Goal: Find specific page/section: Find specific page/section

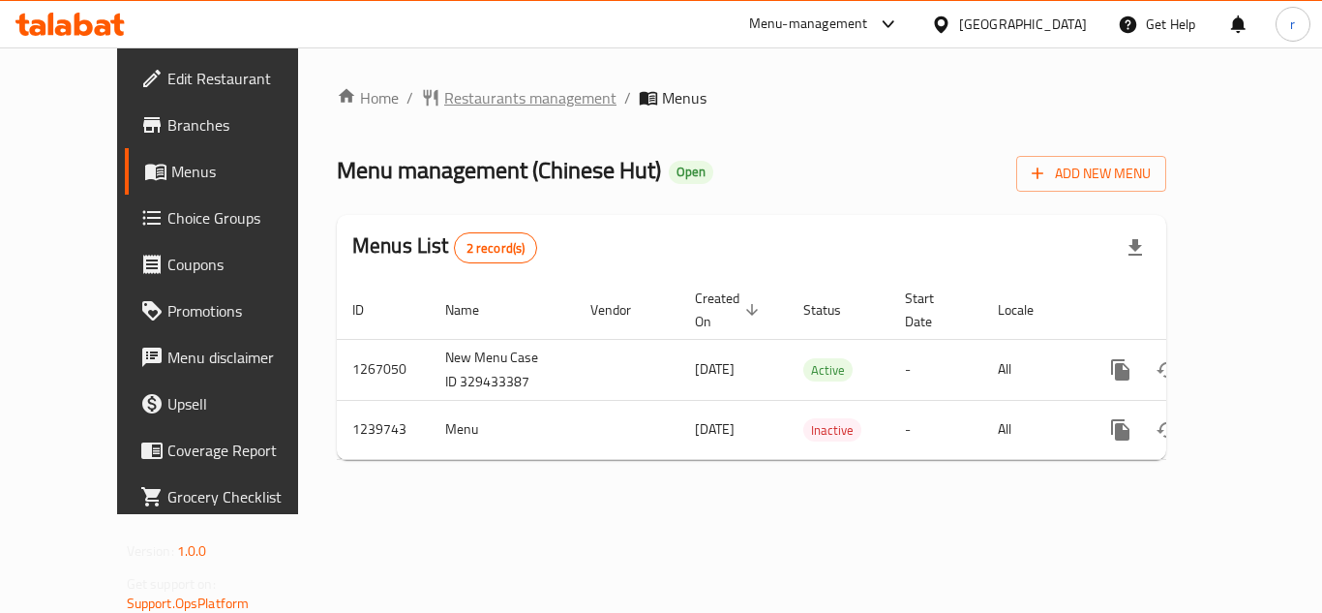
click at [474, 90] on span "Restaurants management" at bounding box center [530, 97] width 172 height 23
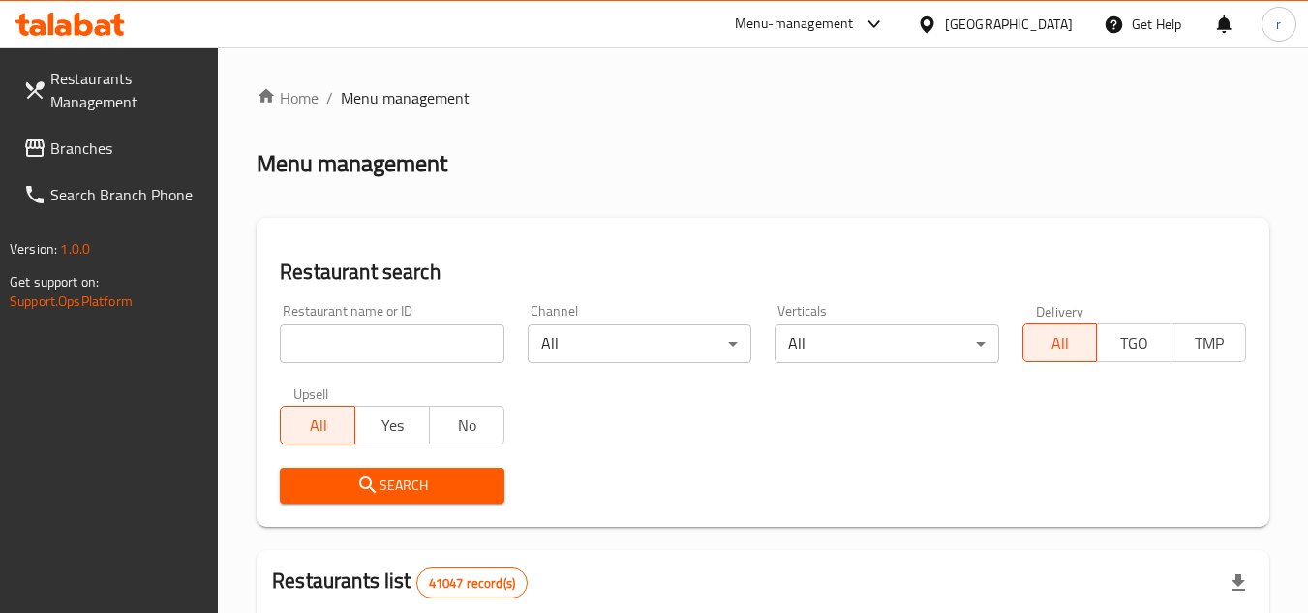
drag, startPoint x: 349, startPoint y: 336, endPoint x: 408, endPoint y: 321, distance: 60.8
click at [349, 336] on input "search" at bounding box center [392, 343] width 224 height 39
drag, startPoint x: 594, startPoint y: 282, endPoint x: 398, endPoint y: 345, distance: 206.4
click at [594, 282] on h2 "Restaurant search" at bounding box center [763, 272] width 966 height 29
click at [371, 345] on input "search" at bounding box center [392, 343] width 224 height 39
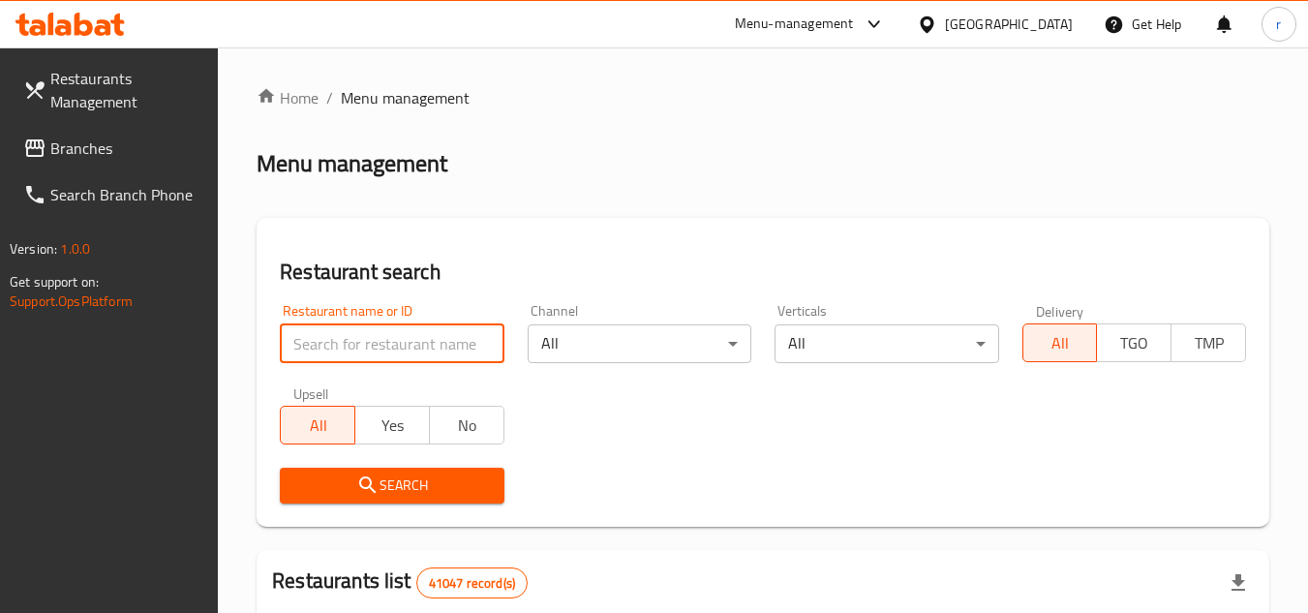
click at [403, 344] on input "search" at bounding box center [392, 343] width 224 height 39
paste input "680057"
type input "680057"
click at [337, 488] on span "Search" at bounding box center [391, 485] width 193 height 24
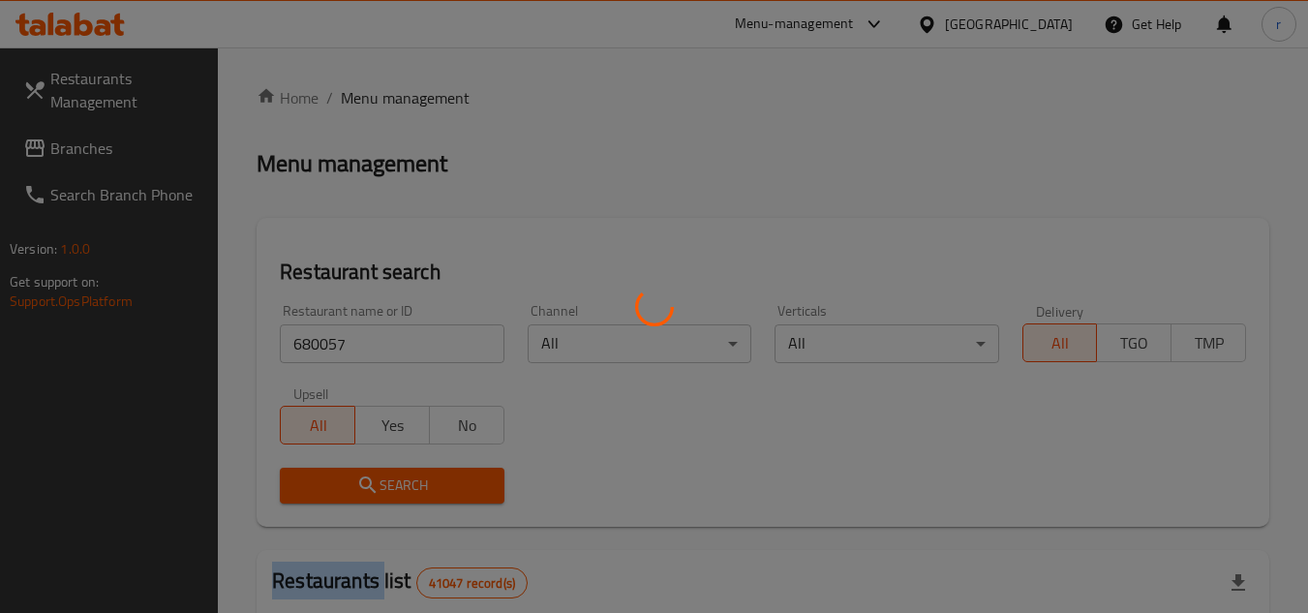
click at [337, 488] on div at bounding box center [654, 306] width 1308 height 613
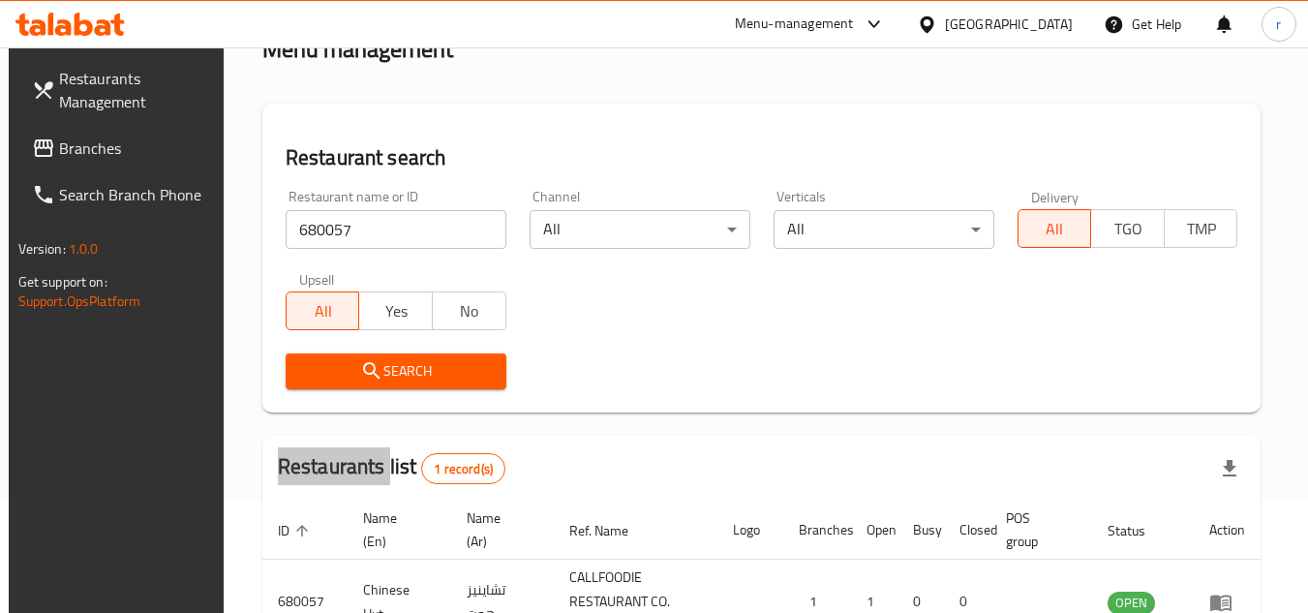
scroll to position [251, 0]
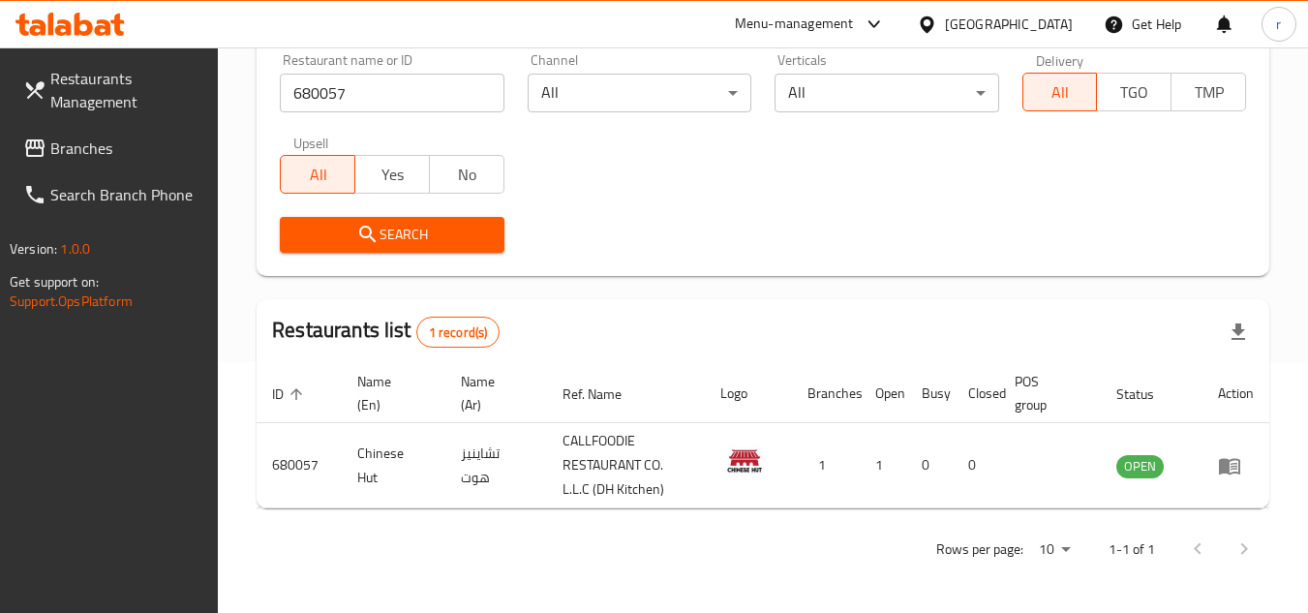
click at [1049, 25] on div "[GEOGRAPHIC_DATA]" at bounding box center [1009, 24] width 128 height 21
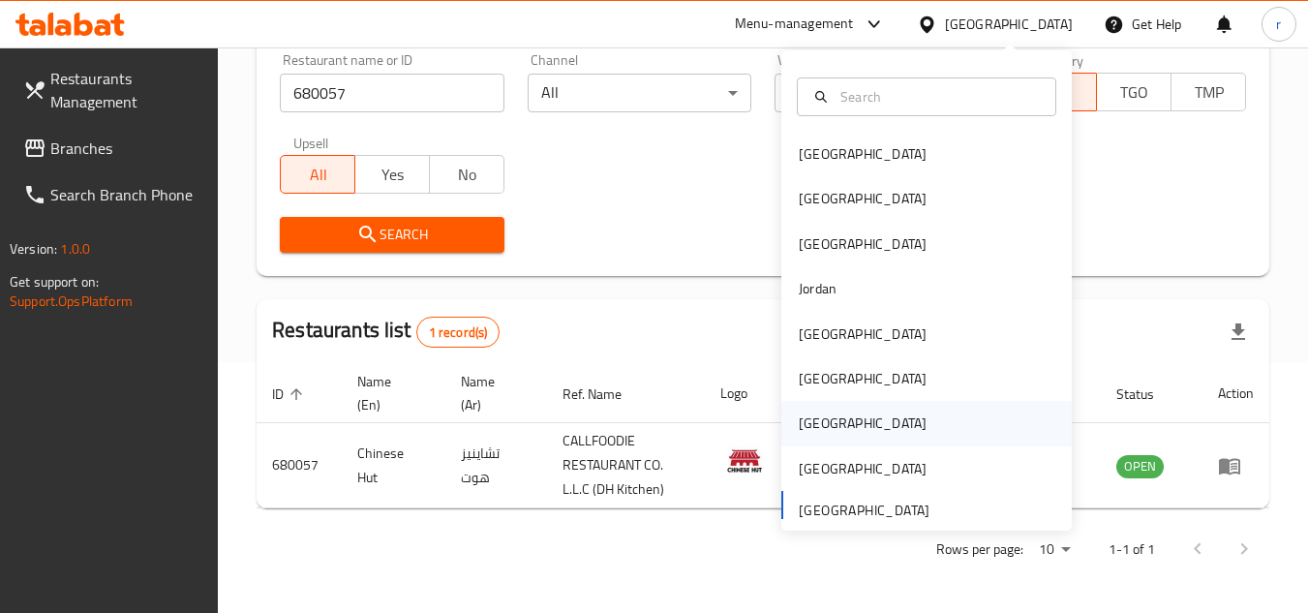
click at [832, 429] on div "[GEOGRAPHIC_DATA]" at bounding box center [862, 423] width 159 height 45
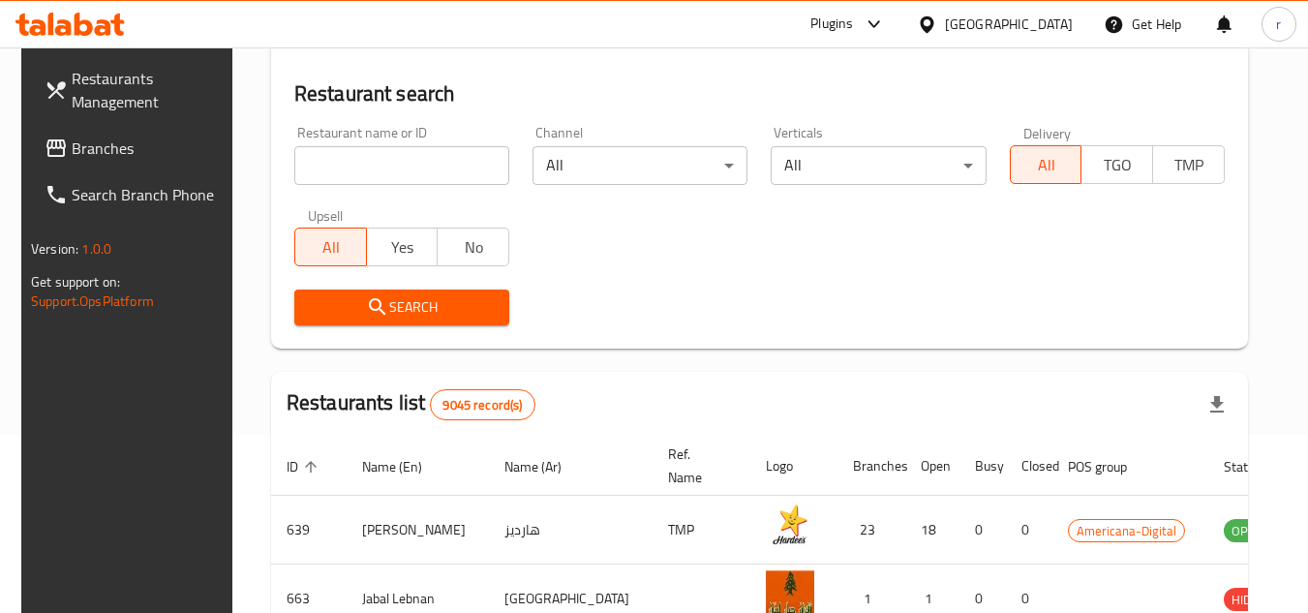
scroll to position [251, 0]
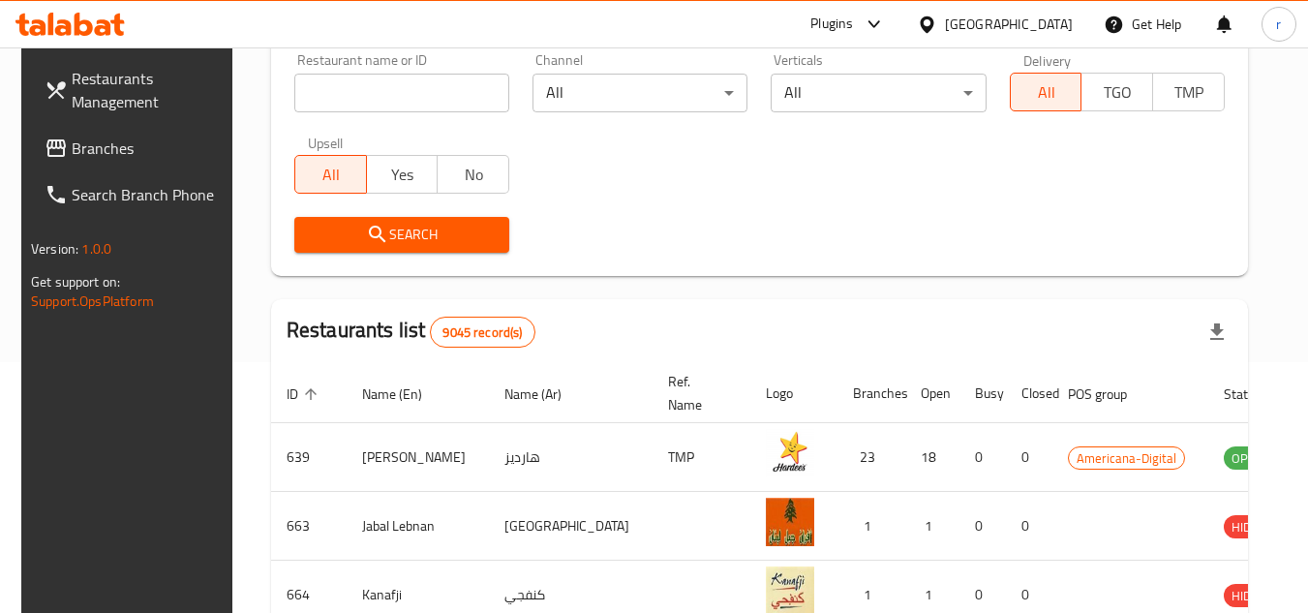
click at [86, 157] on span "Branches" at bounding box center [148, 148] width 153 height 23
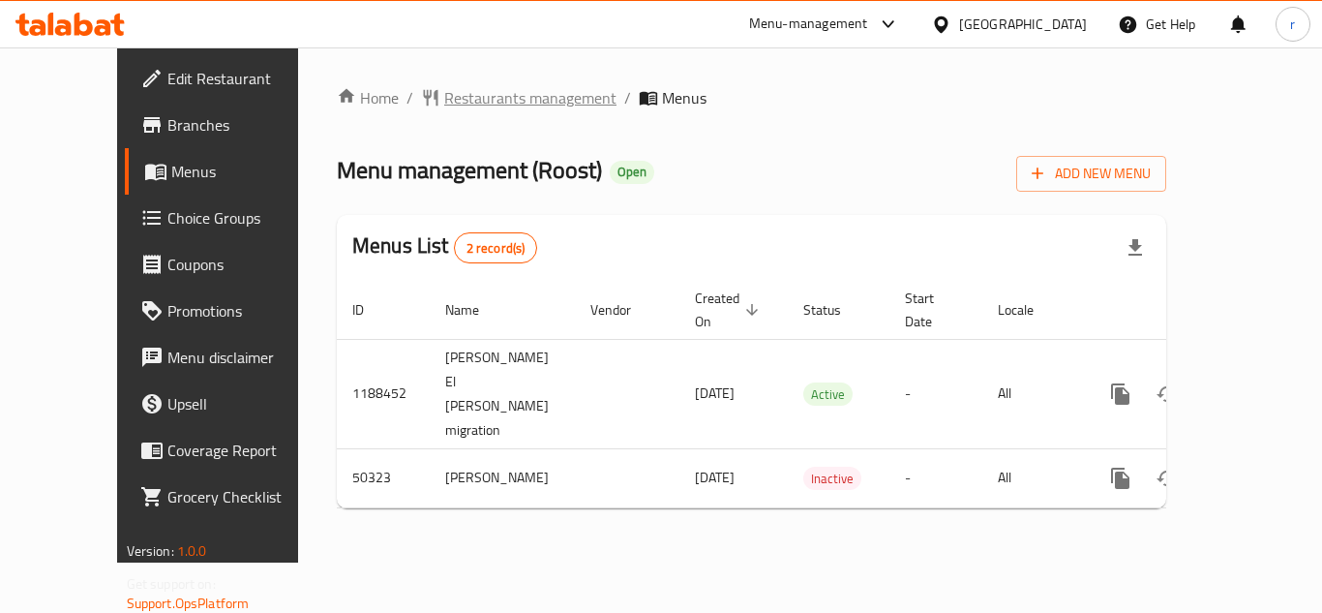
click at [452, 105] on span "Restaurants management" at bounding box center [530, 97] width 172 height 23
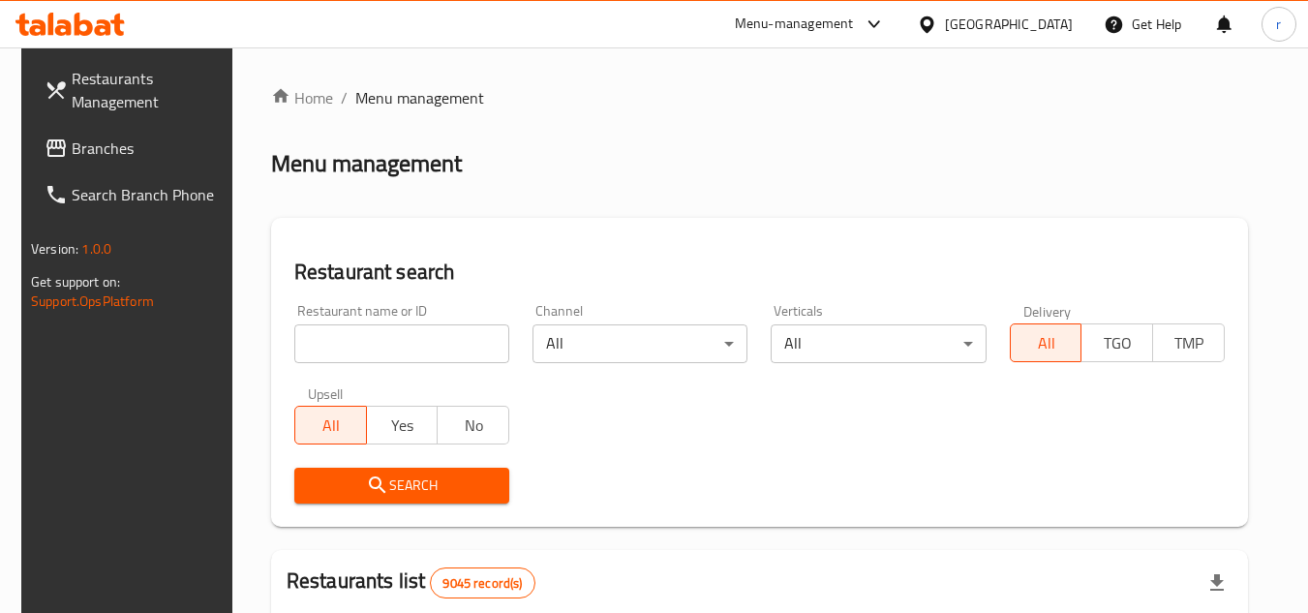
click at [330, 337] on input "search" at bounding box center [401, 343] width 215 height 39
paste input "25060"
type input "25060"
click at [414, 476] on span "Search" at bounding box center [402, 485] width 184 height 24
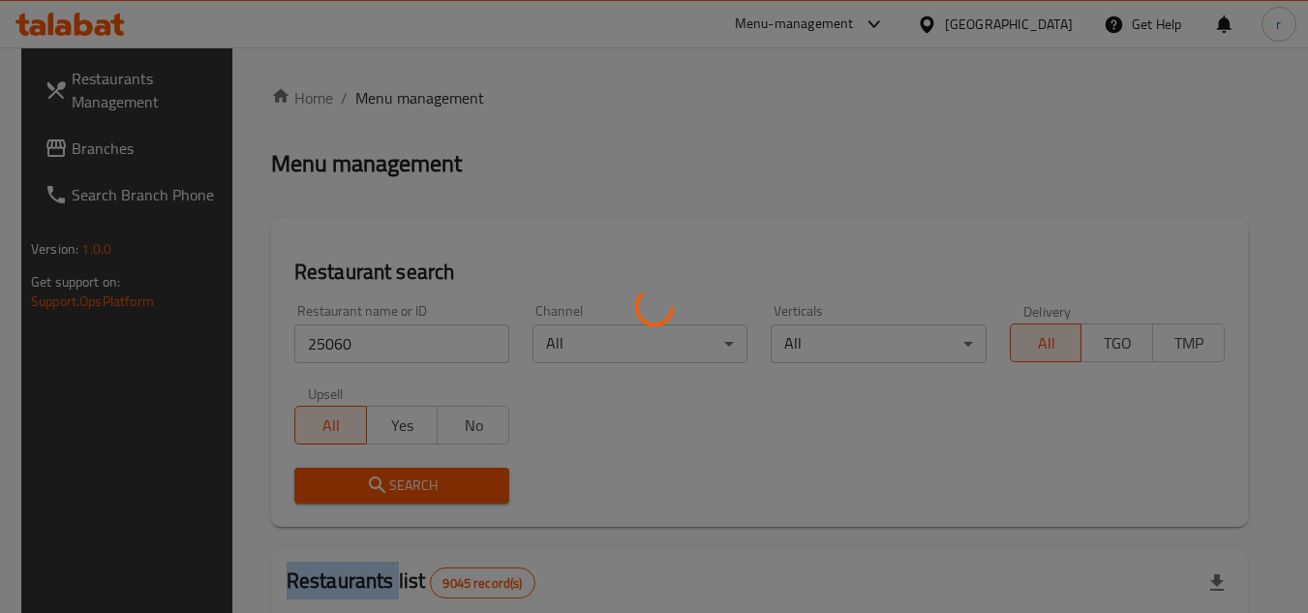
click at [414, 476] on div at bounding box center [654, 306] width 1308 height 613
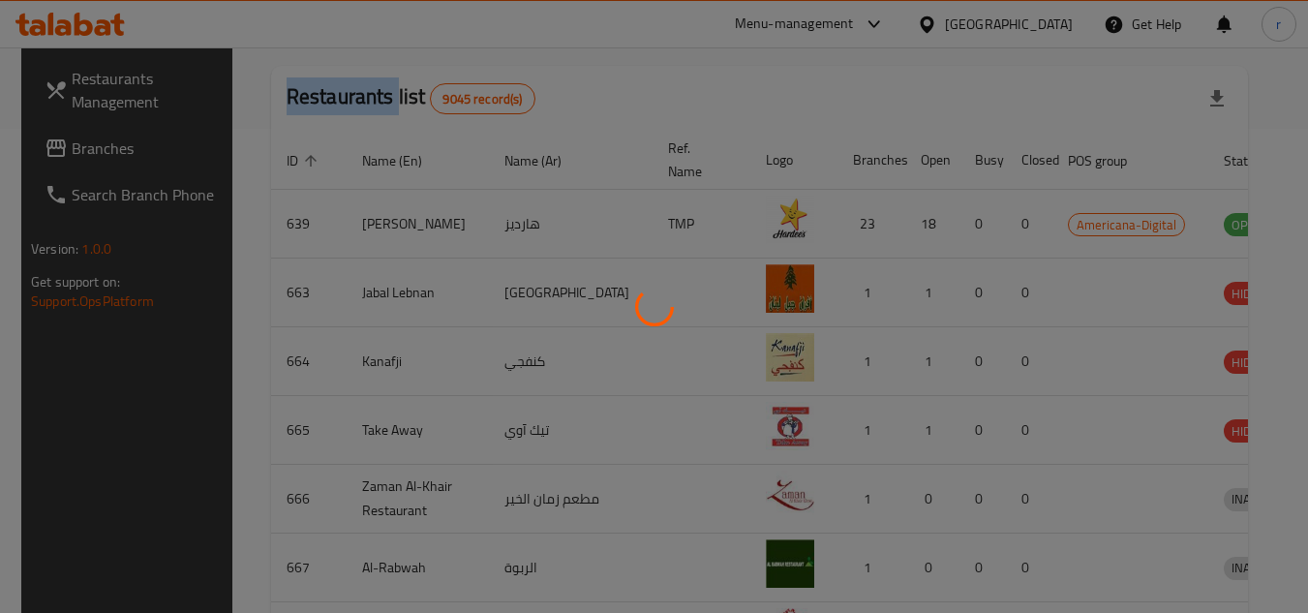
scroll to position [234, 0]
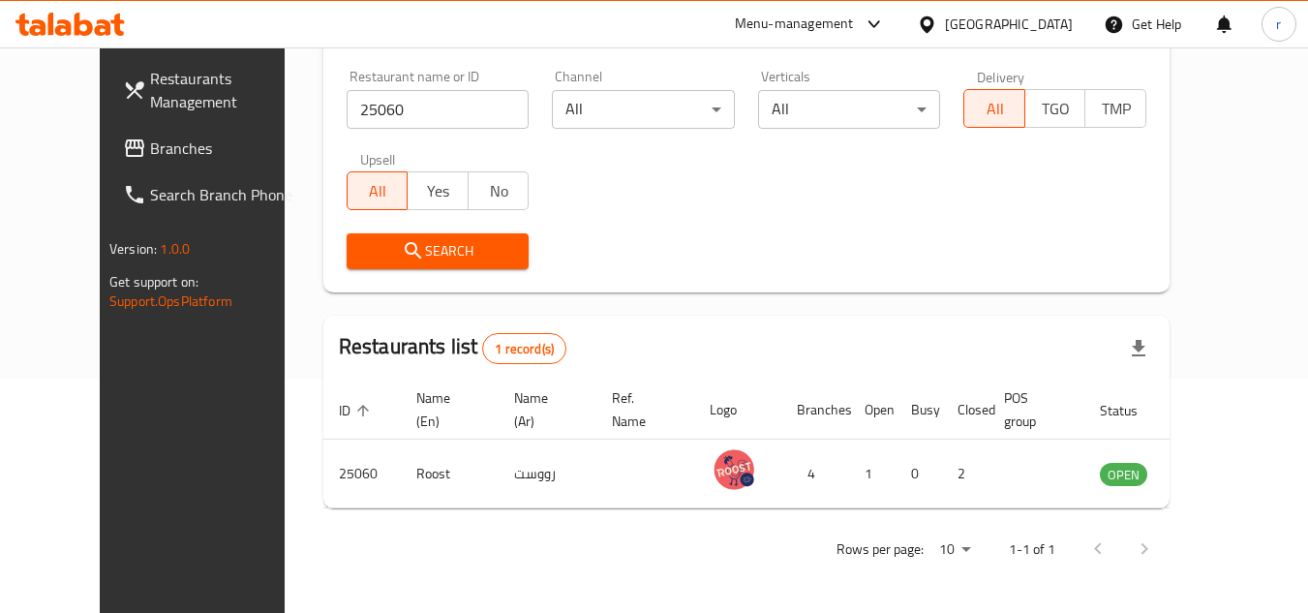
click at [1045, 14] on div "[GEOGRAPHIC_DATA]" at bounding box center [1009, 24] width 128 height 21
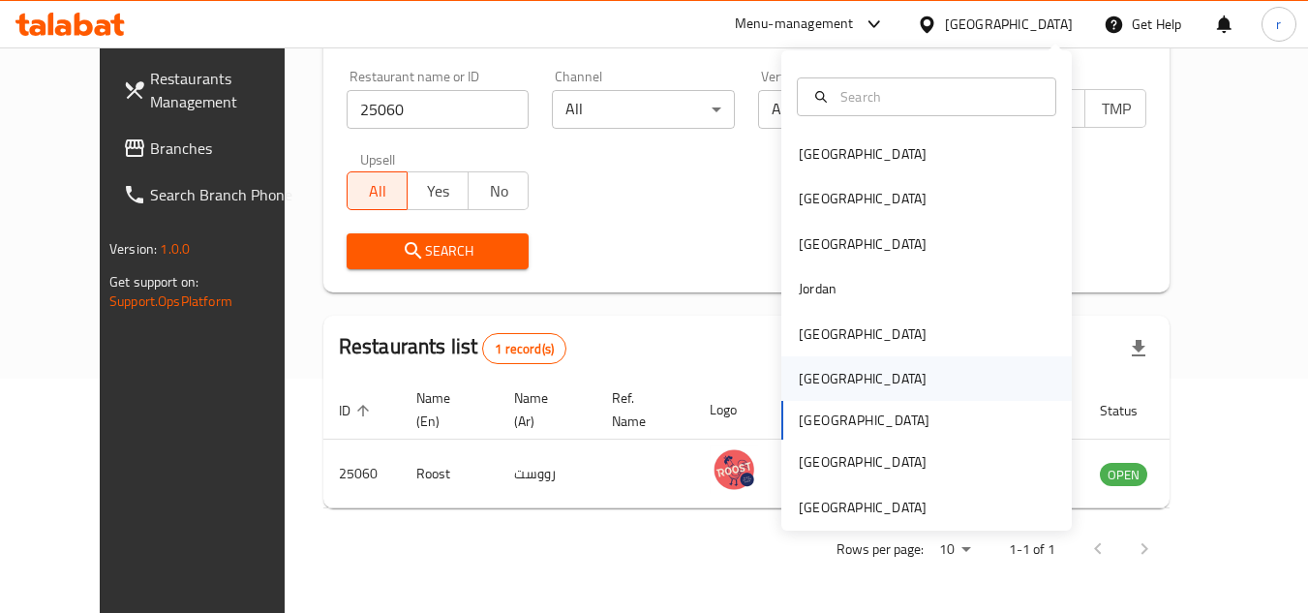
click at [804, 389] on div "[GEOGRAPHIC_DATA]" at bounding box center [863, 378] width 128 height 21
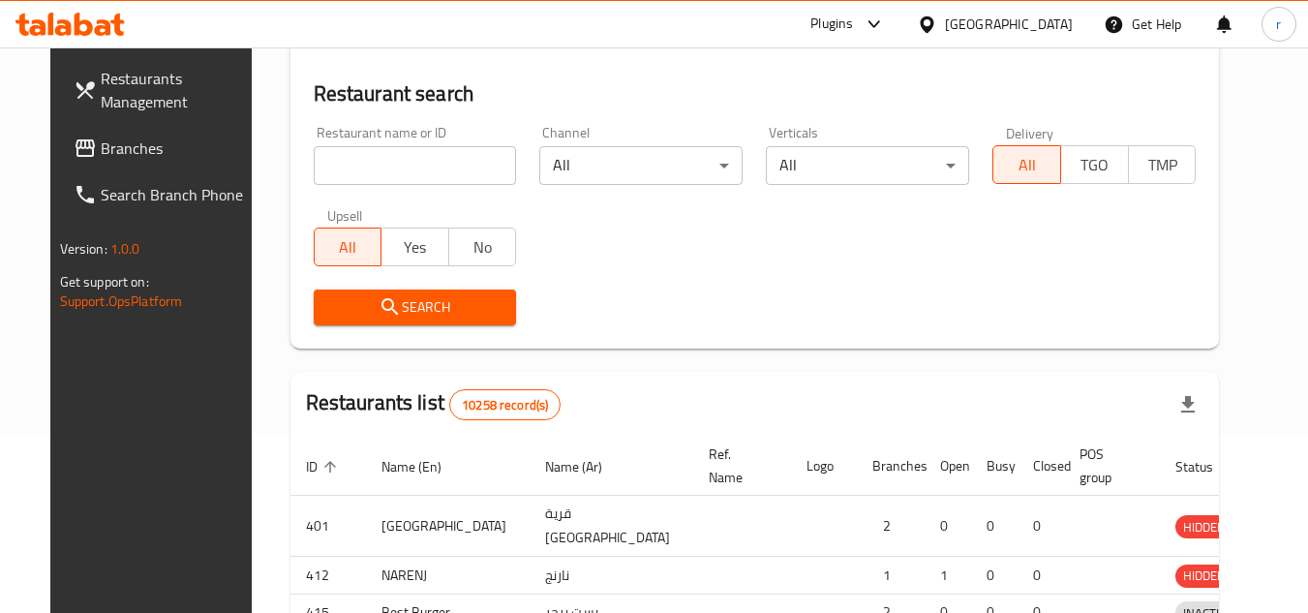
scroll to position [234, 0]
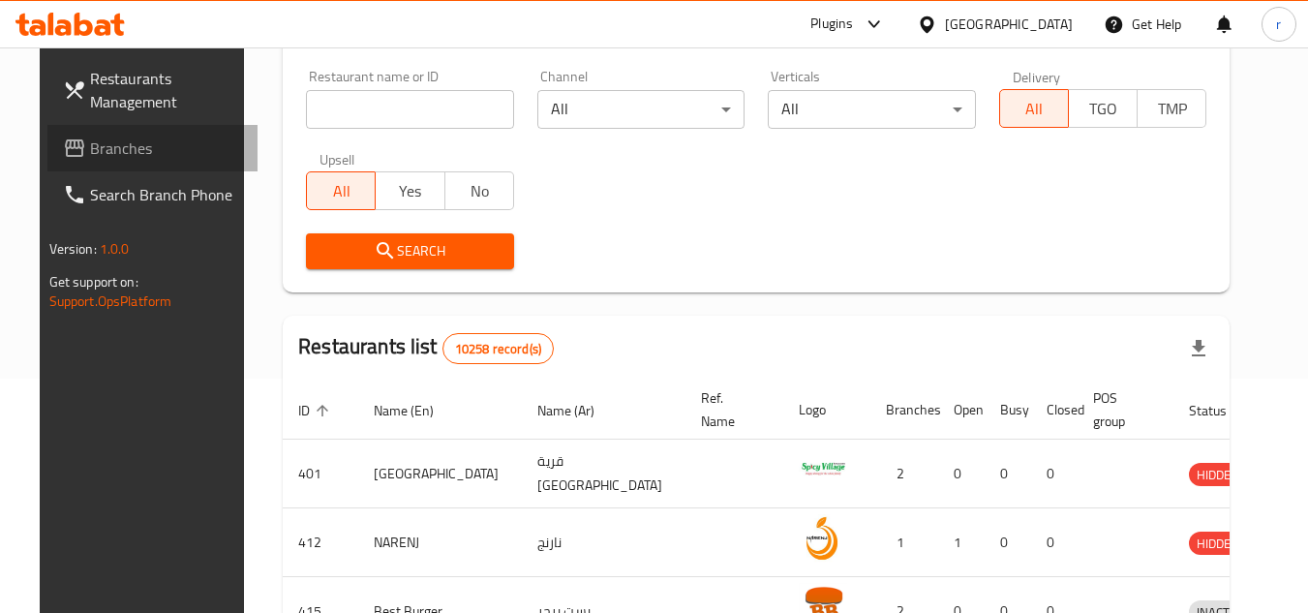
click at [90, 154] on span "Branches" at bounding box center [166, 148] width 153 height 23
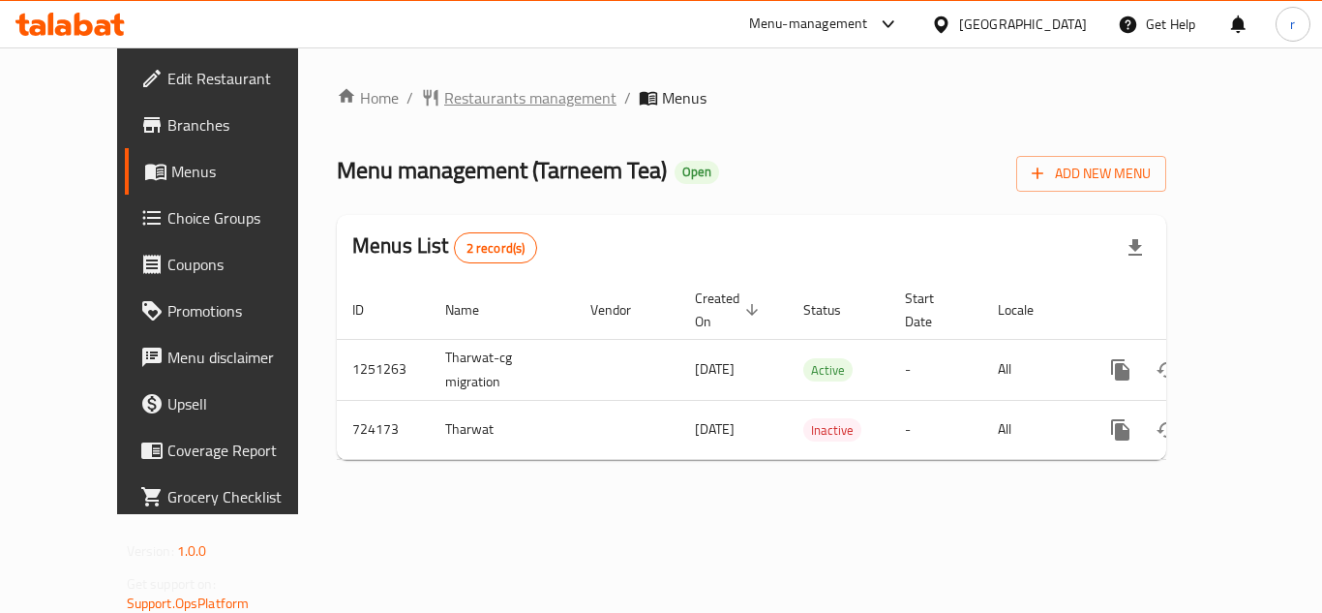
click at [444, 96] on span "Restaurants management" at bounding box center [530, 97] width 172 height 23
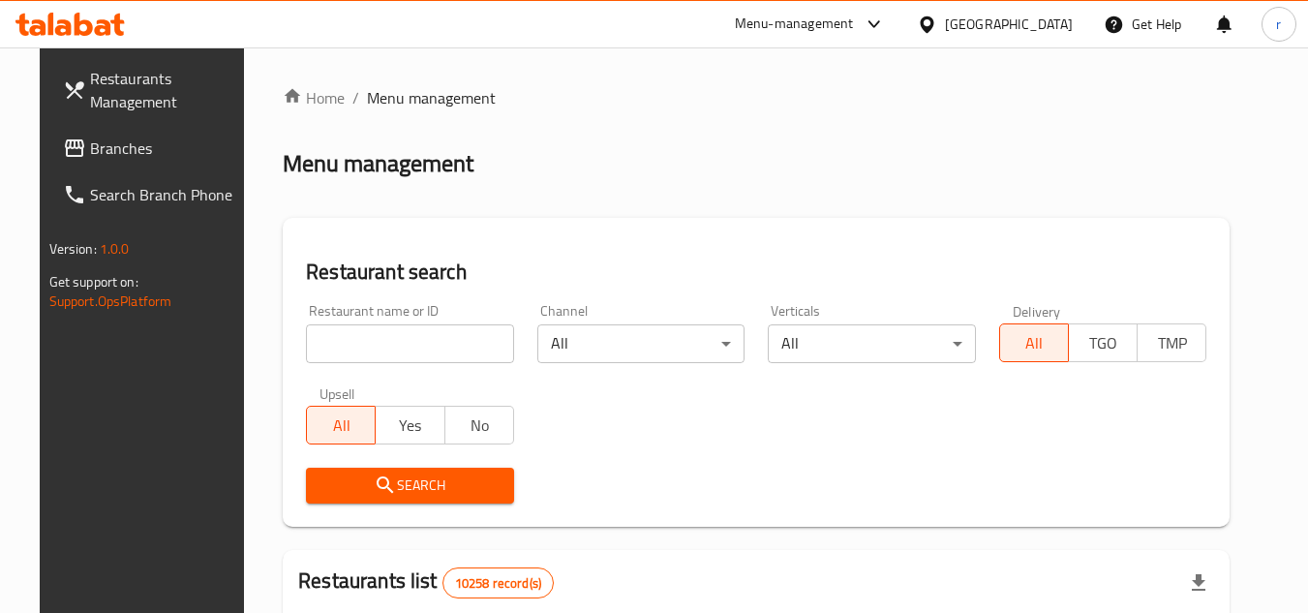
drag, startPoint x: 367, startPoint y: 337, endPoint x: 568, endPoint y: 262, distance: 214.7
click at [367, 337] on input "search" at bounding box center [410, 343] width 208 height 39
paste input "646015"
type input "646015"
click at [657, 229] on div "Restaurant search Restaurant name or ID 646015 Restaurant name or ID Channel Al…" at bounding box center [756, 372] width 947 height 309
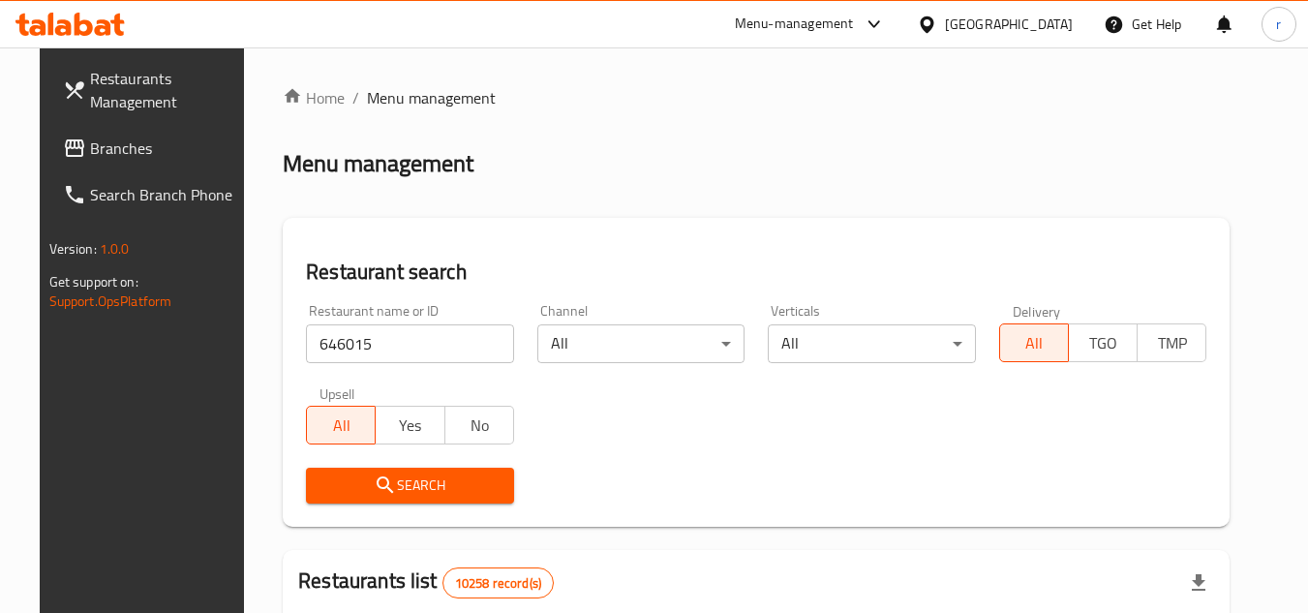
click at [449, 497] on span "Search" at bounding box center [409, 485] width 177 height 24
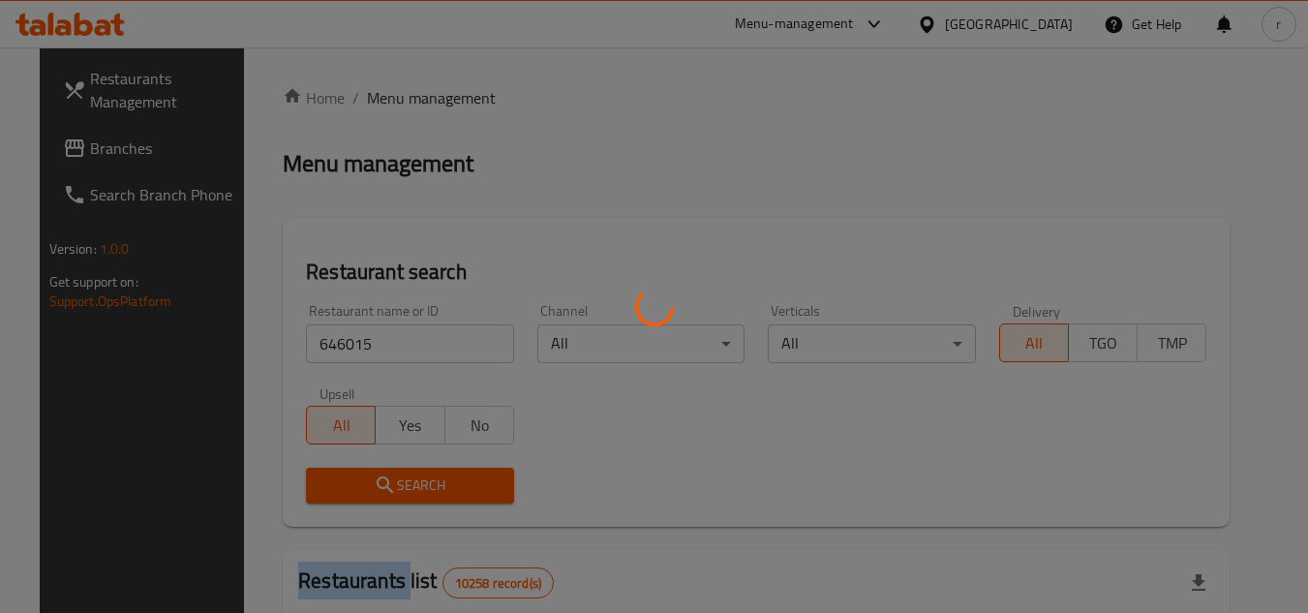
click at [449, 497] on div at bounding box center [654, 306] width 1308 height 613
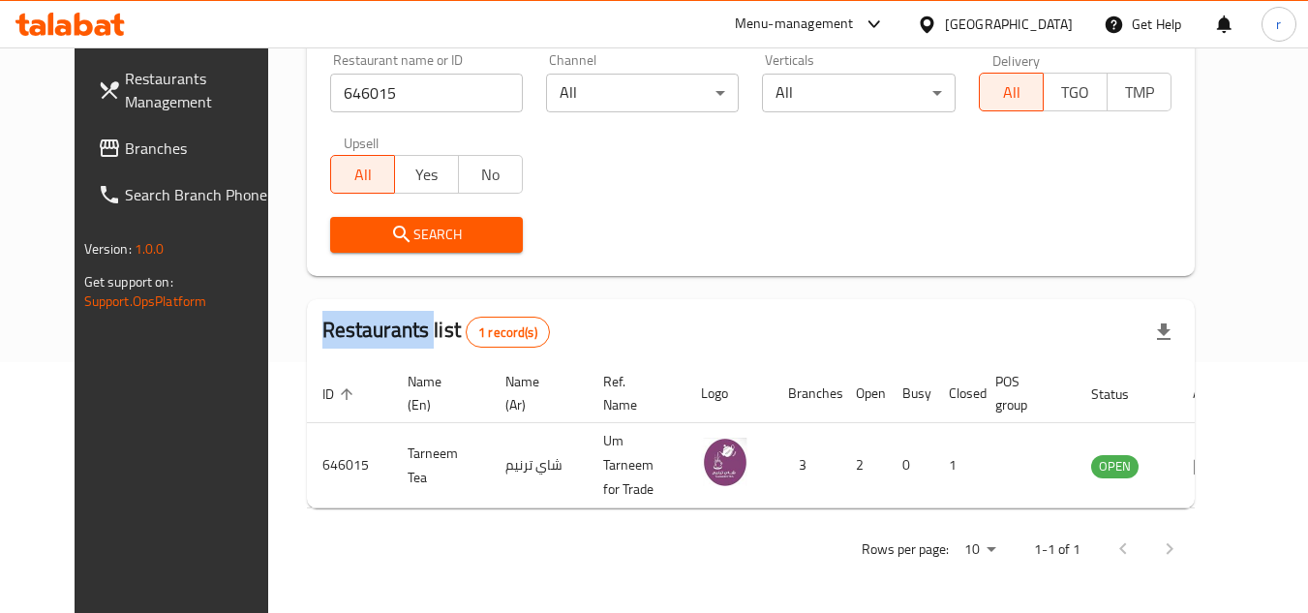
scroll to position [234, 0]
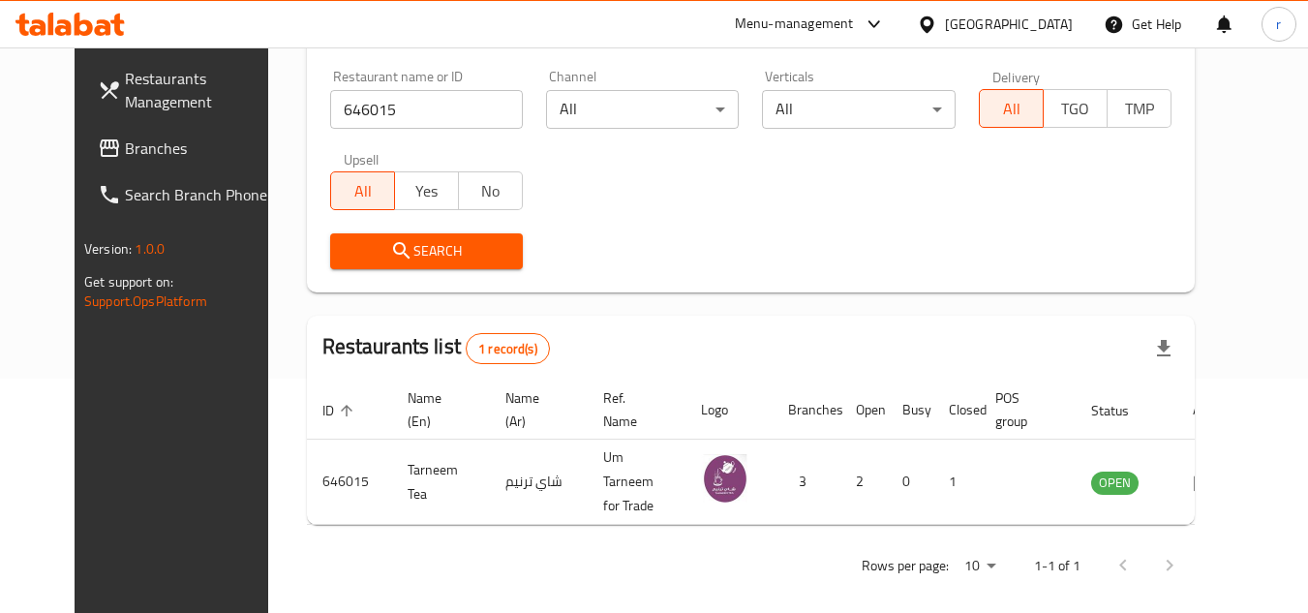
click at [1046, 21] on div "[GEOGRAPHIC_DATA]" at bounding box center [1009, 24] width 128 height 21
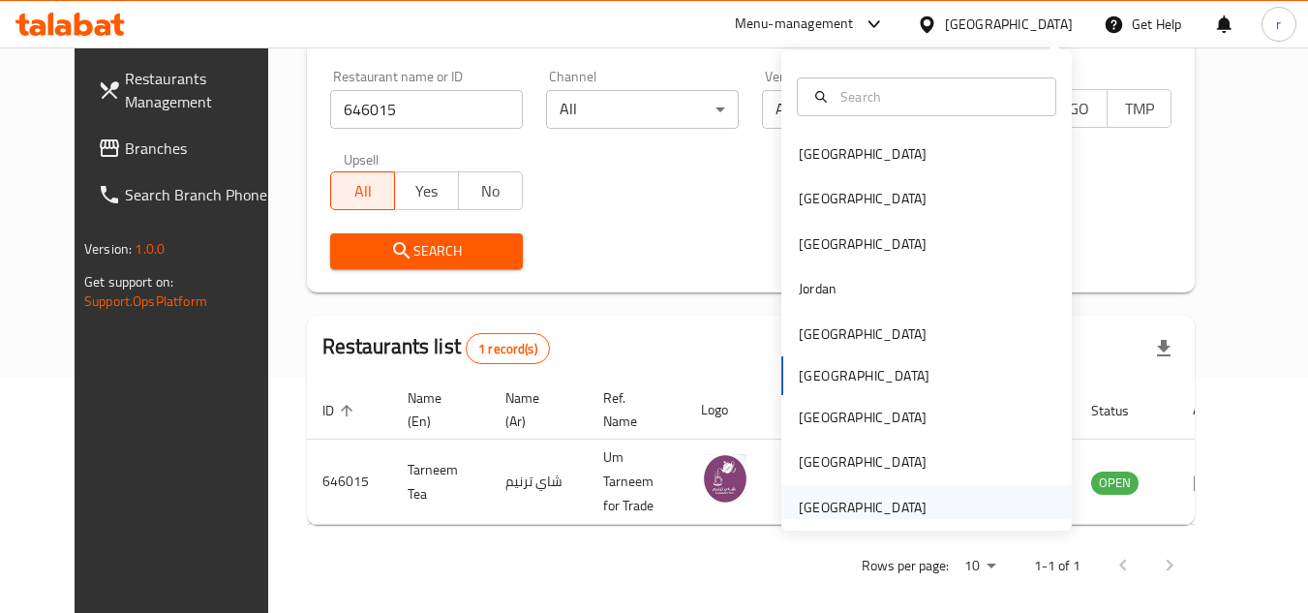
click at [825, 512] on div "[GEOGRAPHIC_DATA]" at bounding box center [863, 507] width 128 height 21
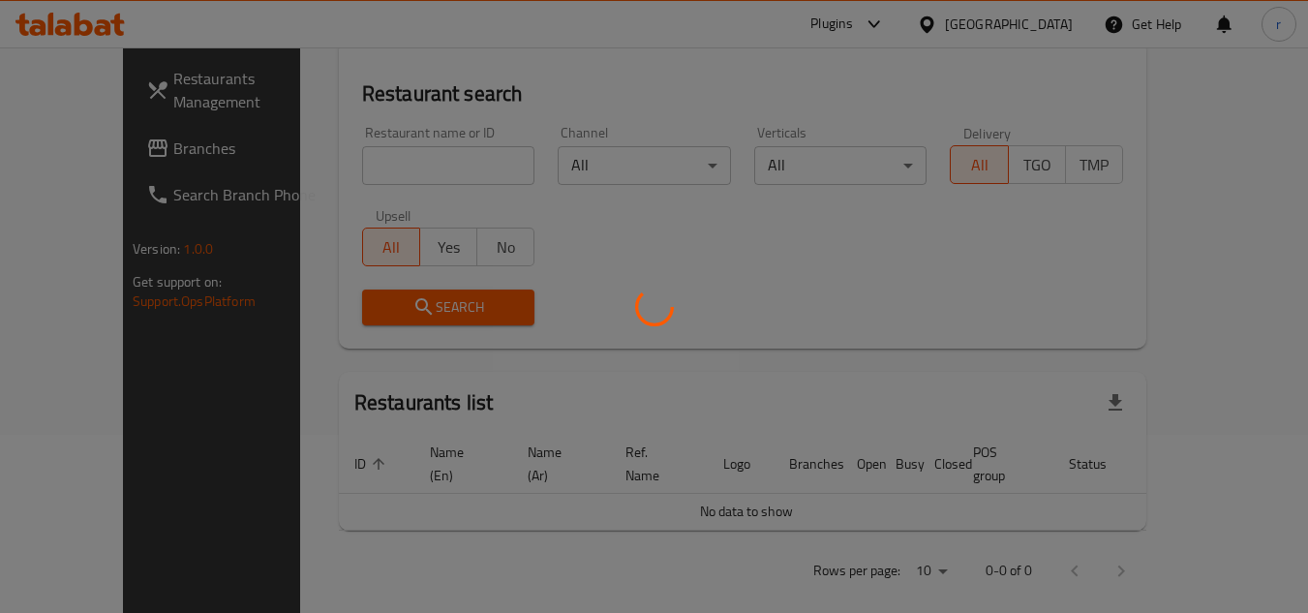
scroll to position [234, 0]
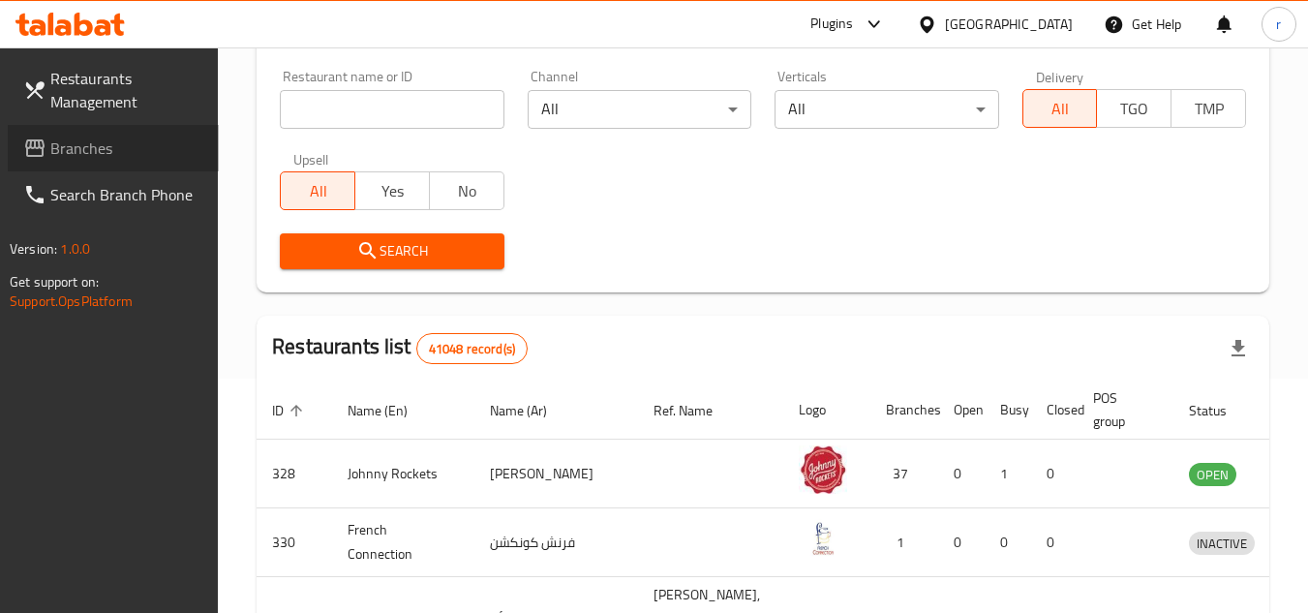
click at [78, 152] on span "Branches" at bounding box center [126, 148] width 153 height 23
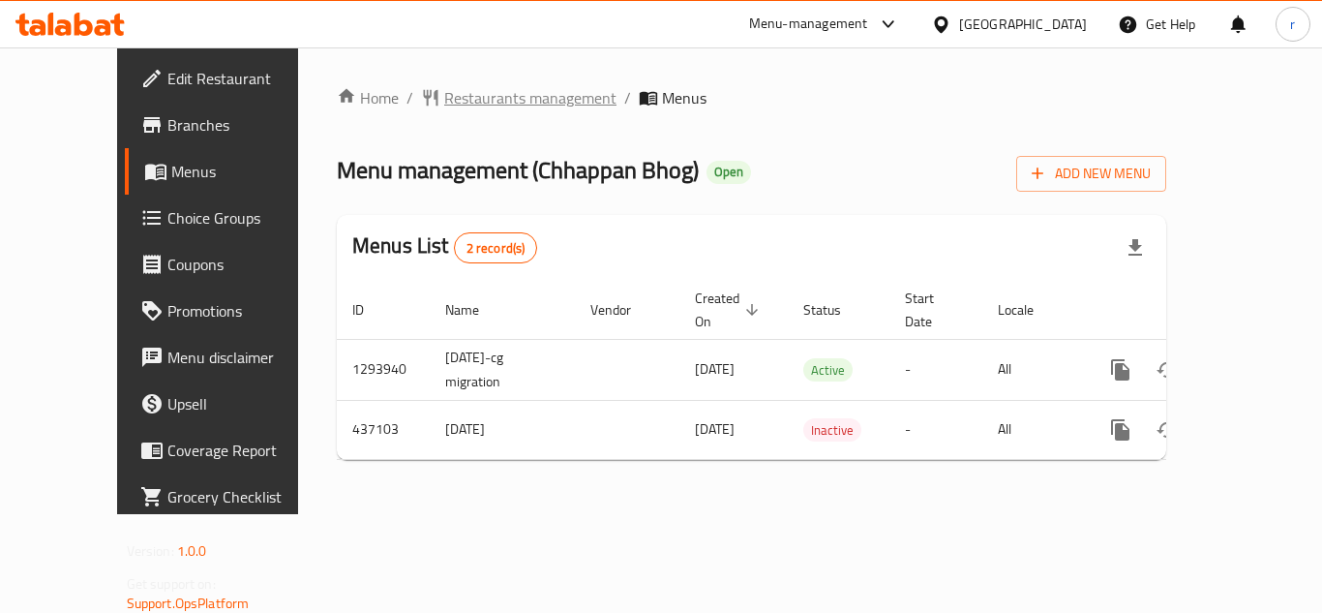
click at [444, 101] on span "Restaurants management" at bounding box center [530, 97] width 172 height 23
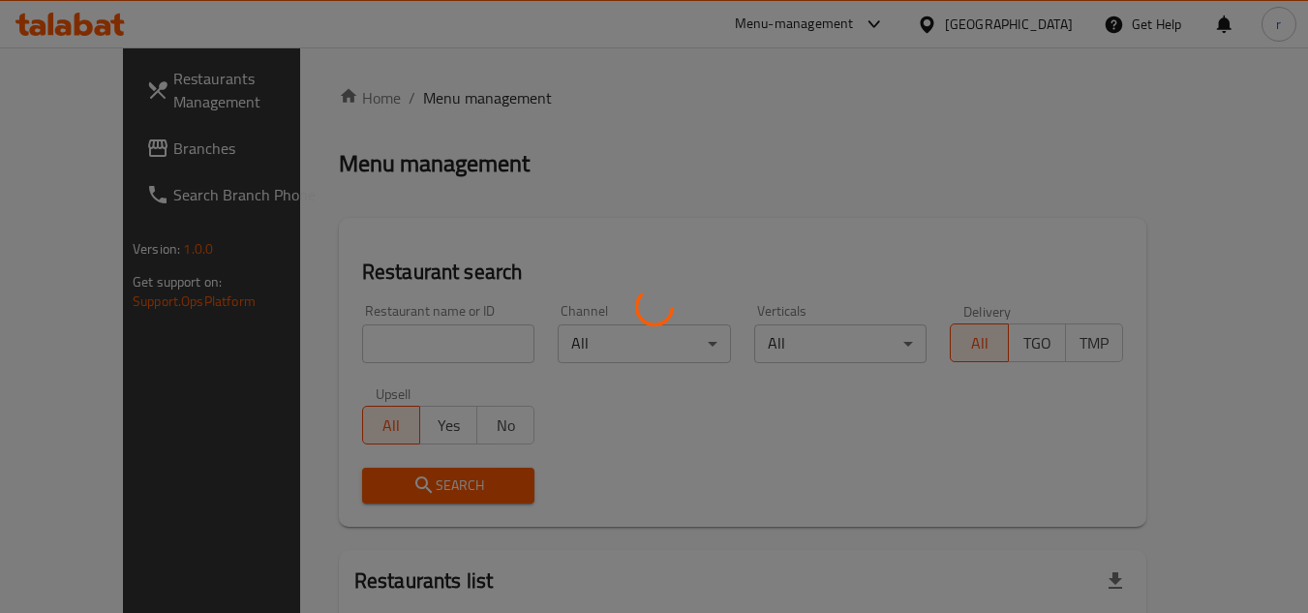
click at [340, 344] on div at bounding box center [654, 306] width 1308 height 613
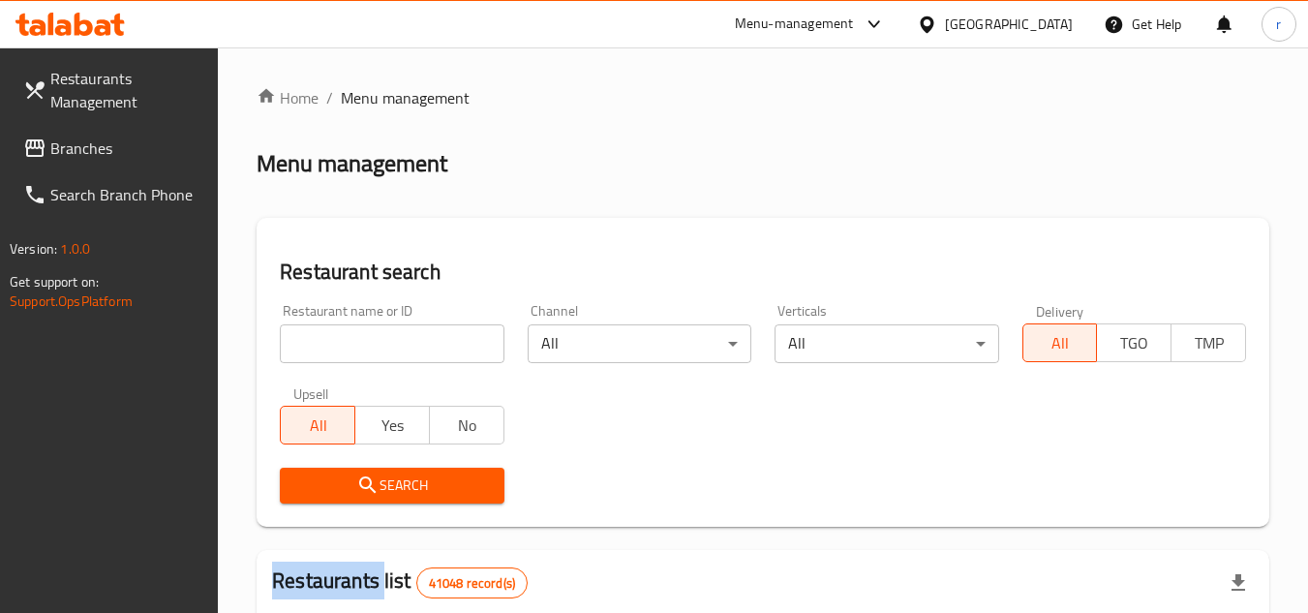
click at [340, 345] on div at bounding box center [654, 306] width 1308 height 613
click at [340, 345] on input "search" at bounding box center [392, 343] width 224 height 39
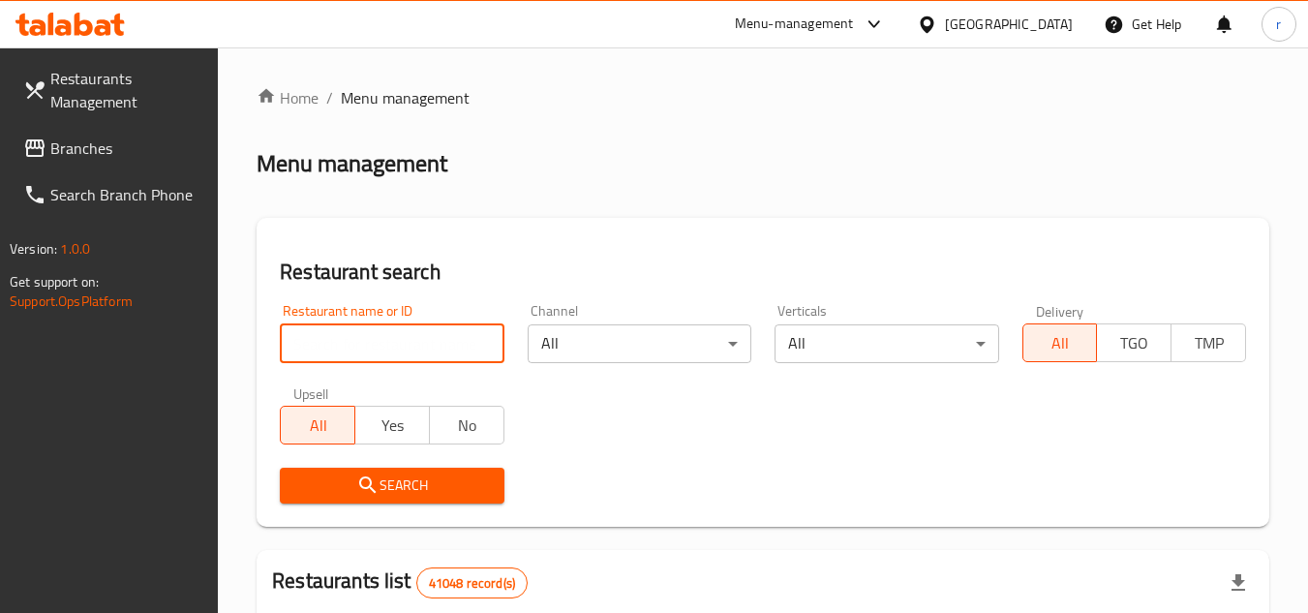
paste input "632673"
type input "632673"
click at [320, 486] on span "Search" at bounding box center [391, 485] width 193 height 24
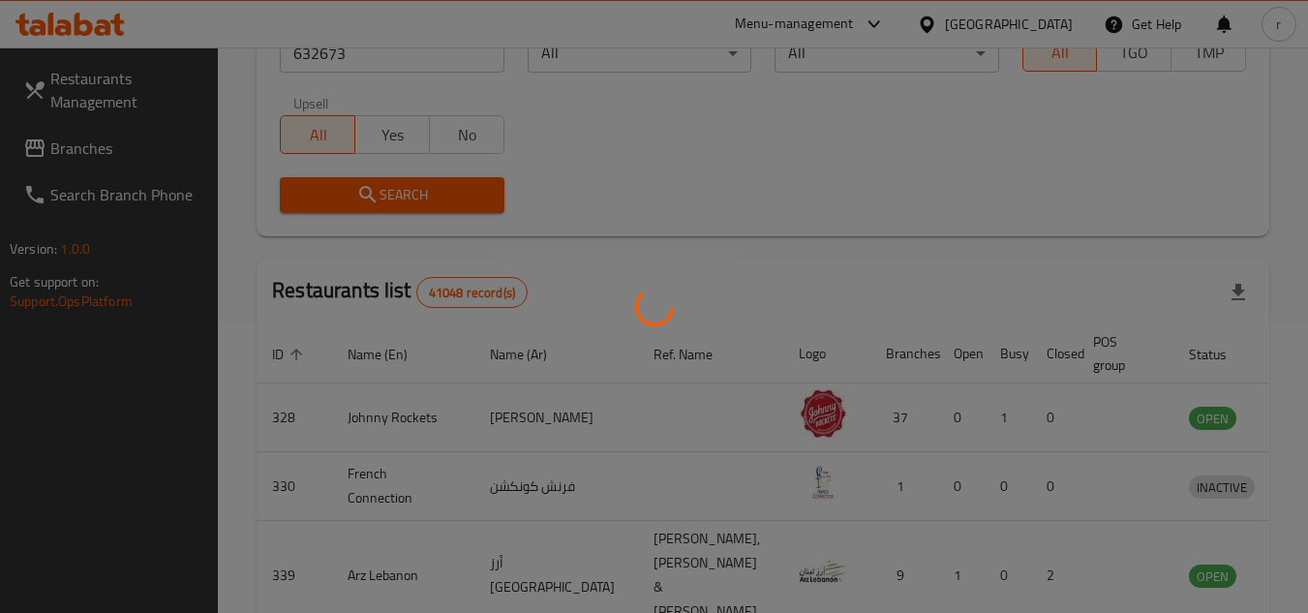
scroll to position [234, 0]
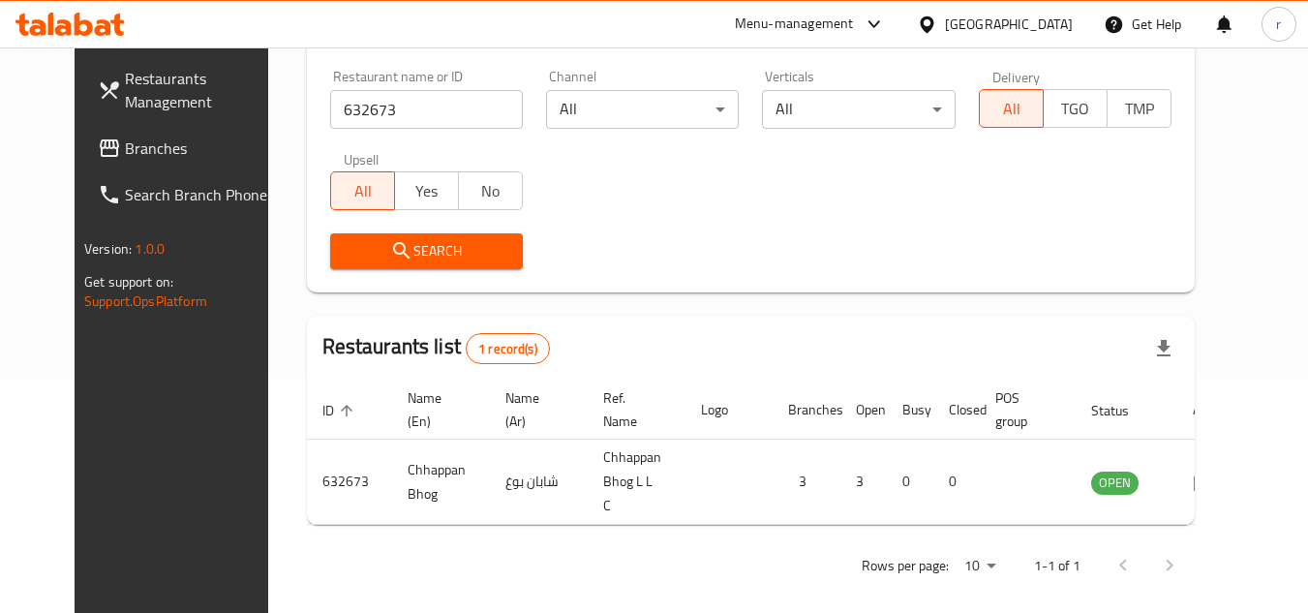
click at [1042, 19] on div "[GEOGRAPHIC_DATA]" at bounding box center [1009, 24] width 128 height 21
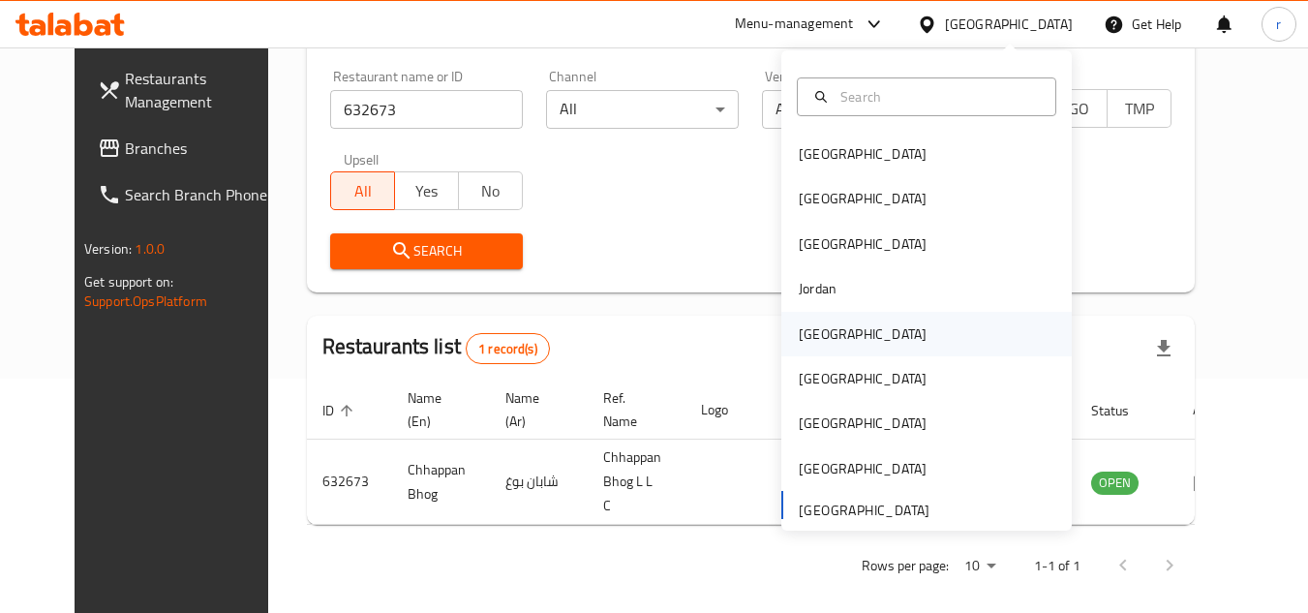
click at [814, 329] on div "[GEOGRAPHIC_DATA]" at bounding box center [863, 333] width 128 height 21
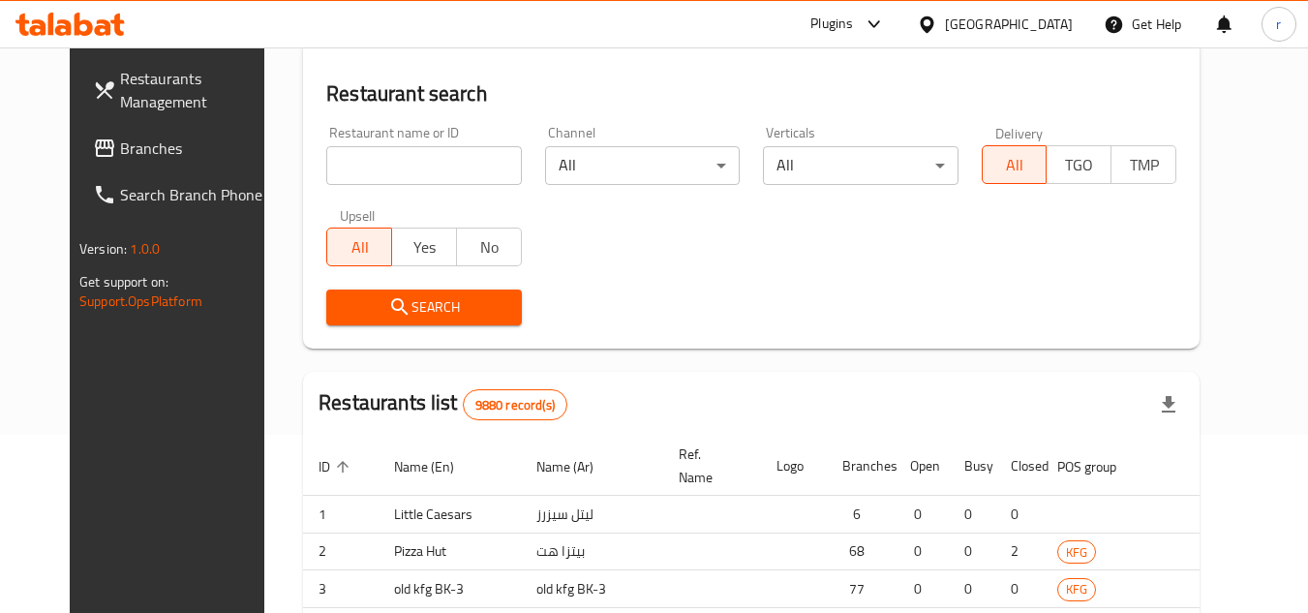
scroll to position [234, 0]
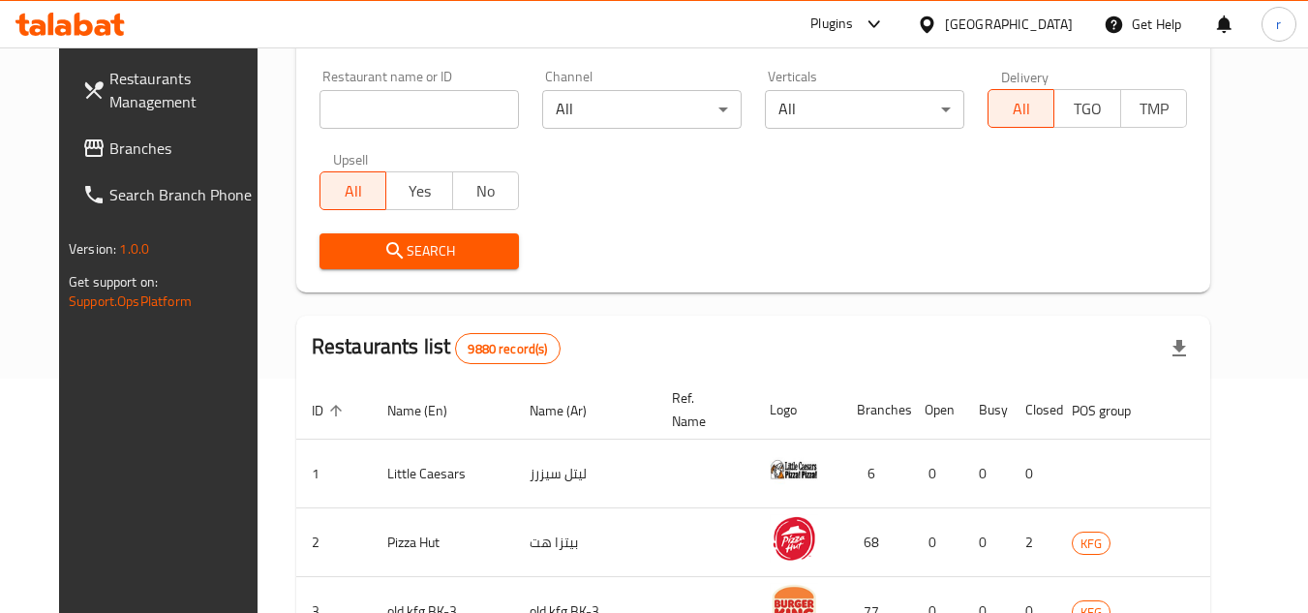
click at [109, 155] on span "Branches" at bounding box center [185, 148] width 153 height 23
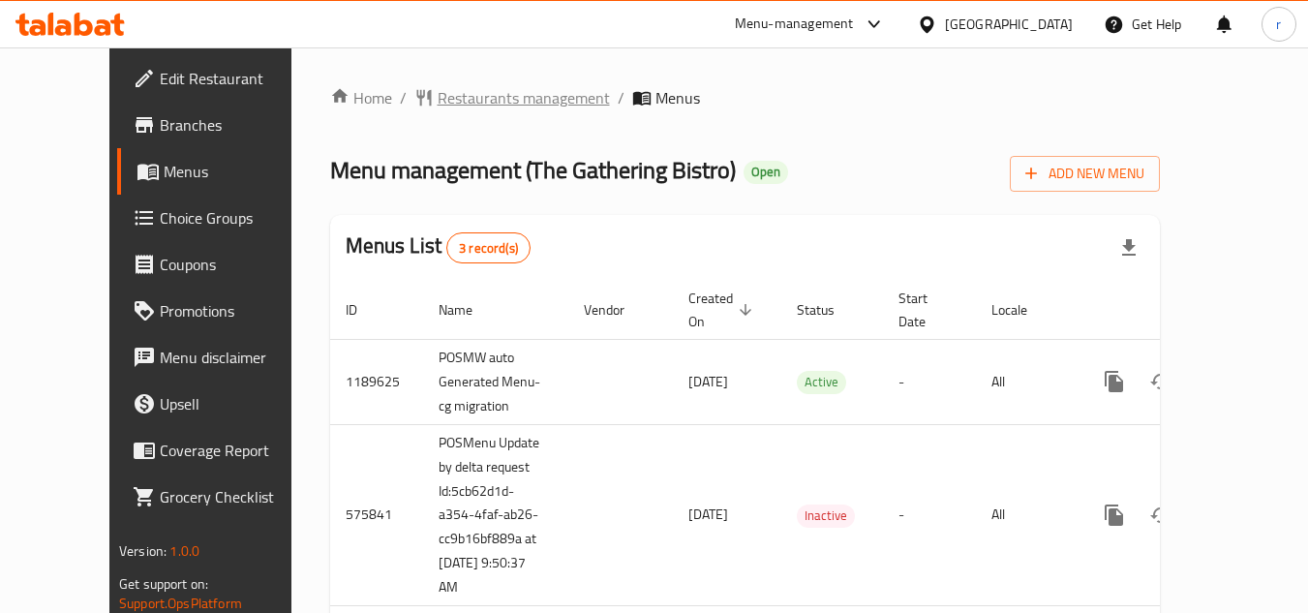
click at [438, 105] on span "Restaurants management" at bounding box center [524, 97] width 172 height 23
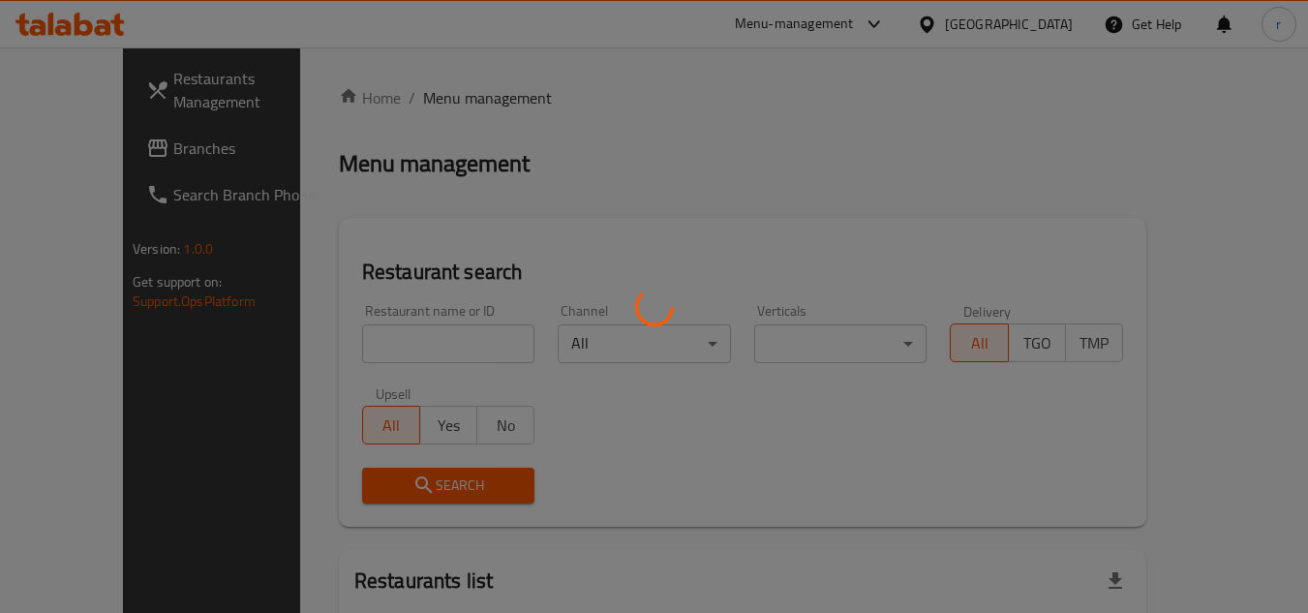
click at [324, 351] on div at bounding box center [654, 306] width 1308 height 613
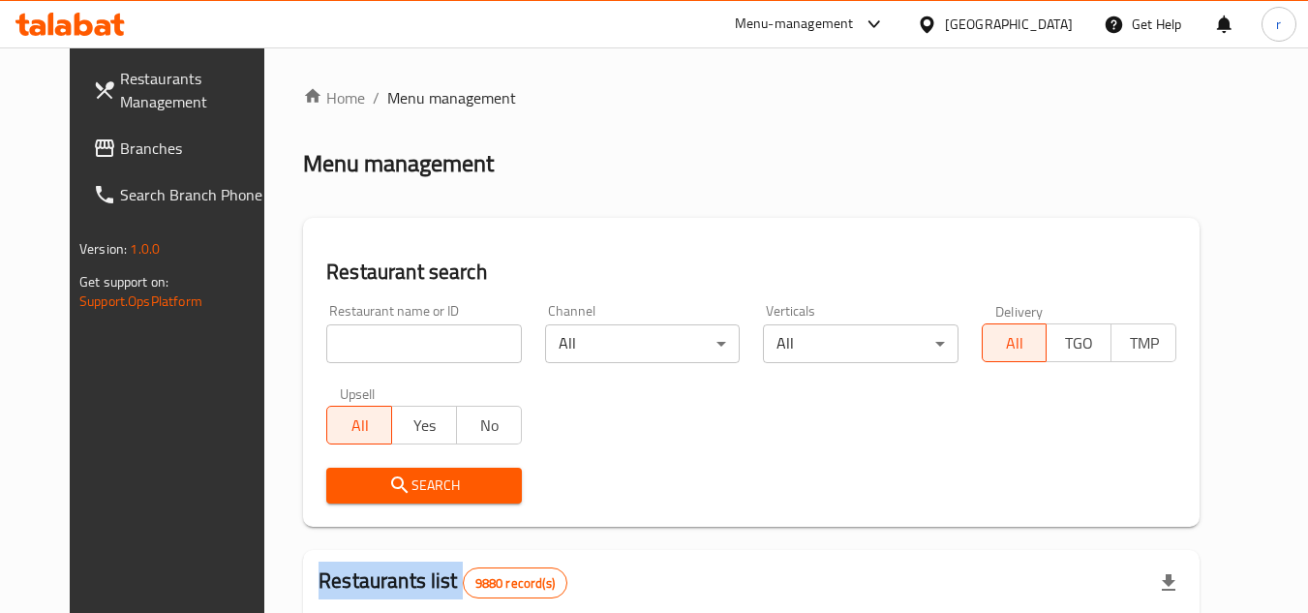
click at [324, 351] on div at bounding box center [654, 306] width 1308 height 613
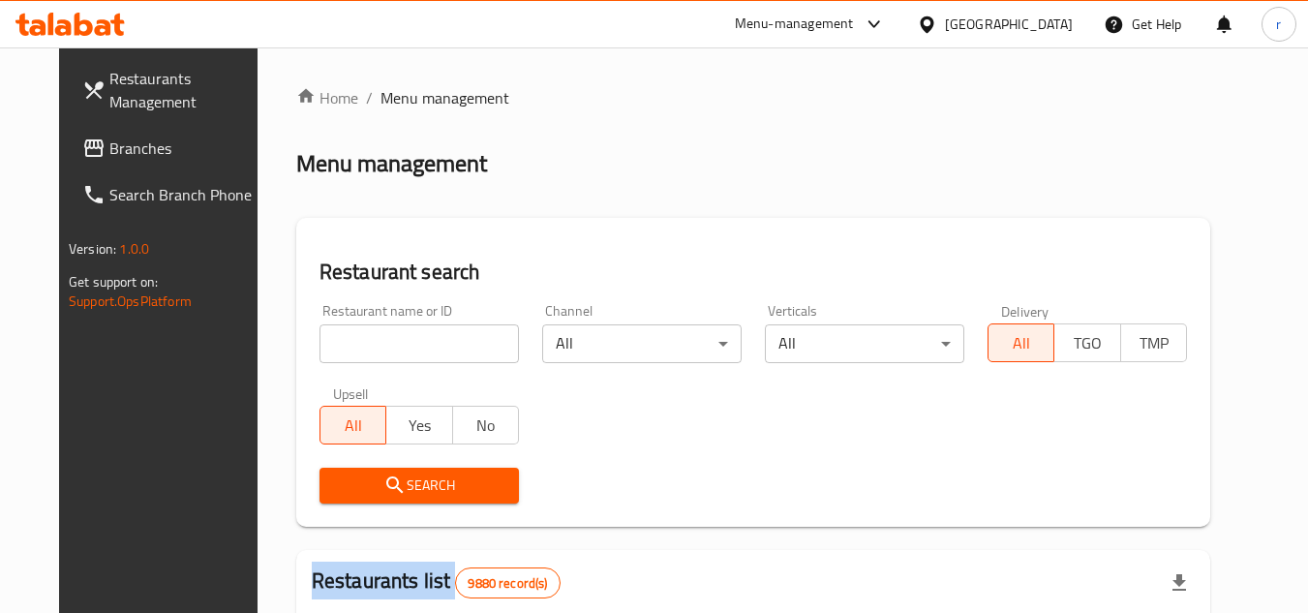
click at [324, 351] on input "search" at bounding box center [418, 343] width 199 height 39
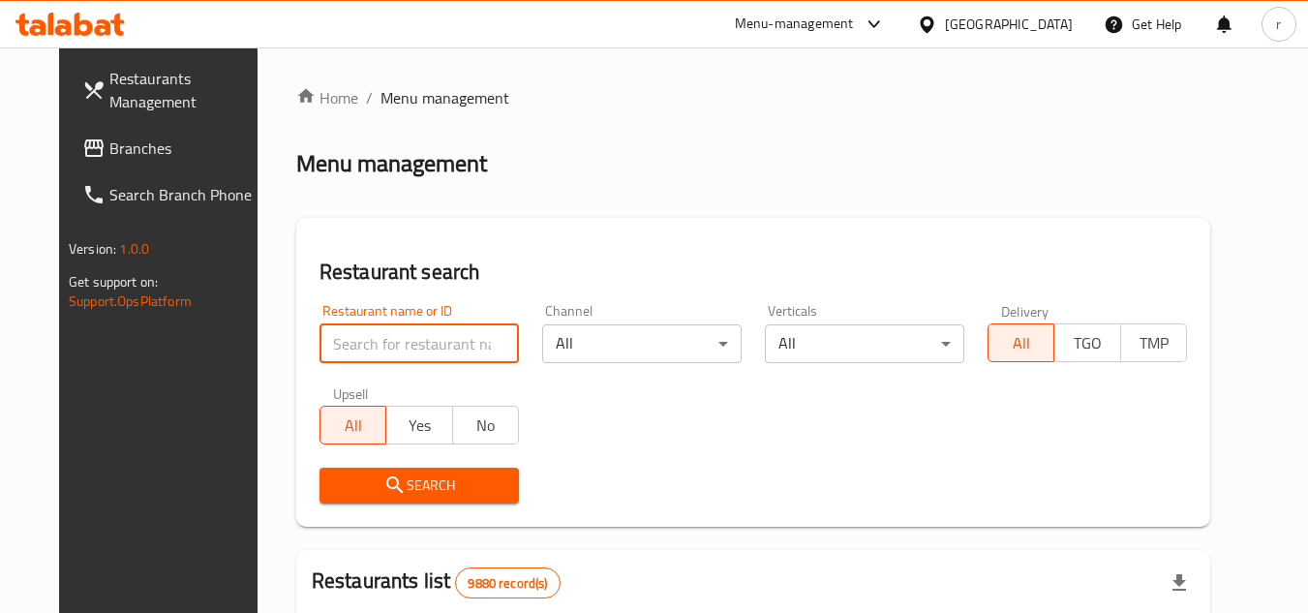
click at [324, 351] on input "search" at bounding box center [418, 343] width 199 height 39
click at [317, 363] on div "Restaurant name or ID Restaurant name or ID" at bounding box center [419, 333] width 223 height 82
click at [319, 332] on input "search" at bounding box center [418, 343] width 199 height 39
paste input "24540"
type input "24540"
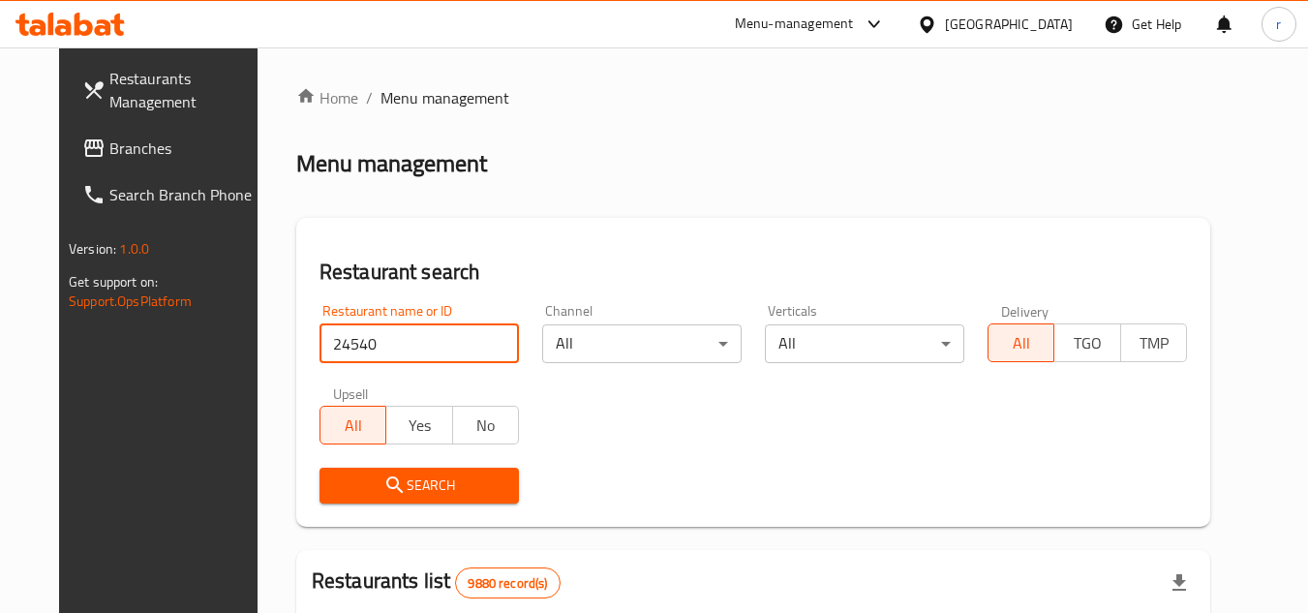
click at [335, 478] on span "Search" at bounding box center [419, 485] width 168 height 24
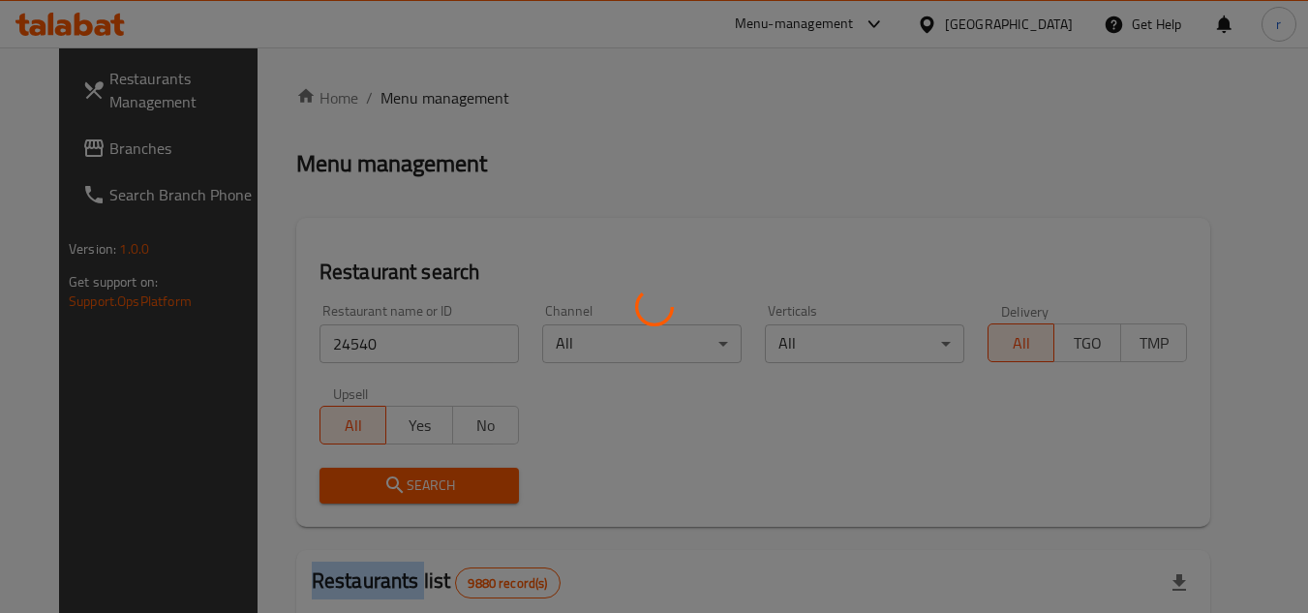
click at [330, 478] on div at bounding box center [654, 306] width 1308 height 613
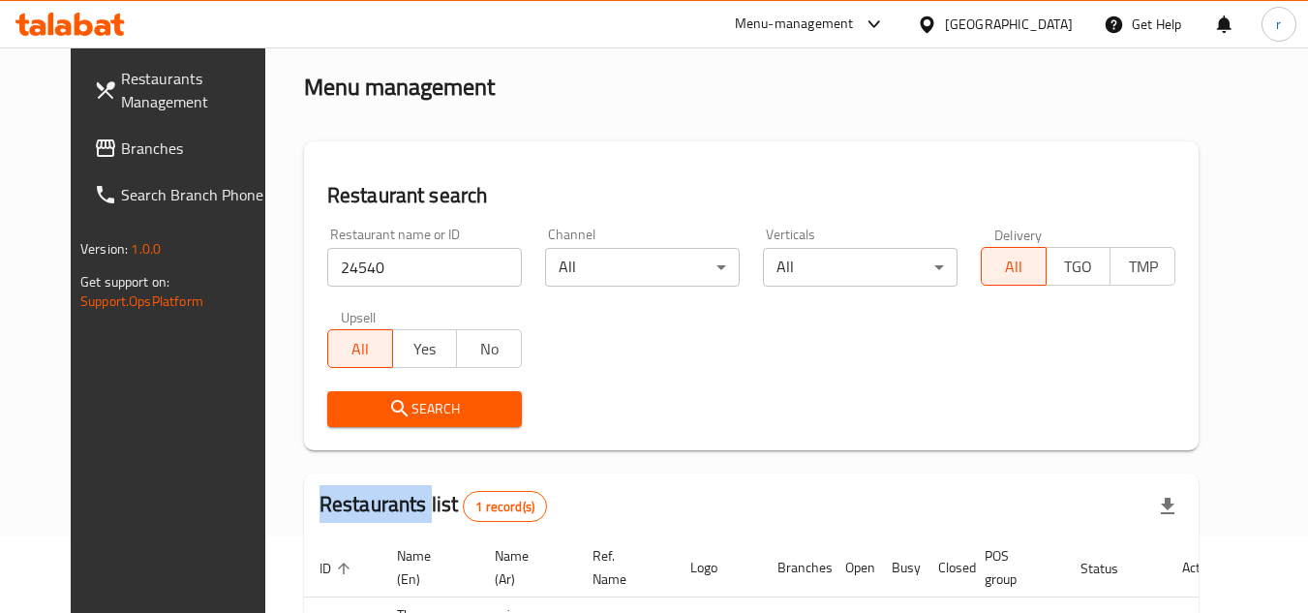
scroll to position [234, 0]
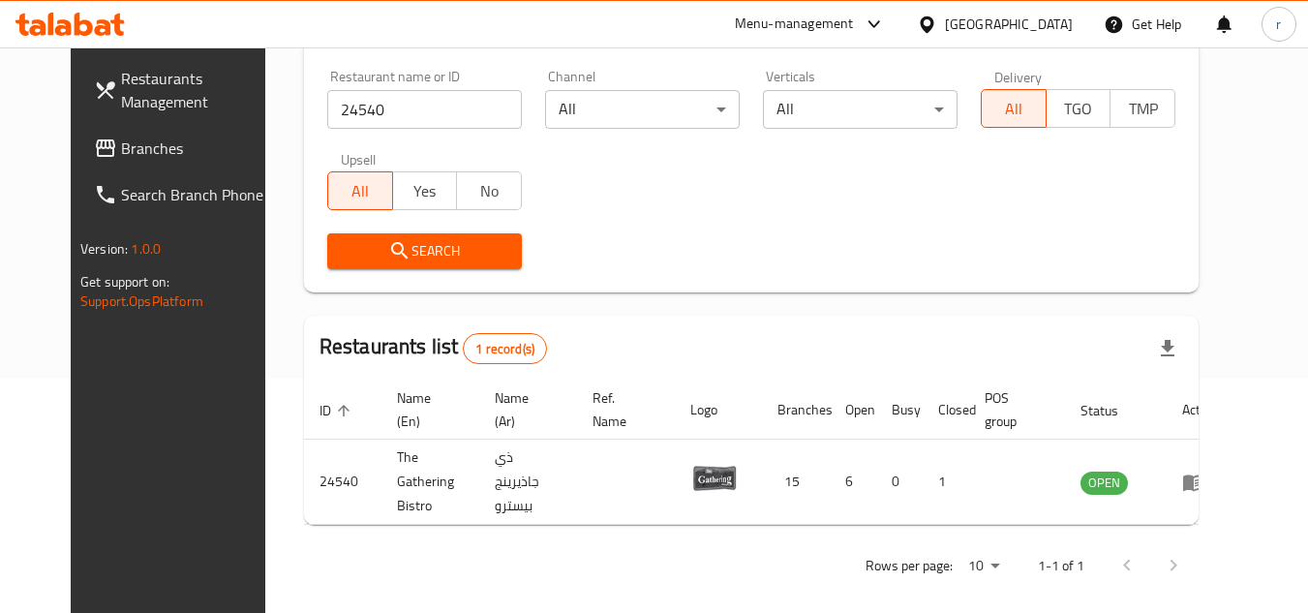
click at [699, 187] on div "Restaurant name or ID 24540 Restaurant name or ID Channel All ​ Verticals All ​…" at bounding box center [751, 169] width 871 height 223
click at [121, 153] on span "Branches" at bounding box center [197, 148] width 153 height 23
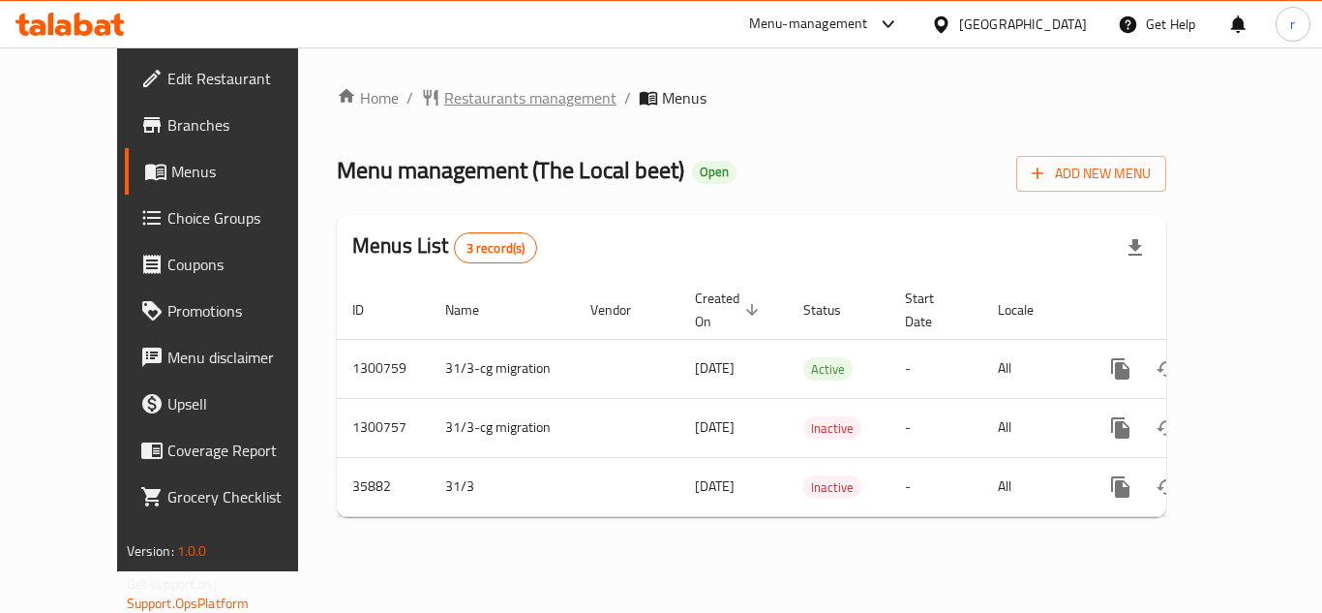
click at [471, 101] on span "Restaurants management" at bounding box center [530, 97] width 172 height 23
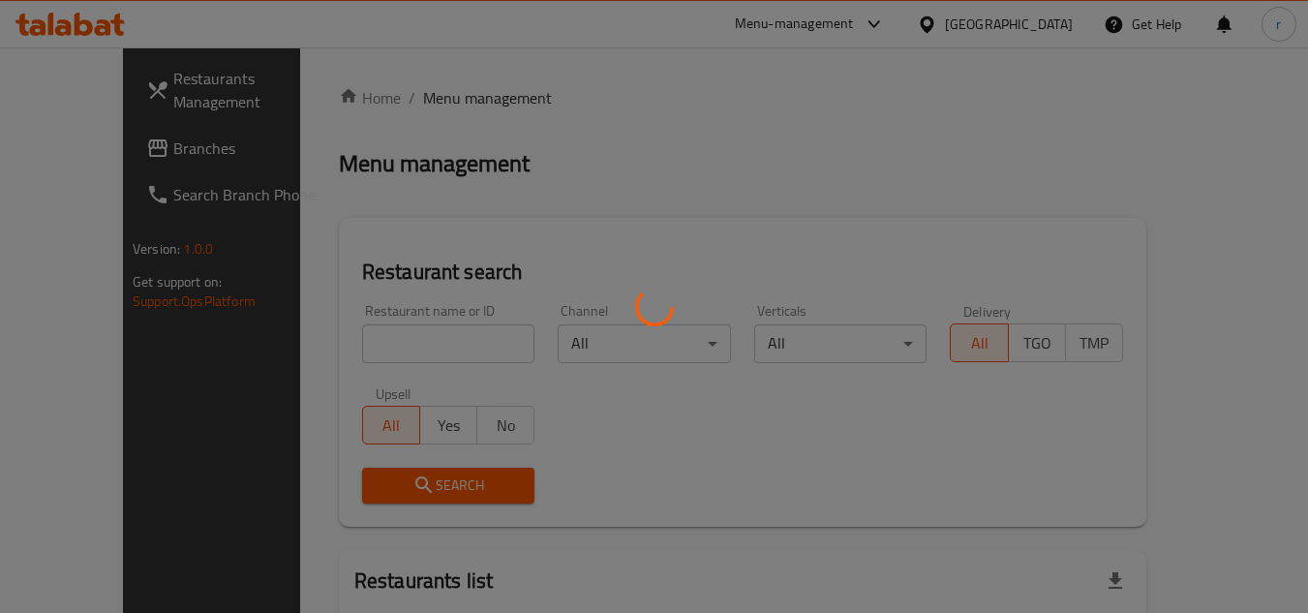
click at [364, 329] on div at bounding box center [654, 306] width 1308 height 613
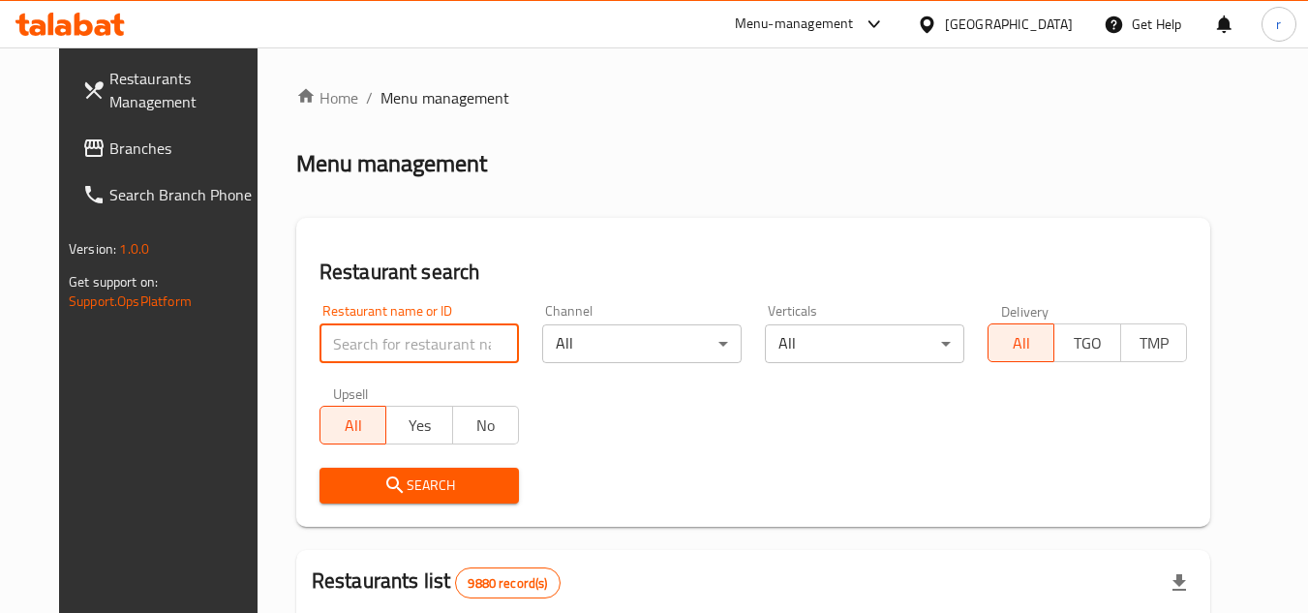
click at [371, 342] on input "search" at bounding box center [418, 343] width 199 height 39
paste input "18540"
type input "18540"
click at [724, 245] on div "Restaurant search Restaurant name or ID 18540 Restaurant name or ID Channel All…" at bounding box center [753, 372] width 914 height 309
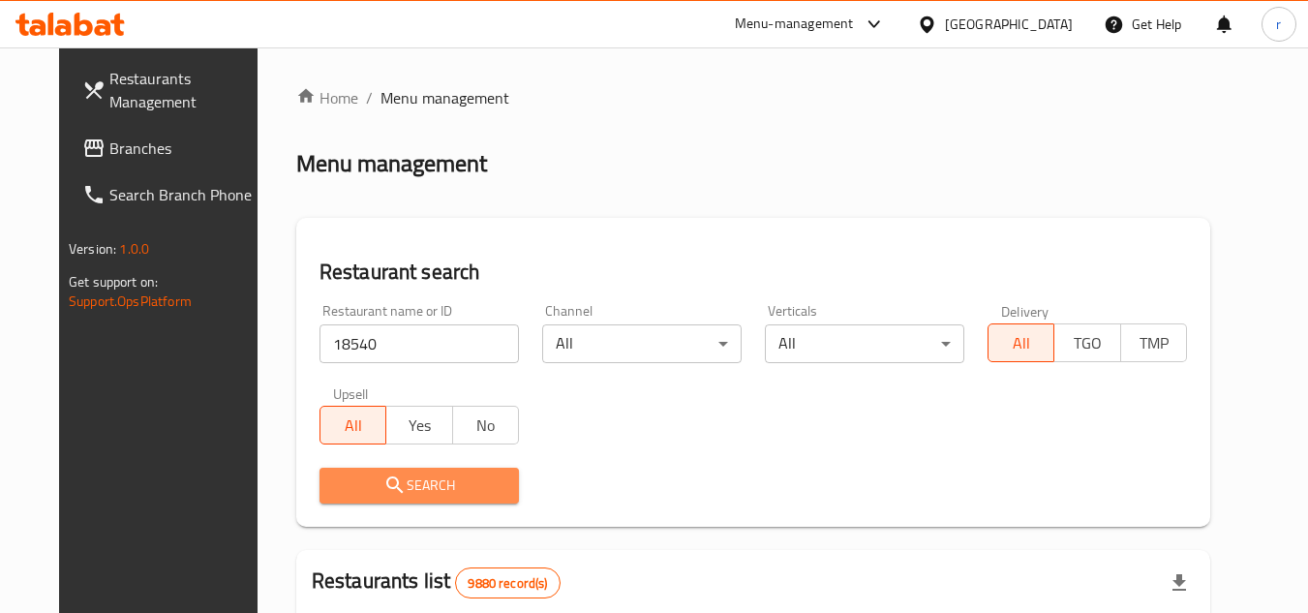
click at [457, 476] on span "Search" at bounding box center [419, 485] width 168 height 24
click at [457, 476] on div at bounding box center [654, 306] width 1308 height 613
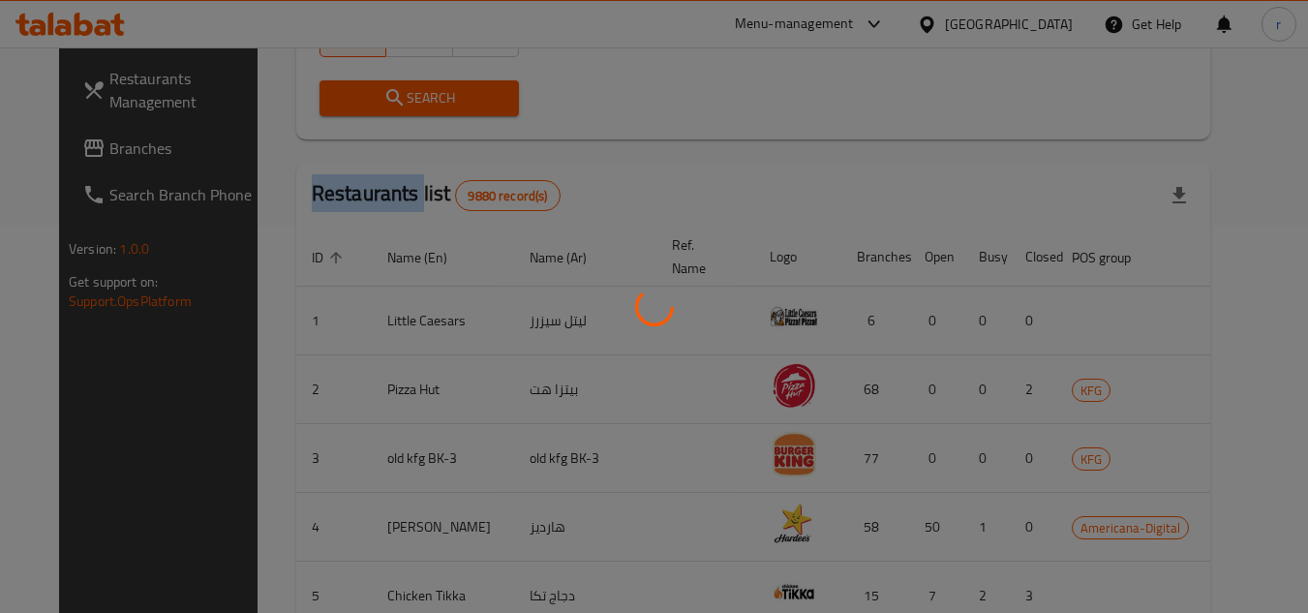
scroll to position [234, 0]
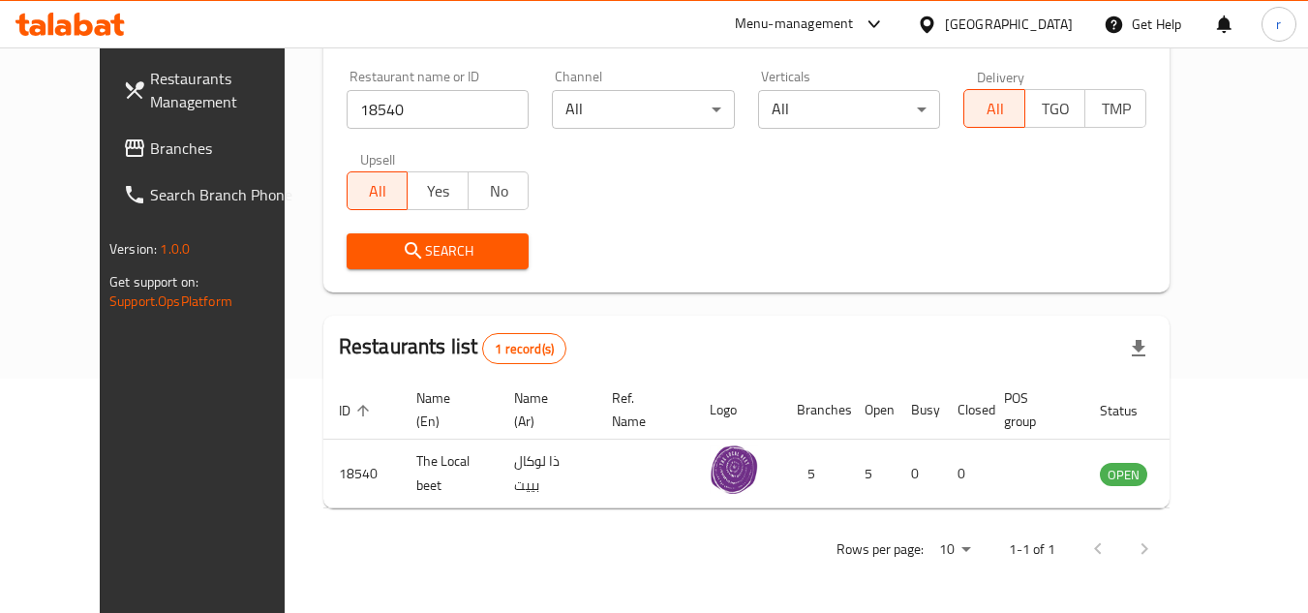
click at [1062, 29] on div "Kuwait" at bounding box center [1009, 24] width 128 height 21
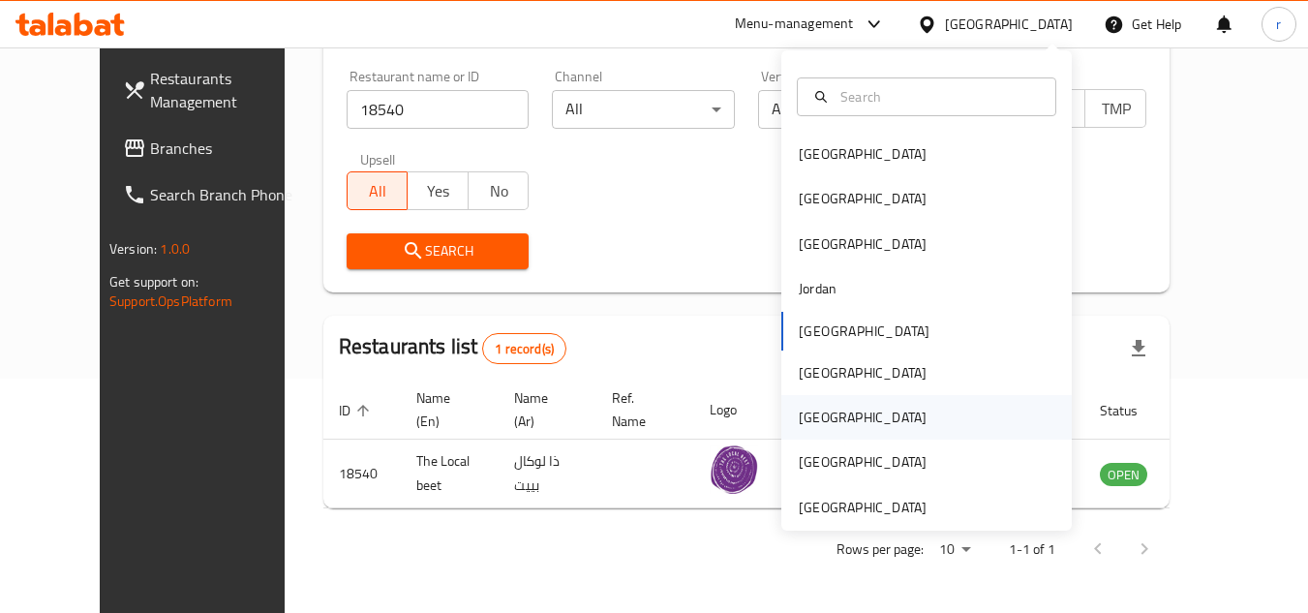
click at [809, 418] on div "Qatar" at bounding box center [863, 417] width 128 height 21
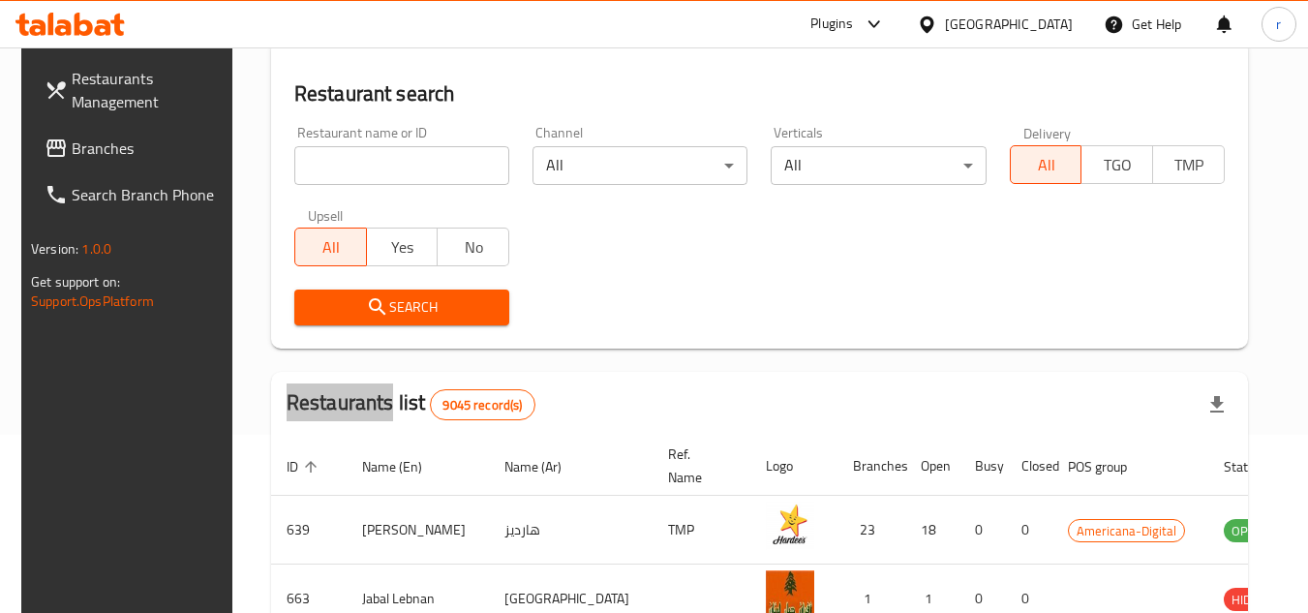
scroll to position [234, 0]
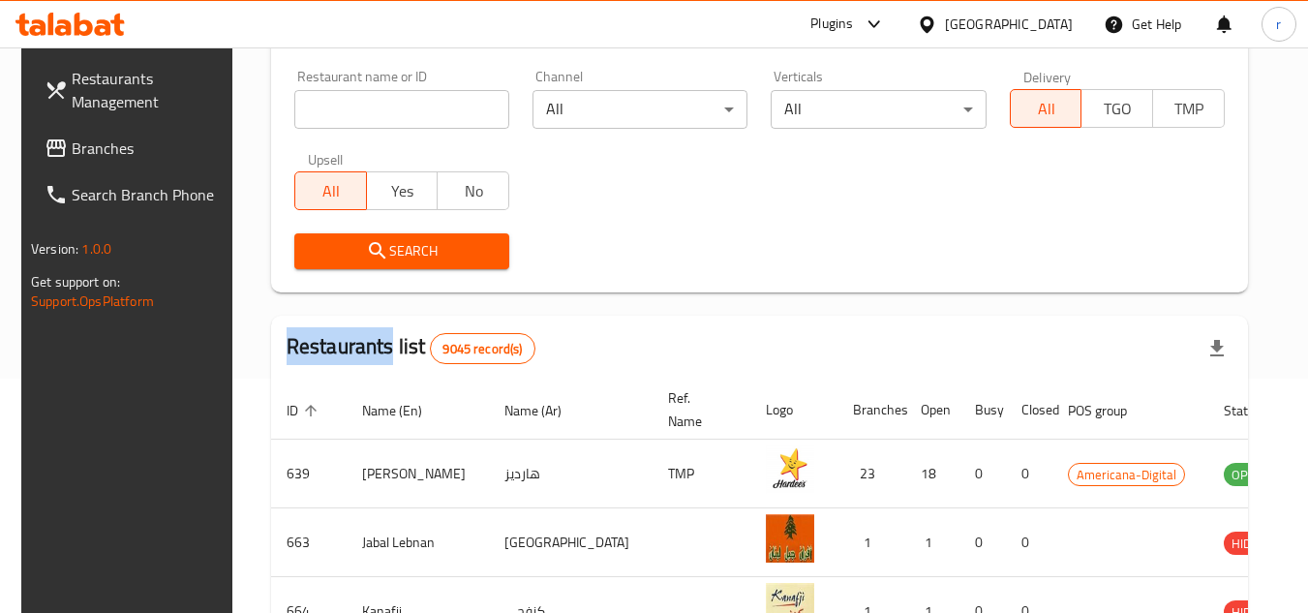
click at [72, 142] on span "Branches" at bounding box center [148, 148] width 153 height 23
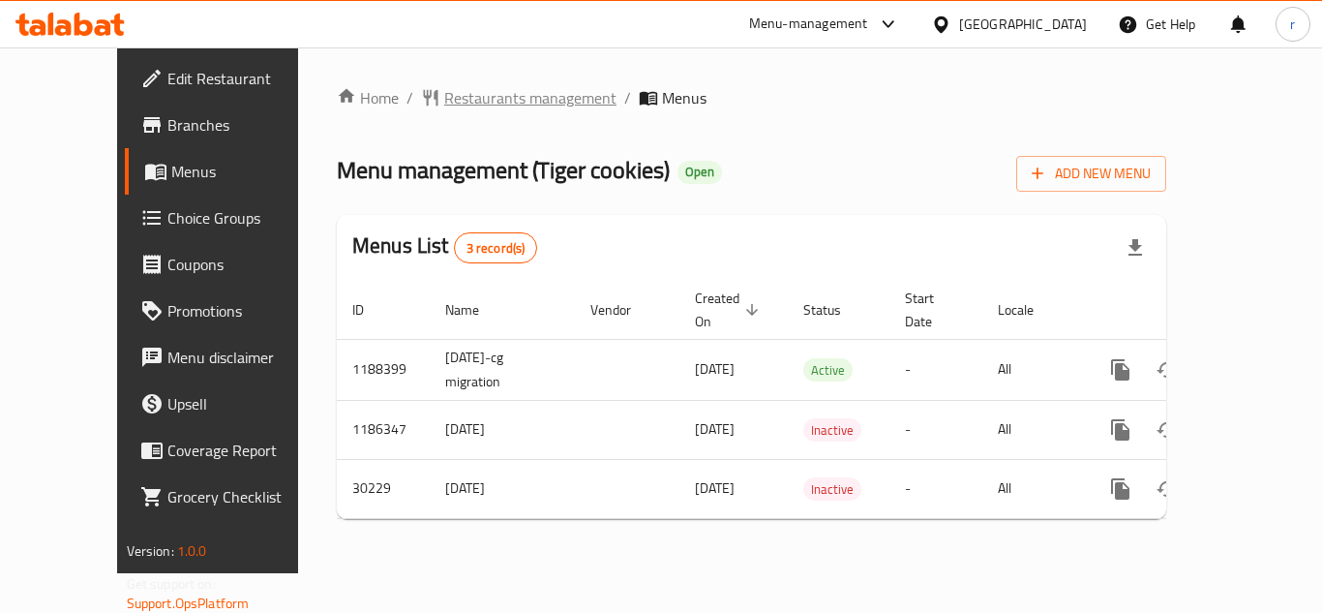
click at [483, 101] on span "Restaurants management" at bounding box center [530, 97] width 172 height 23
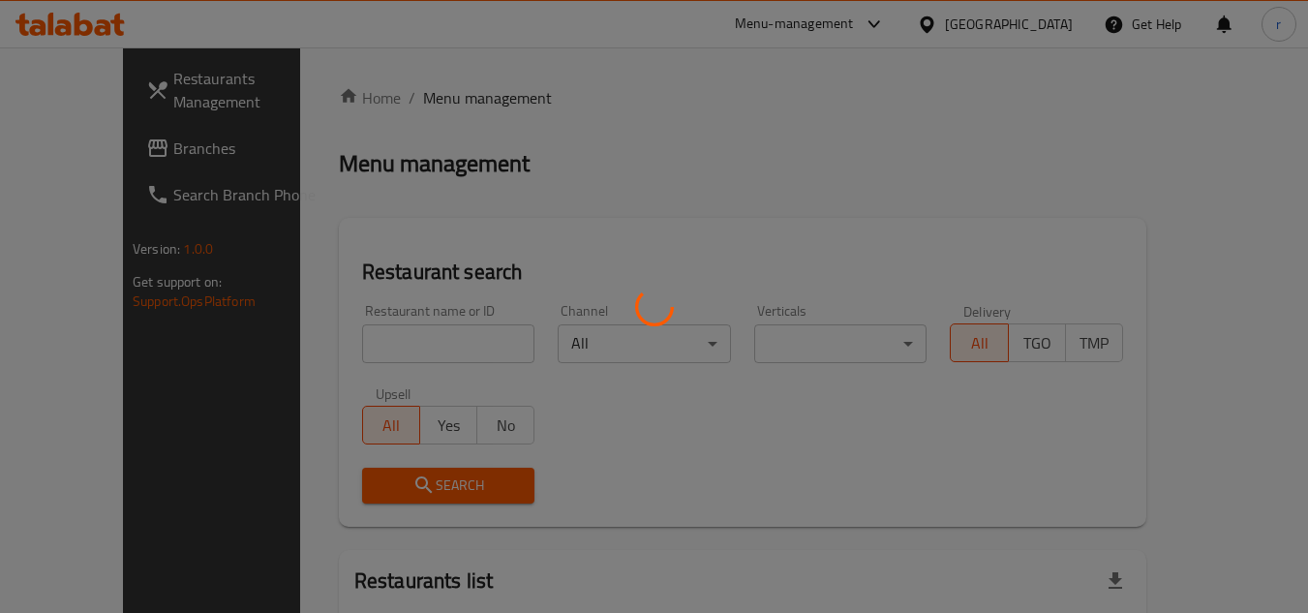
click at [386, 347] on div at bounding box center [654, 306] width 1308 height 613
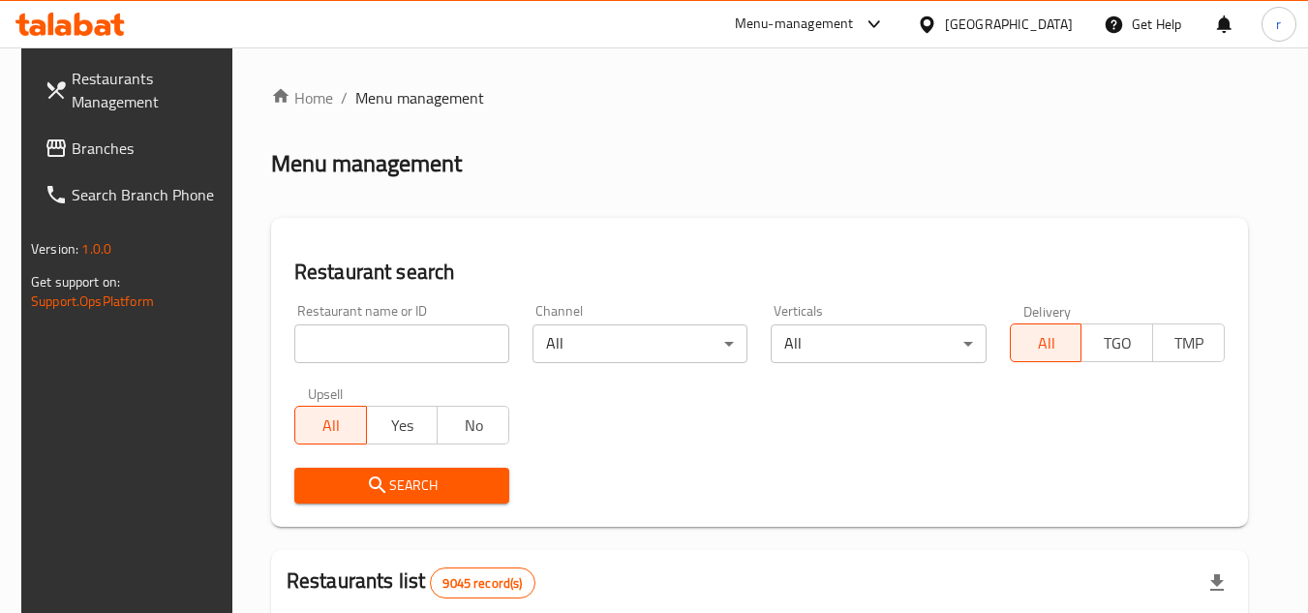
click at [386, 347] on div at bounding box center [654, 306] width 1308 height 613
click at [386, 347] on input "search" at bounding box center [401, 343] width 215 height 39
paste input "15507"
type input "15507"
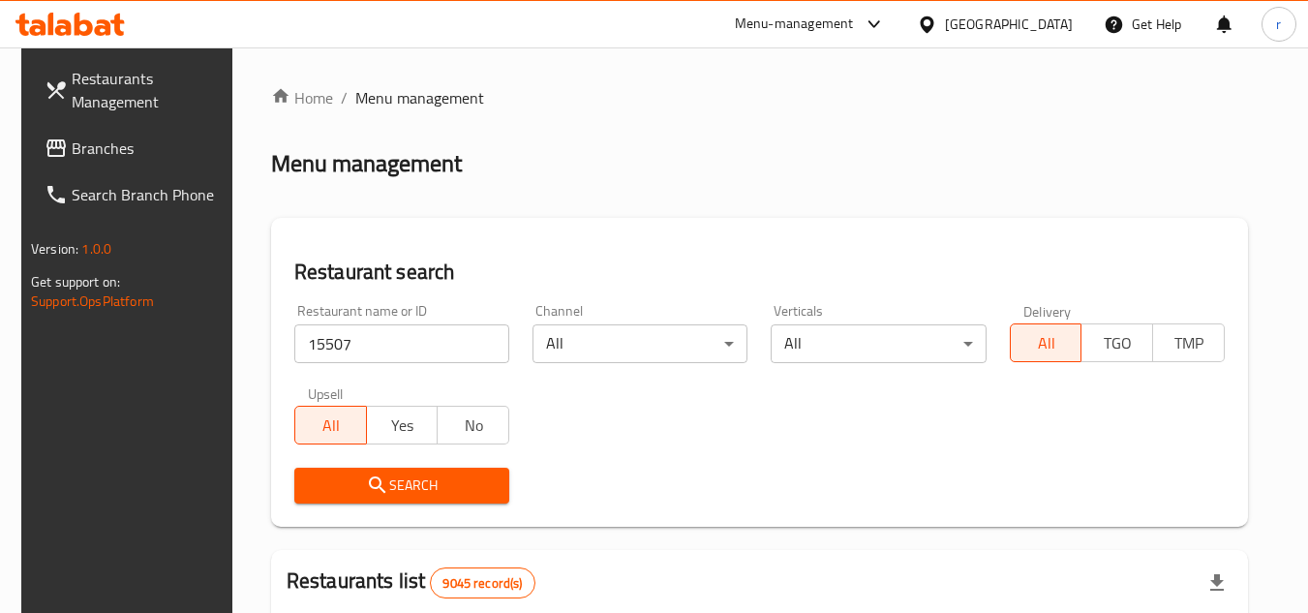
click at [366, 479] on icon "submit" at bounding box center [377, 484] width 23 height 23
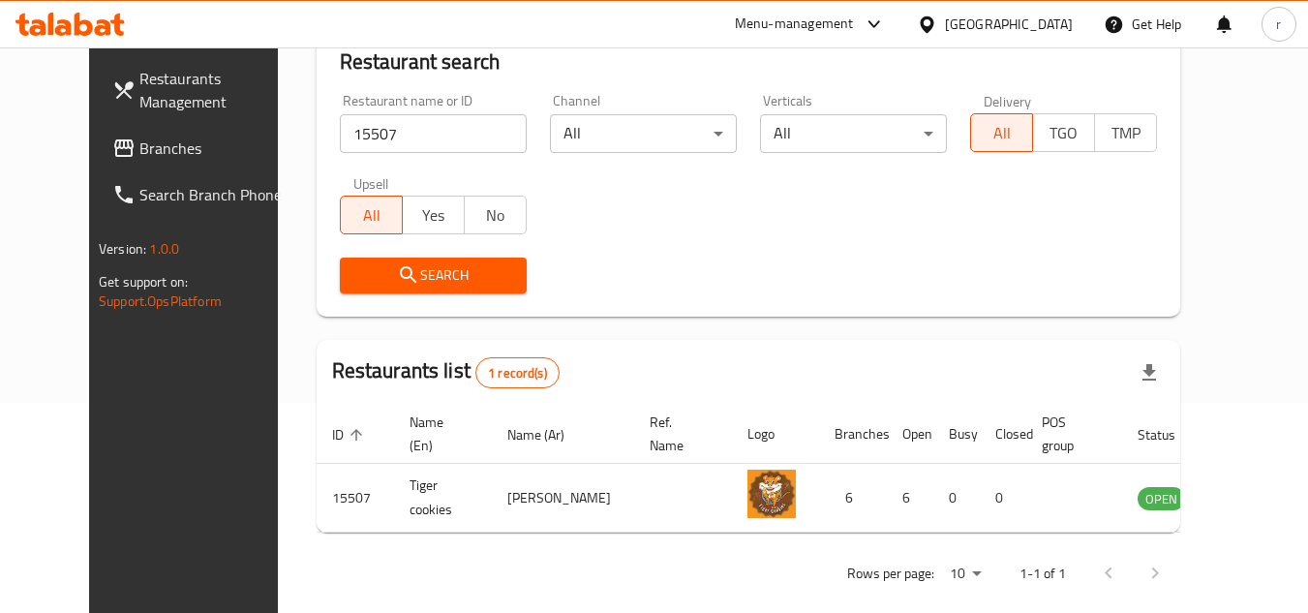
scroll to position [234, 0]
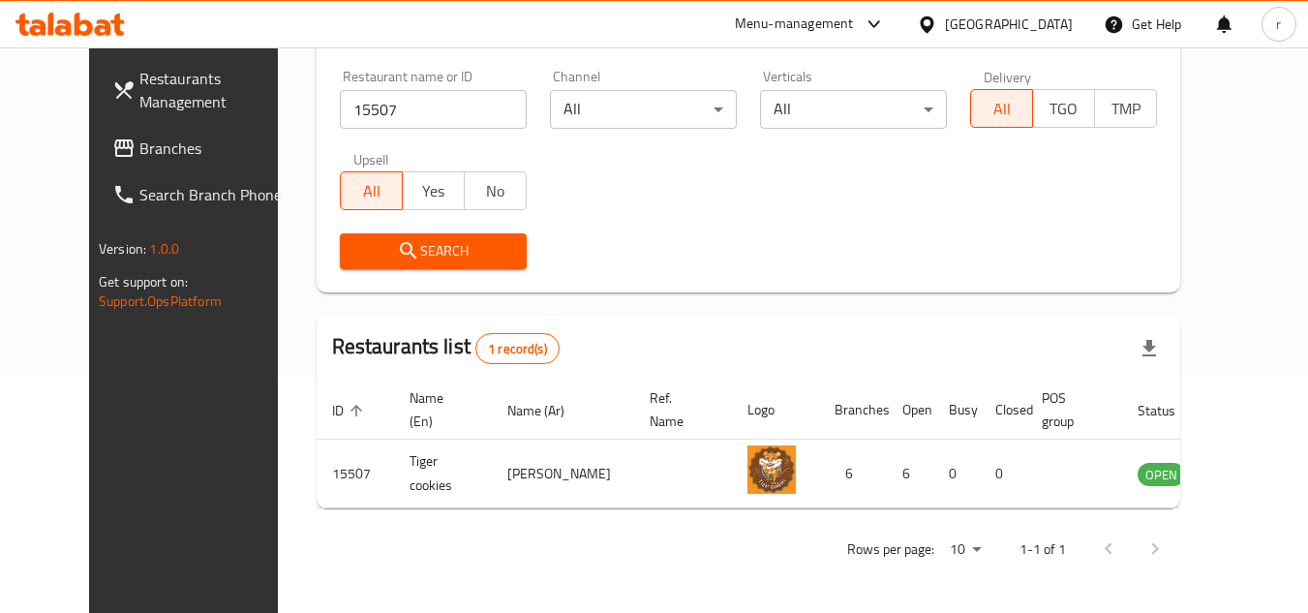
click at [1045, 27] on div "Qatar" at bounding box center [1009, 24] width 128 height 21
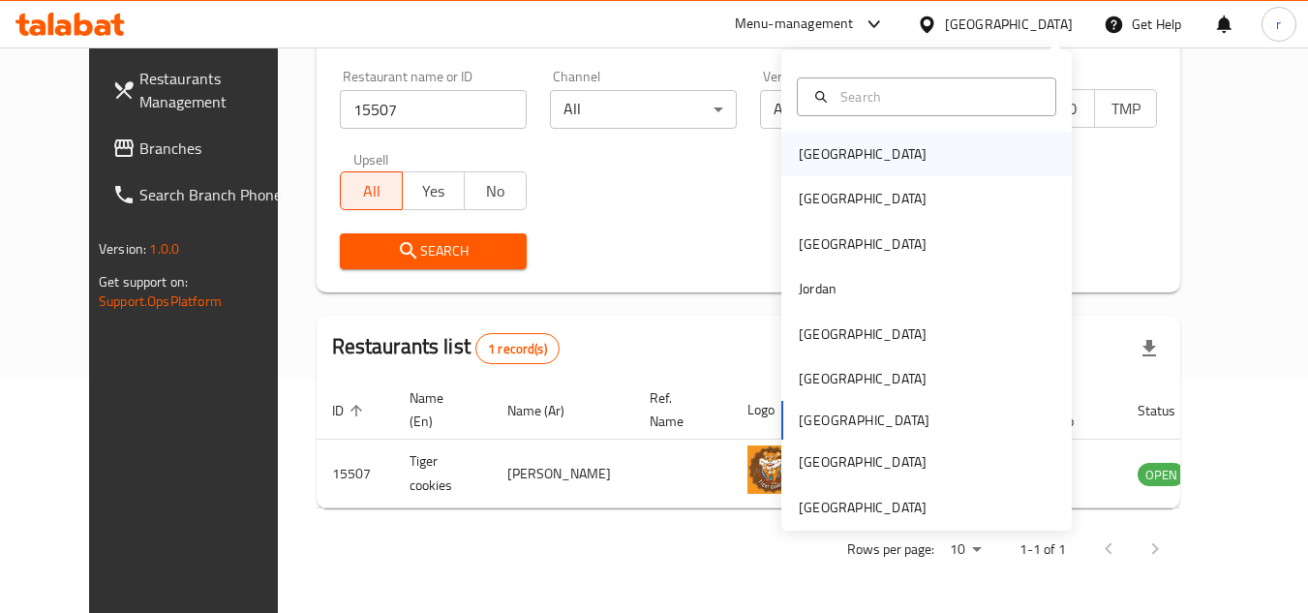
click at [799, 157] on div "[GEOGRAPHIC_DATA]" at bounding box center [863, 153] width 128 height 21
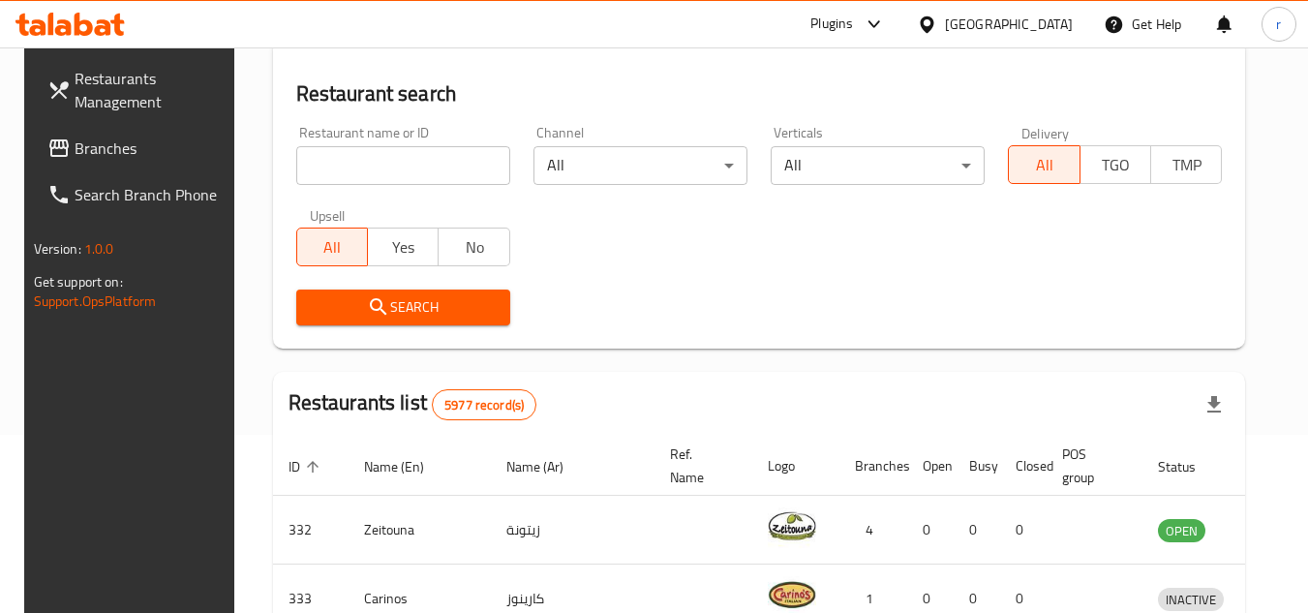
scroll to position [234, 0]
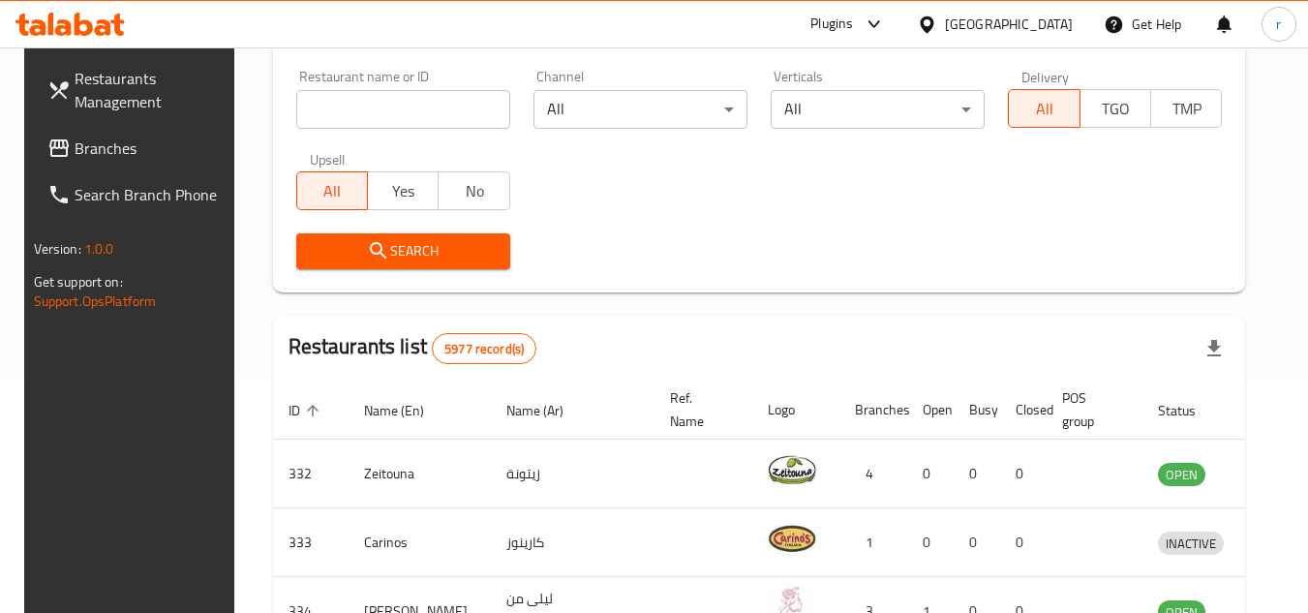
click at [75, 150] on span "Branches" at bounding box center [151, 148] width 153 height 23
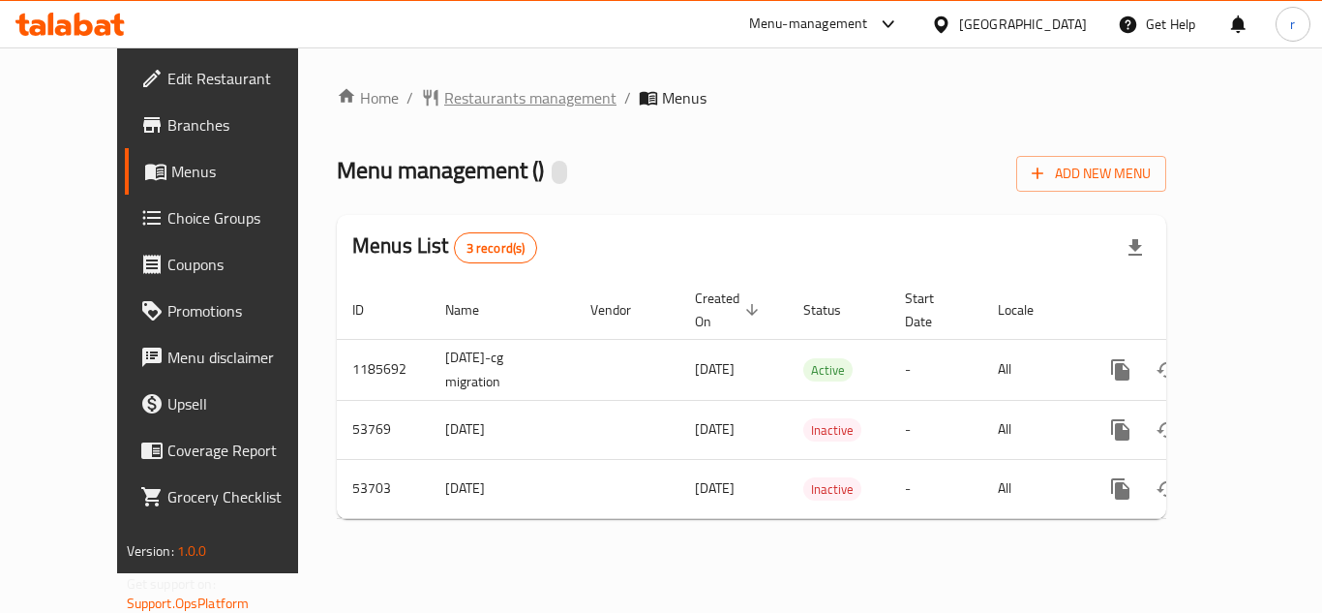
click at [444, 109] on span "Restaurants management" at bounding box center [530, 97] width 172 height 23
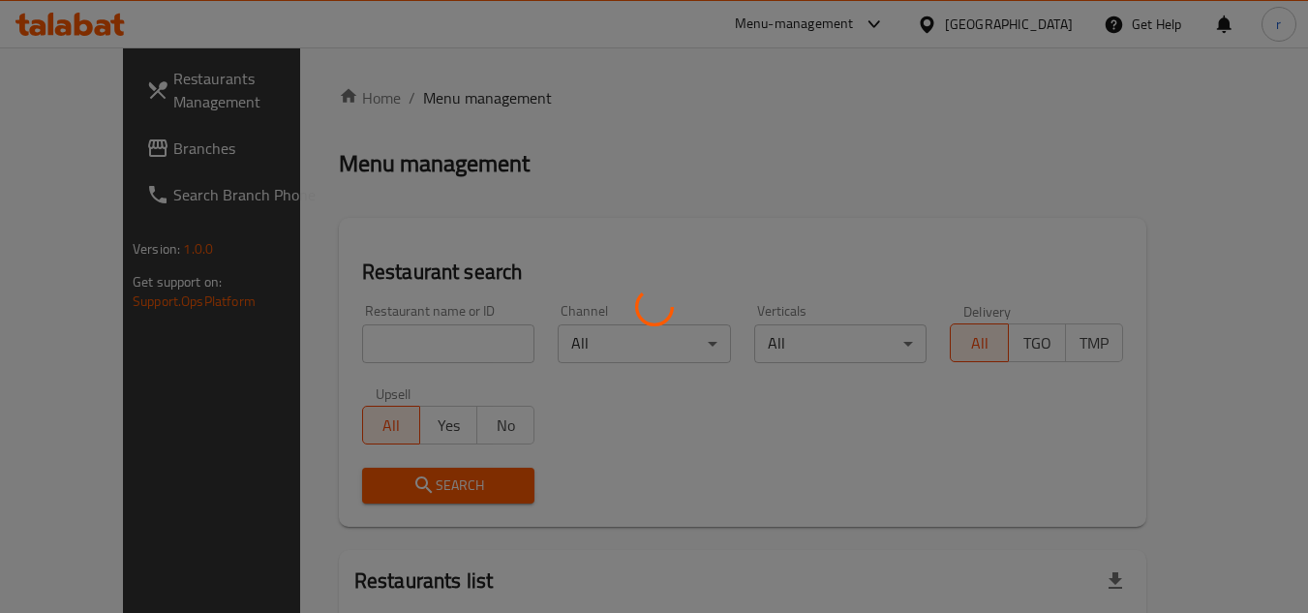
click at [352, 349] on div at bounding box center [654, 306] width 1308 height 613
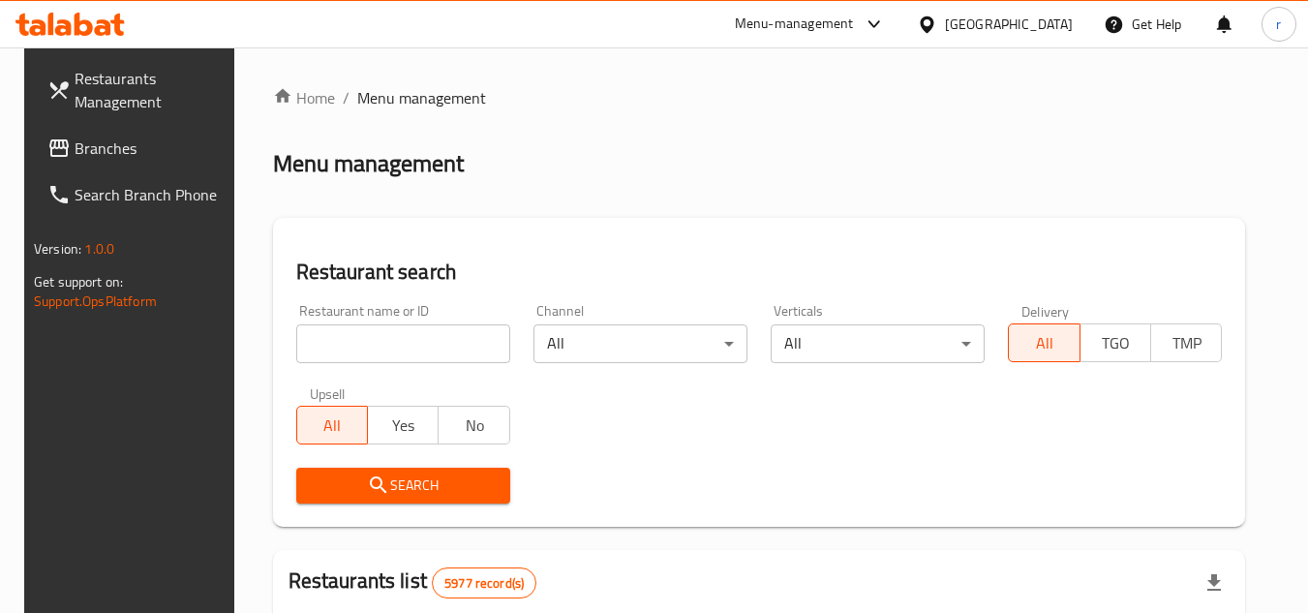
click at [352, 349] on input "search" at bounding box center [403, 343] width 214 height 39
paste input "26617"
type input "26617"
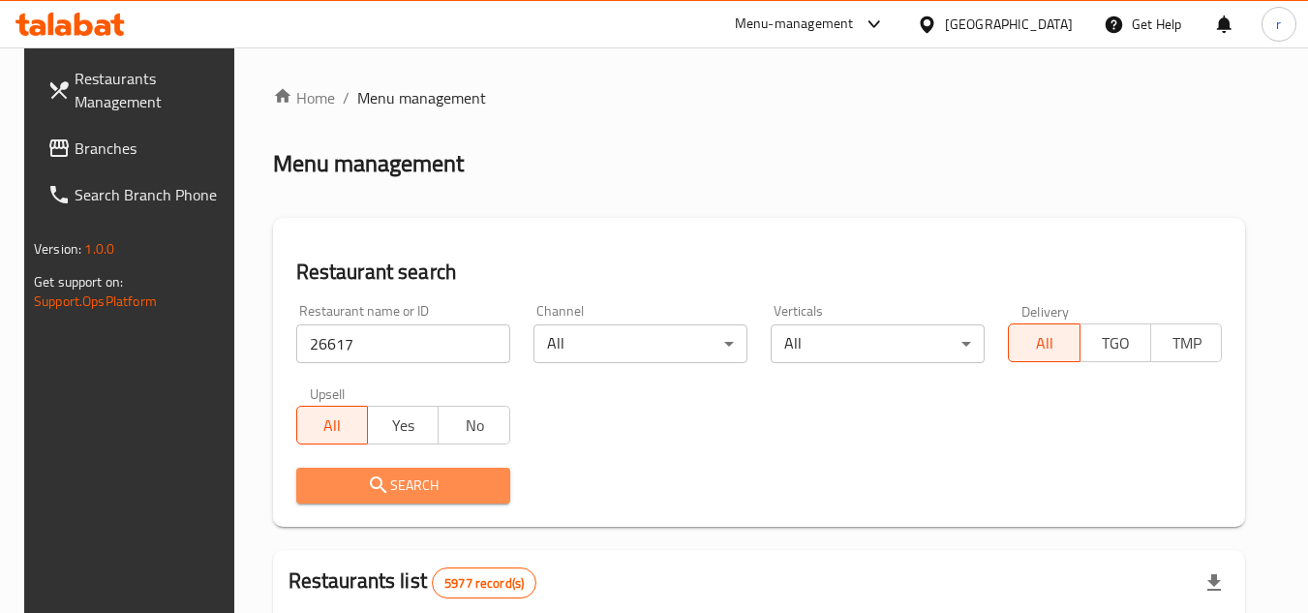
click at [319, 485] on span "Search" at bounding box center [403, 485] width 183 height 24
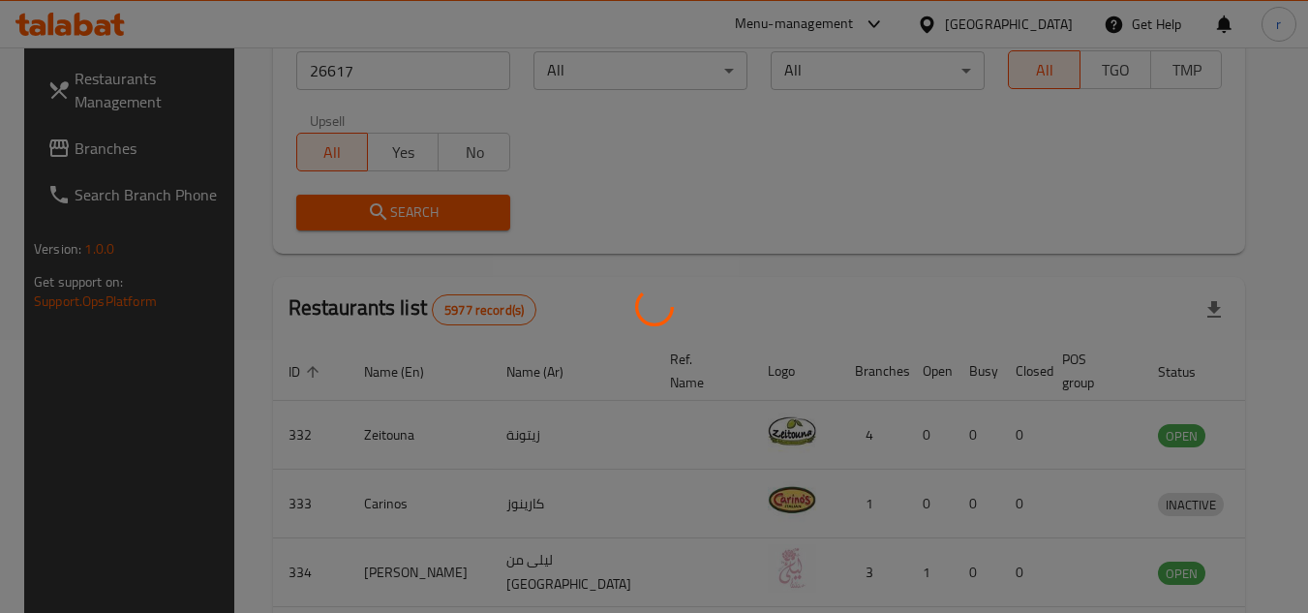
scroll to position [234, 0]
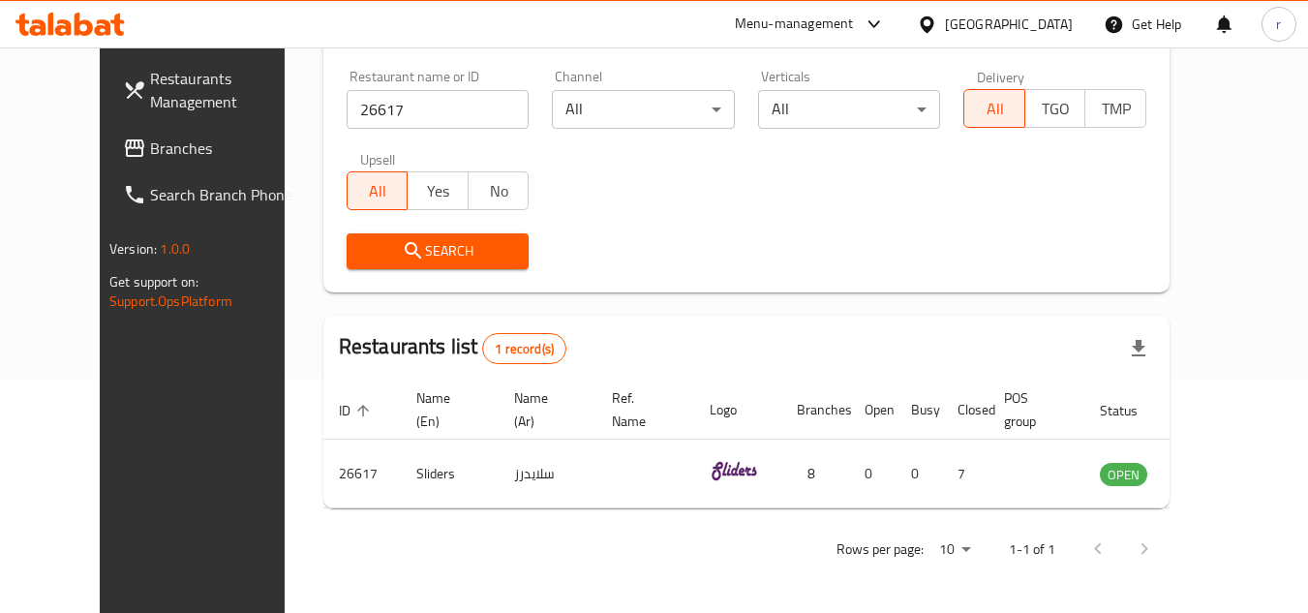
click at [150, 156] on span "Branches" at bounding box center [226, 148] width 153 height 23
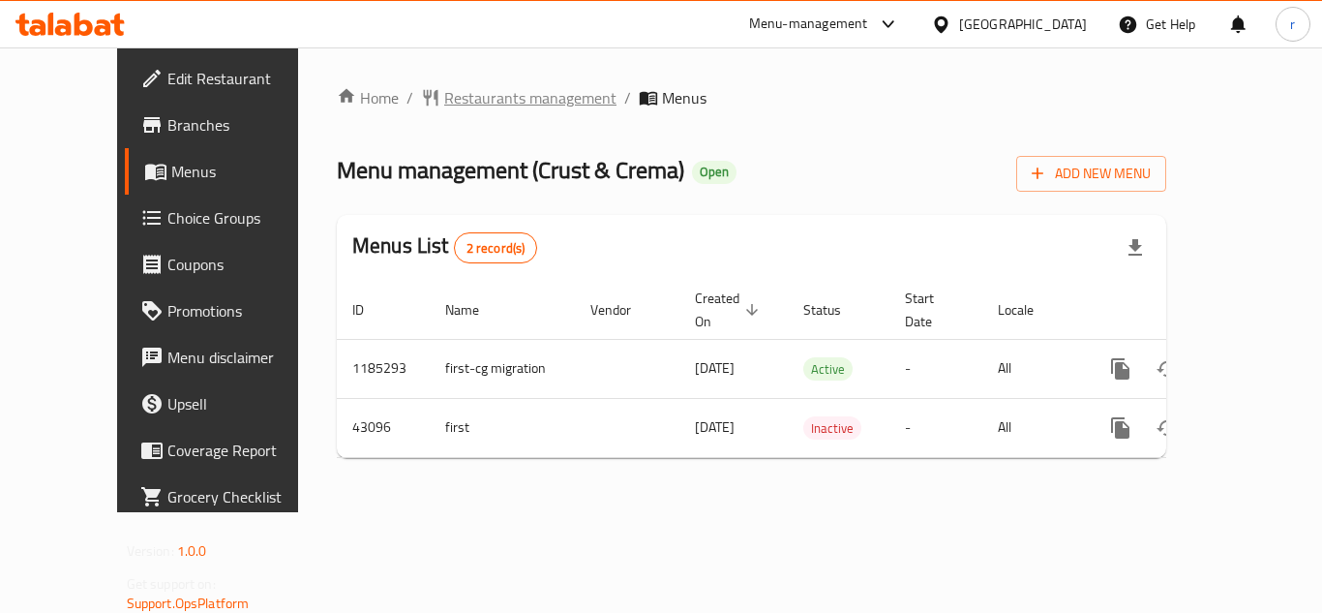
click at [488, 103] on span "Restaurants management" at bounding box center [530, 97] width 172 height 23
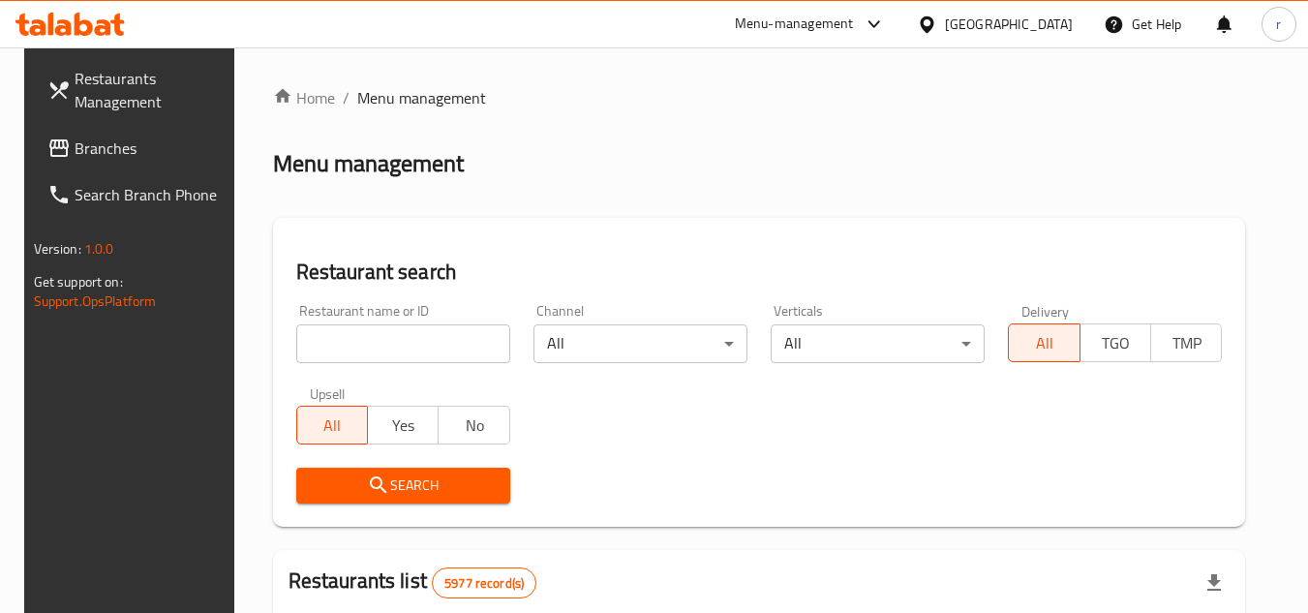
click at [333, 342] on input "search" at bounding box center [403, 343] width 214 height 39
paste input "22317"
type input "22317"
click at [522, 292] on div "Channel All ​" at bounding box center [640, 333] width 237 height 82
click at [440, 490] on span "Search" at bounding box center [403, 485] width 183 height 24
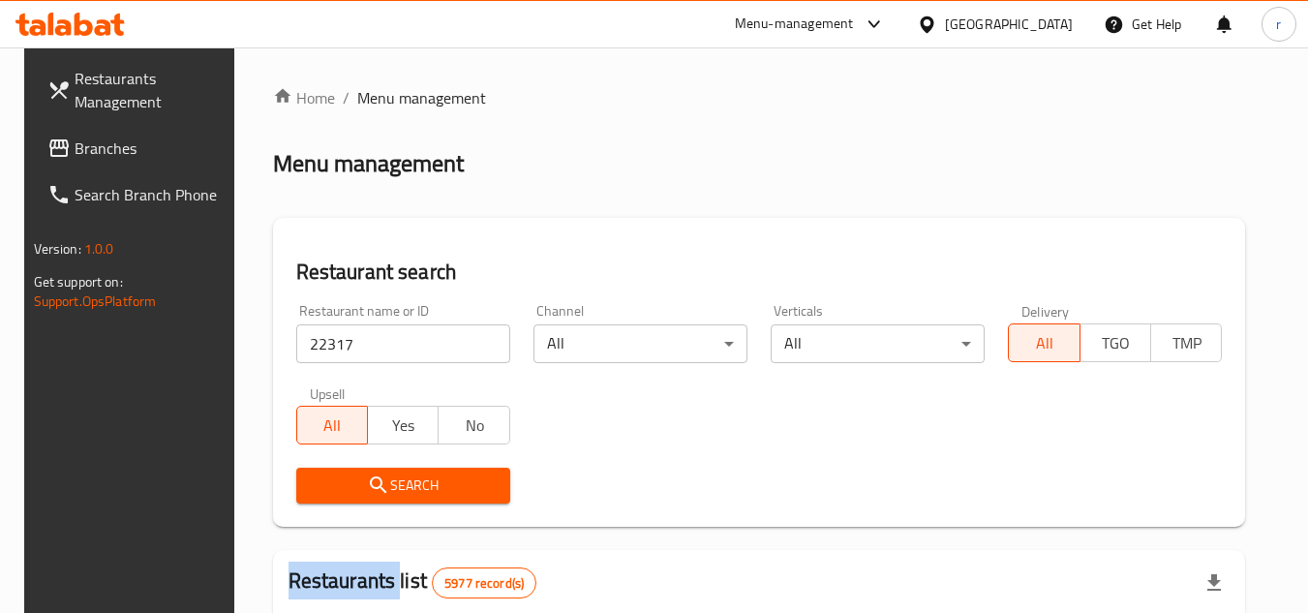
click at [440, 490] on div at bounding box center [654, 306] width 1308 height 613
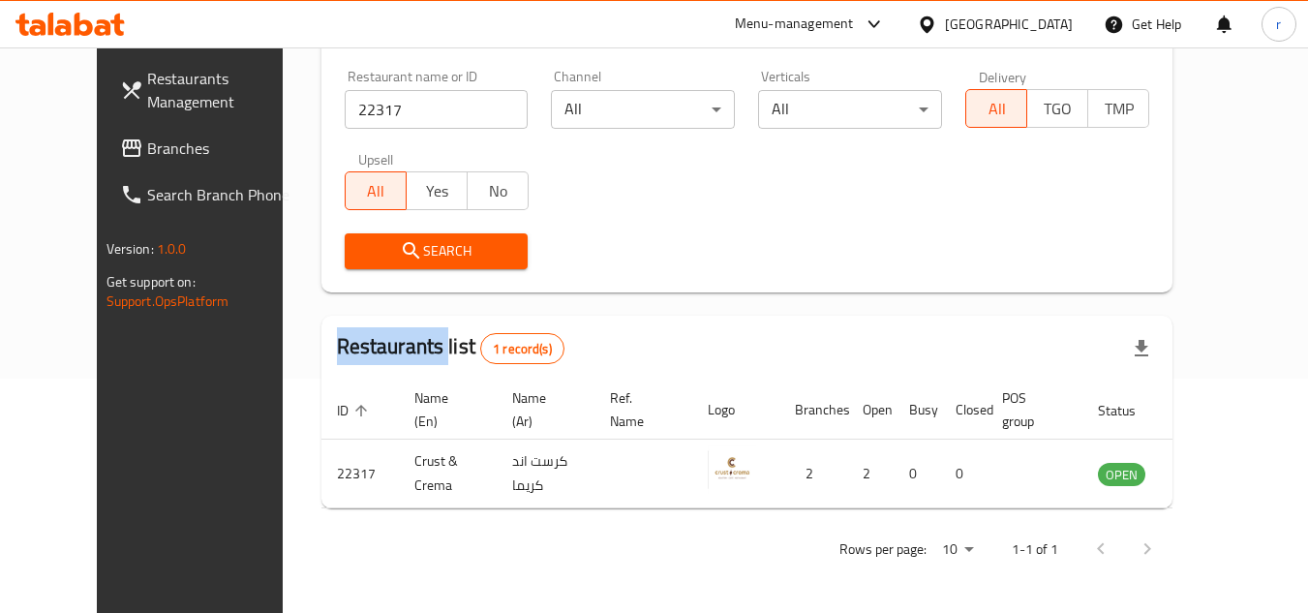
scroll to position [234, 0]
click at [945, 35] on div at bounding box center [931, 24] width 28 height 21
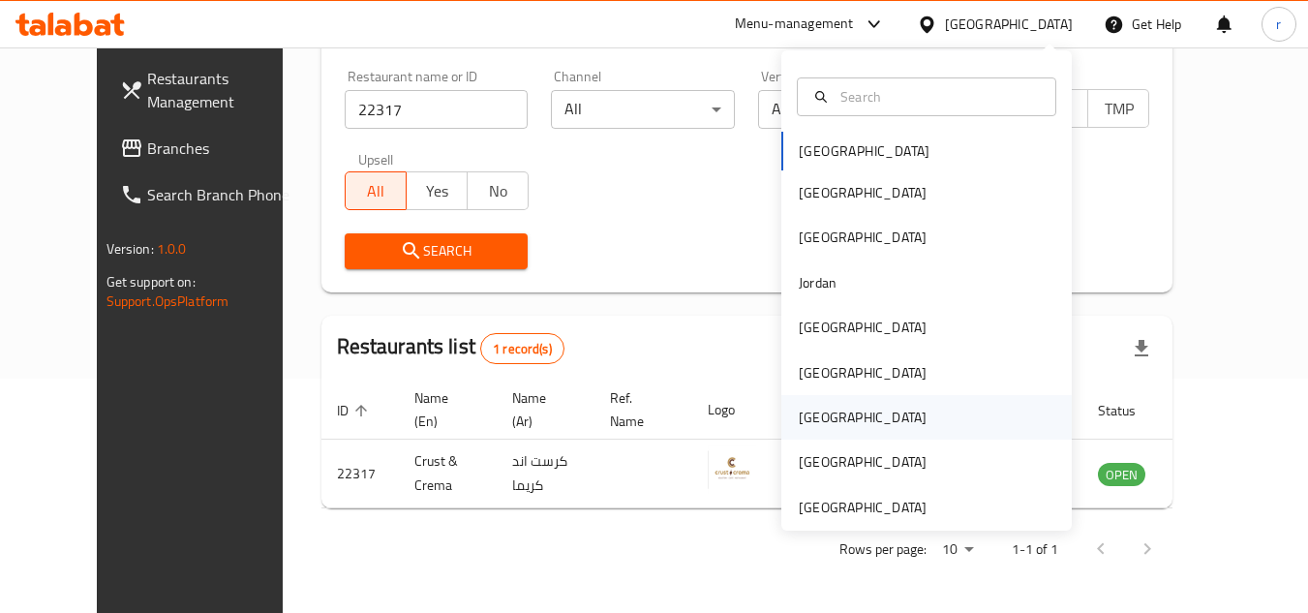
click at [804, 431] on div "[GEOGRAPHIC_DATA]" at bounding box center [862, 417] width 159 height 45
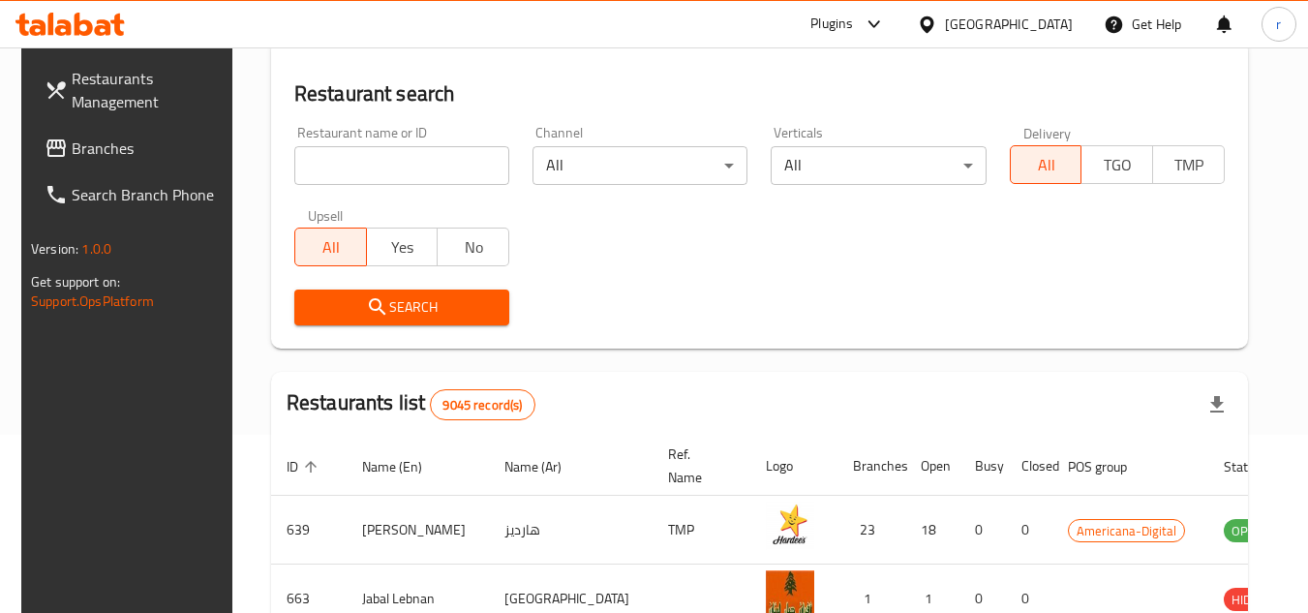
scroll to position [234, 0]
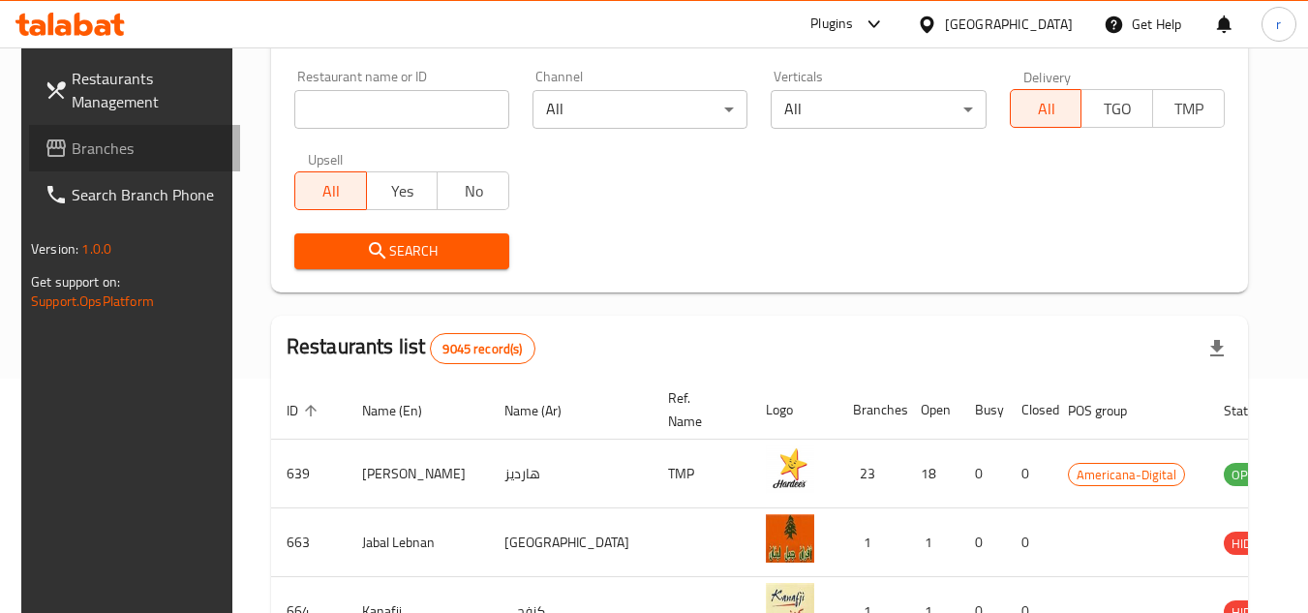
click at [72, 137] on span "Branches" at bounding box center [148, 148] width 153 height 23
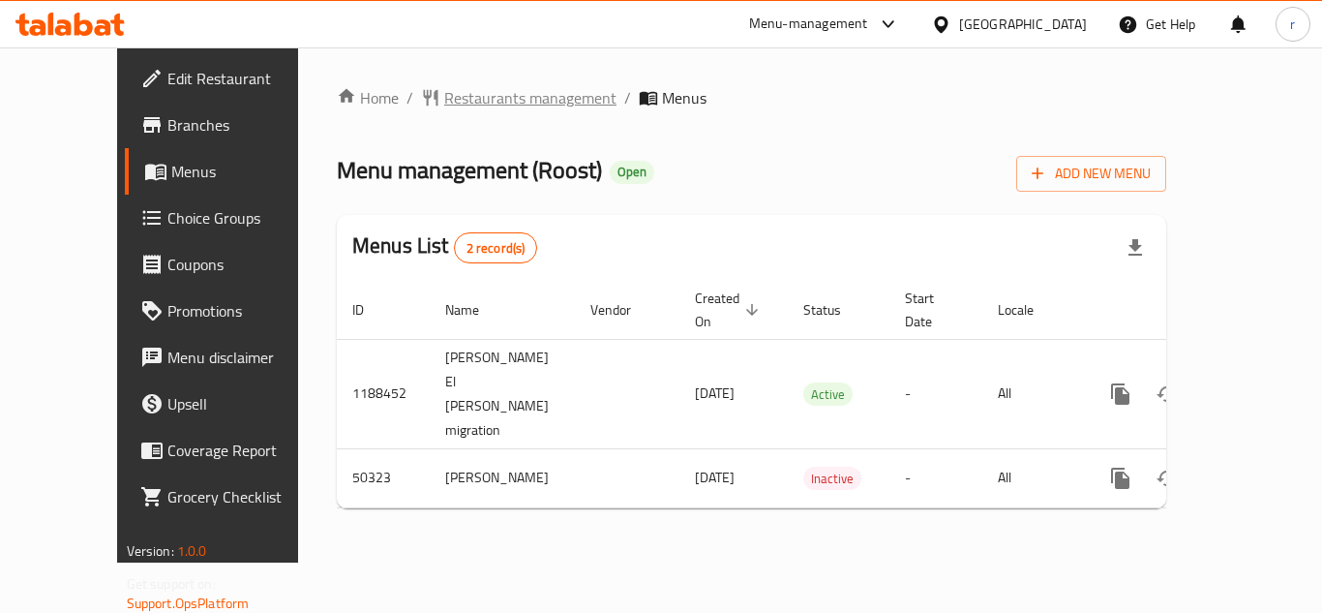
click at [444, 94] on span "Restaurants management" at bounding box center [530, 97] width 172 height 23
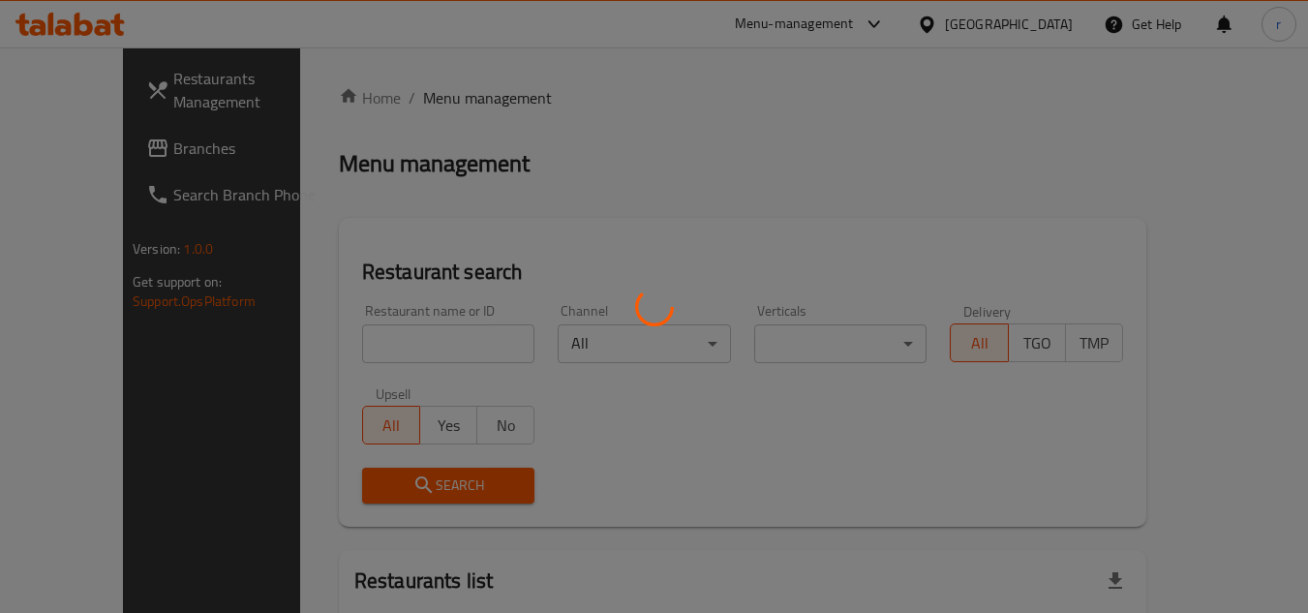
click at [419, 326] on div at bounding box center [654, 306] width 1308 height 613
click at [422, 358] on div at bounding box center [654, 306] width 1308 height 613
click at [408, 340] on div at bounding box center [654, 306] width 1308 height 613
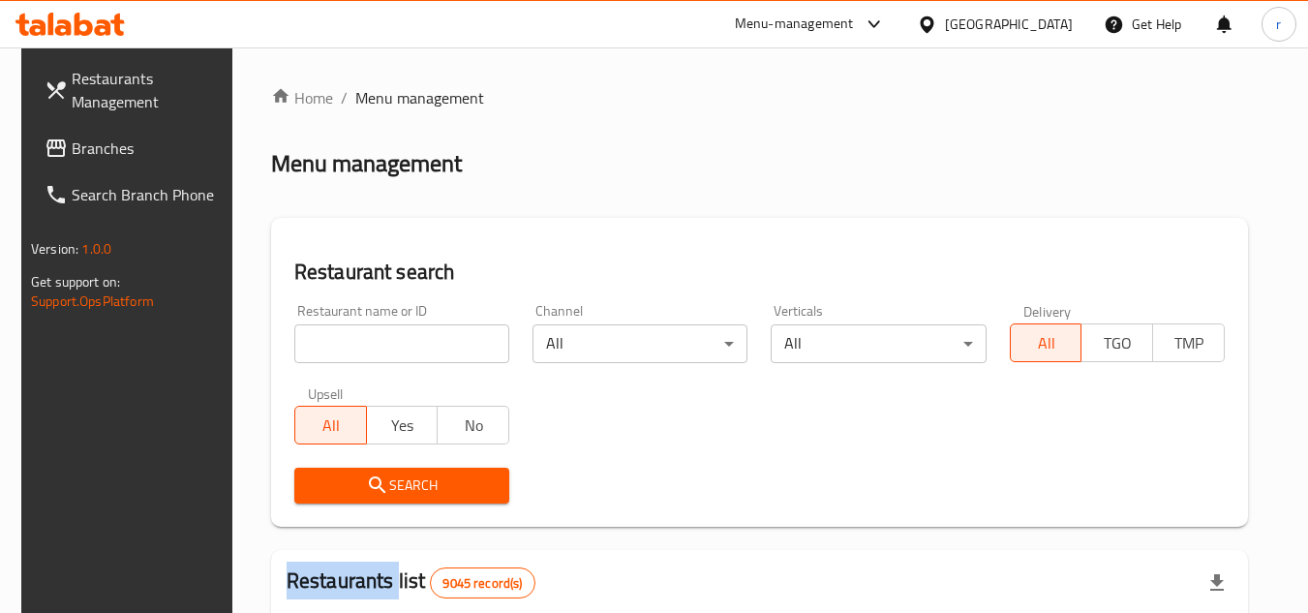
click at [409, 344] on input "search" at bounding box center [401, 343] width 215 height 39
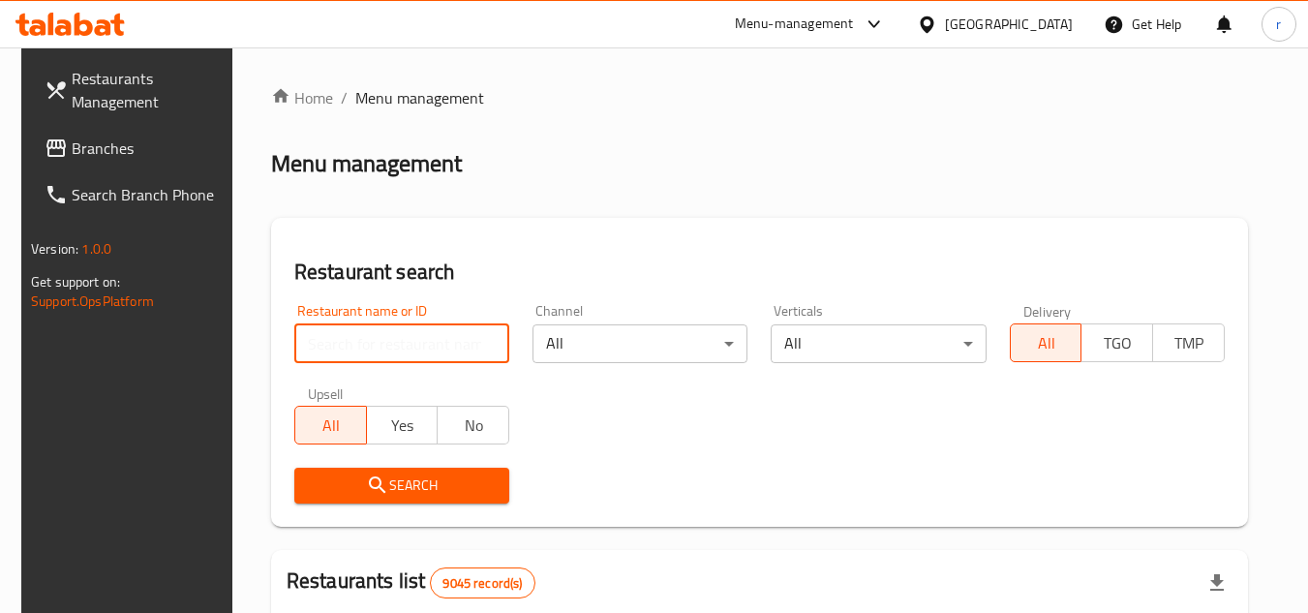
paste input "25060"
type input "25060"
click at [359, 473] on span "Search" at bounding box center [402, 485] width 184 height 24
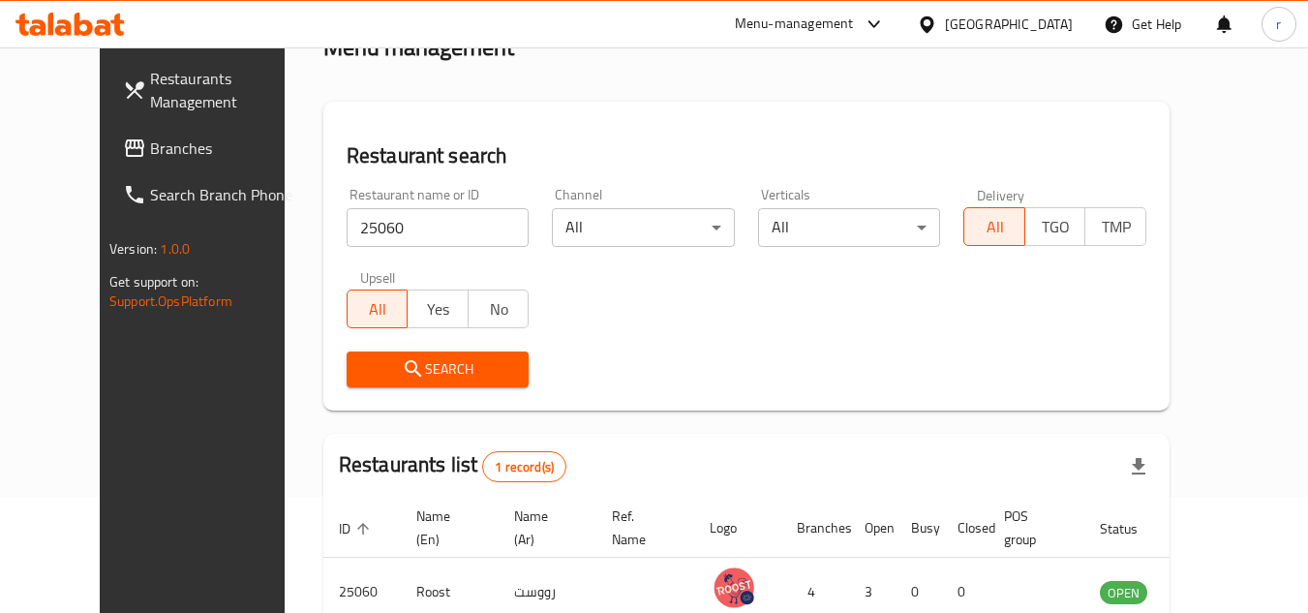
scroll to position [234, 0]
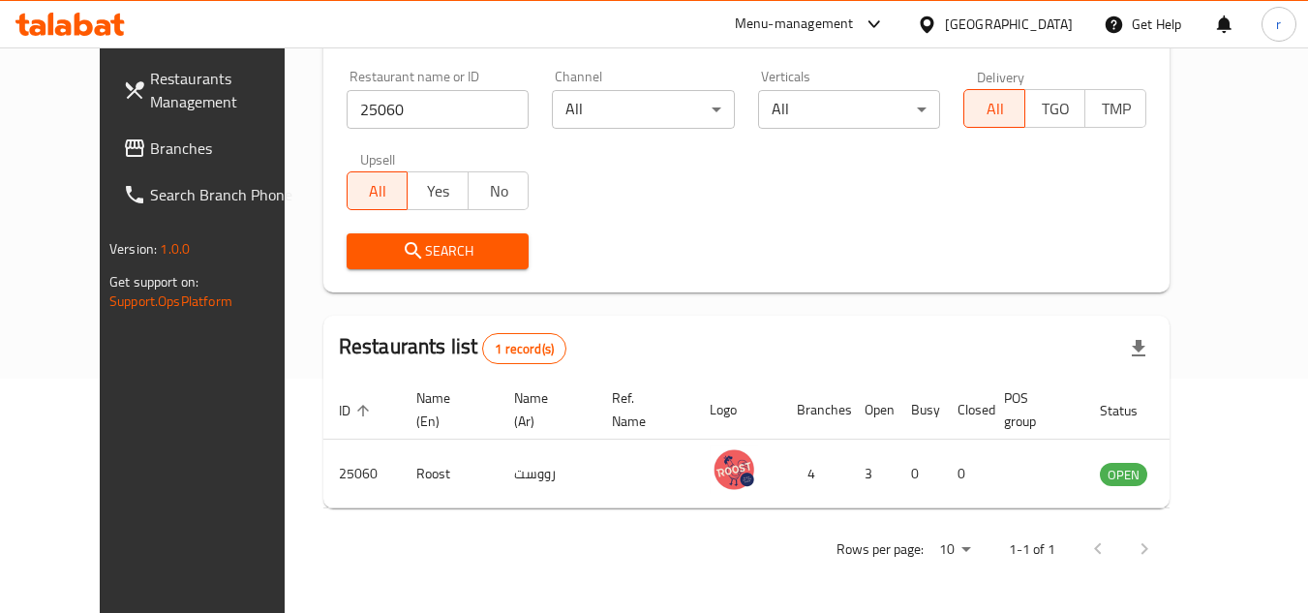
click at [945, 25] on div at bounding box center [931, 24] width 28 height 21
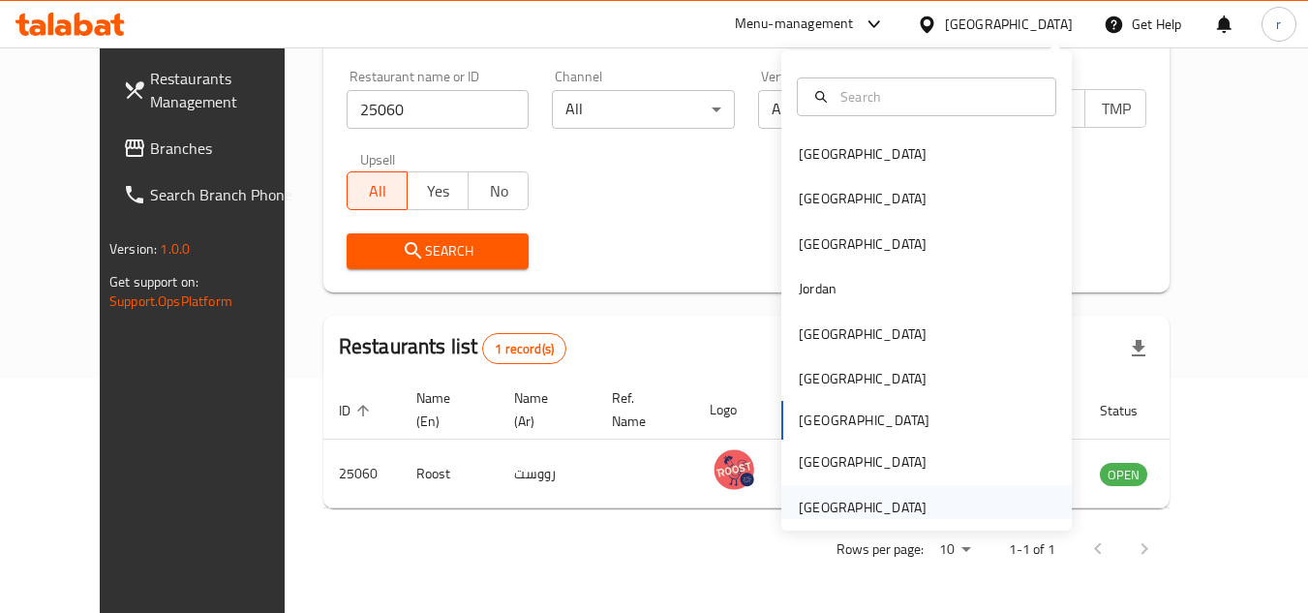
click at [859, 509] on div "[GEOGRAPHIC_DATA]" at bounding box center [863, 507] width 128 height 21
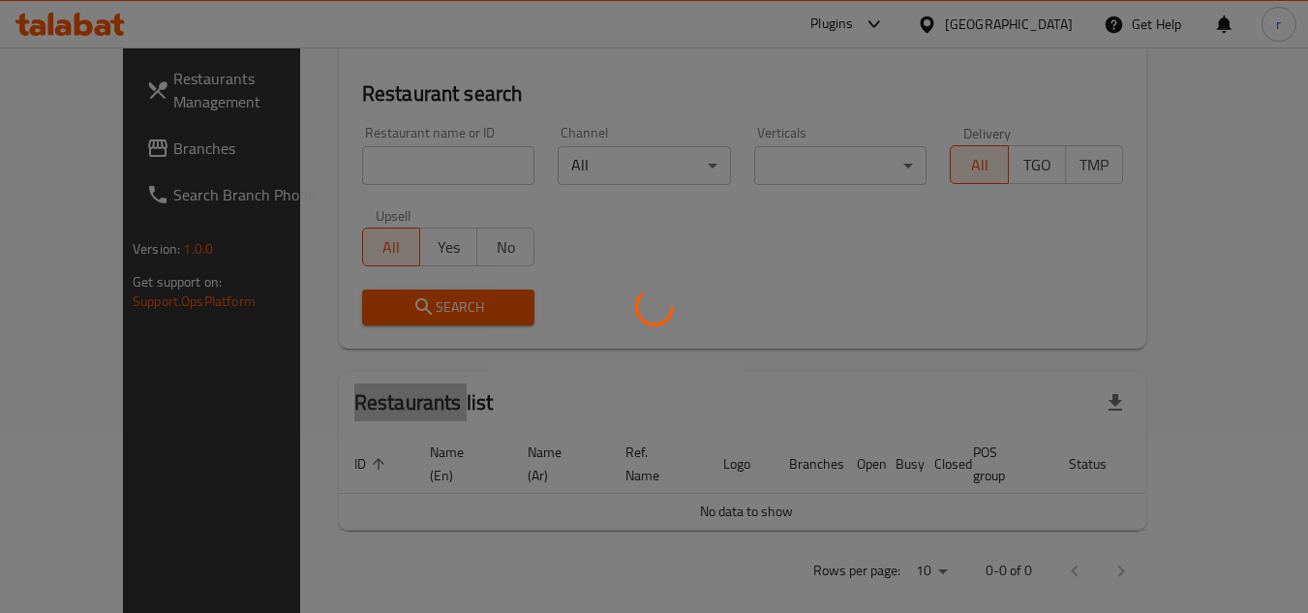
scroll to position [234, 0]
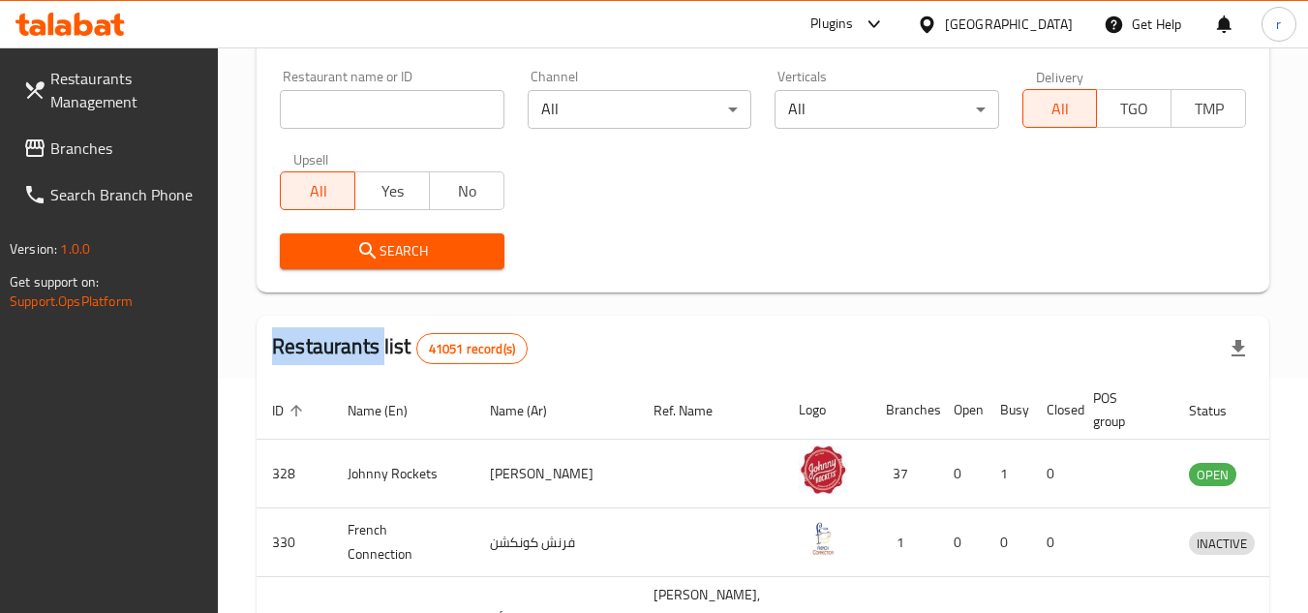
click at [110, 167] on link "Branches" at bounding box center [113, 148] width 211 height 46
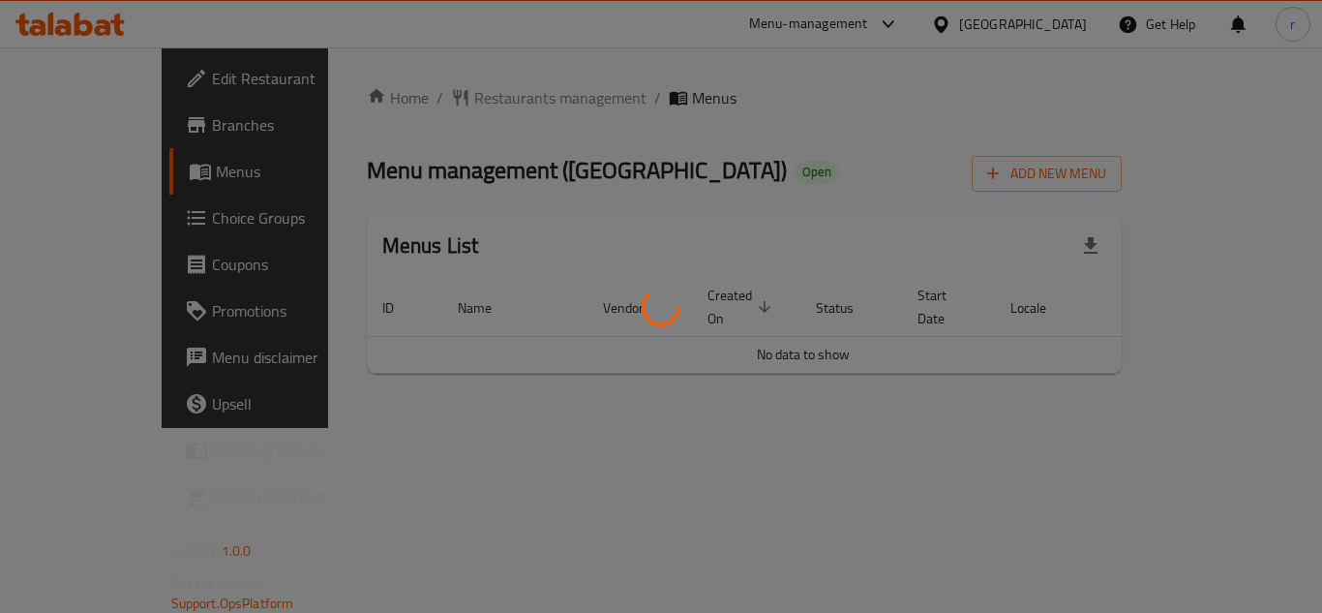
click at [395, 97] on div at bounding box center [661, 306] width 1322 height 613
click at [398, 99] on div at bounding box center [661, 306] width 1322 height 613
click at [417, 97] on div at bounding box center [661, 306] width 1322 height 613
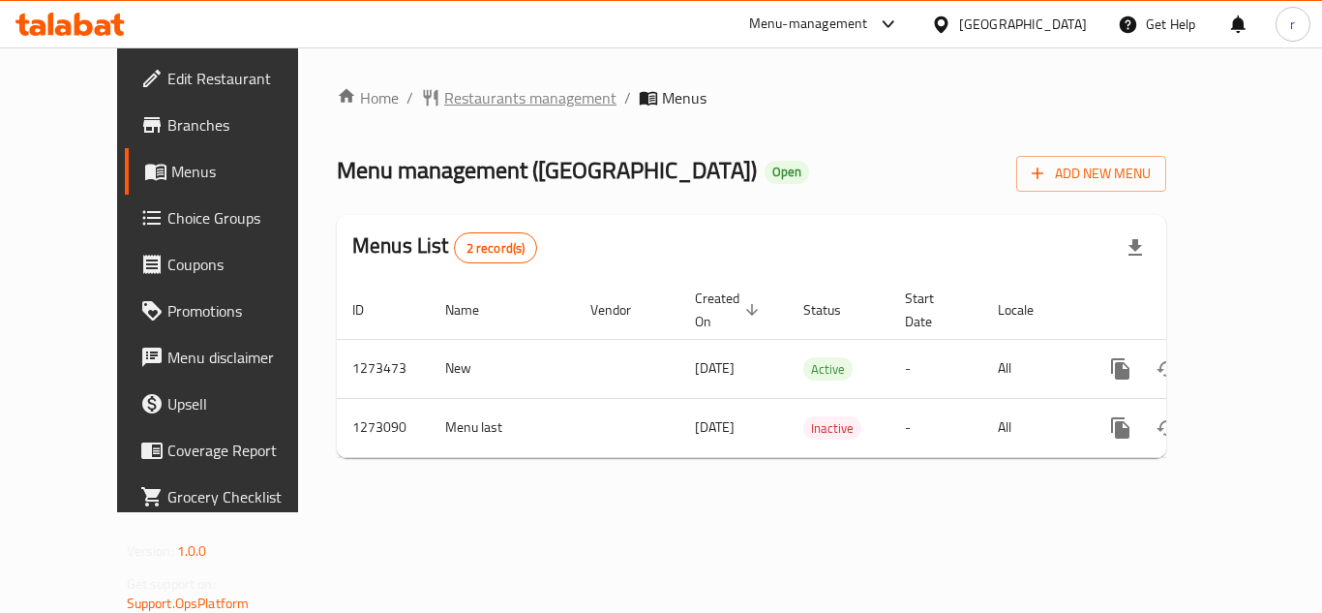
click at [444, 97] on span "Restaurants management" at bounding box center [530, 97] width 172 height 23
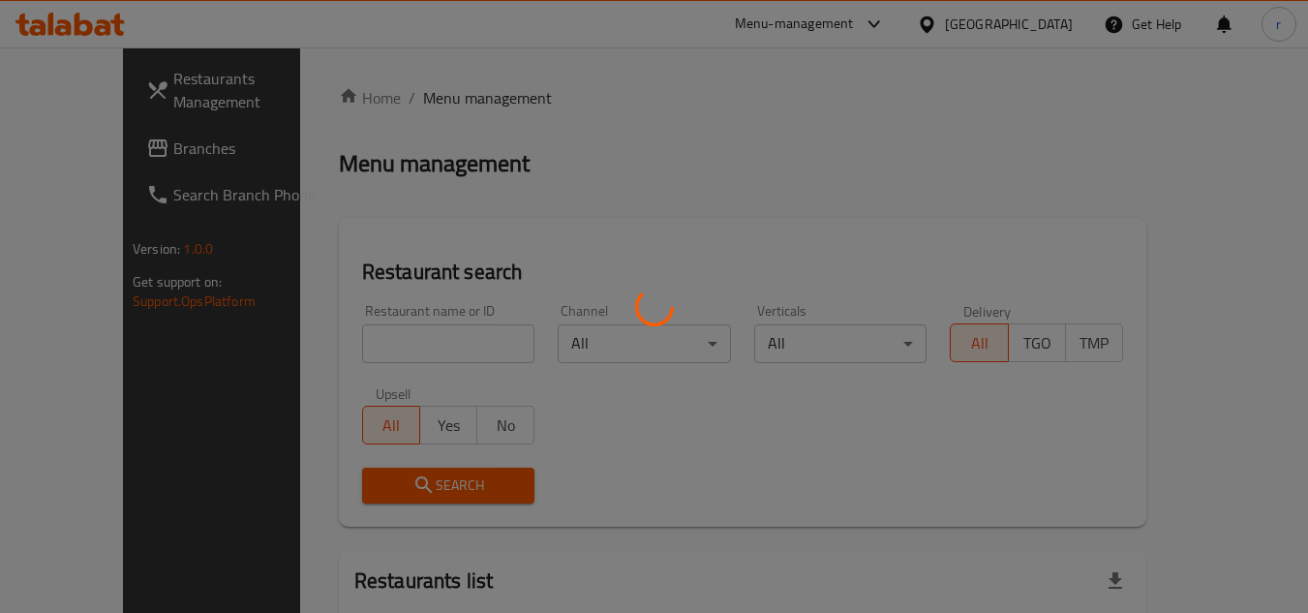
click at [359, 340] on div at bounding box center [654, 306] width 1308 height 613
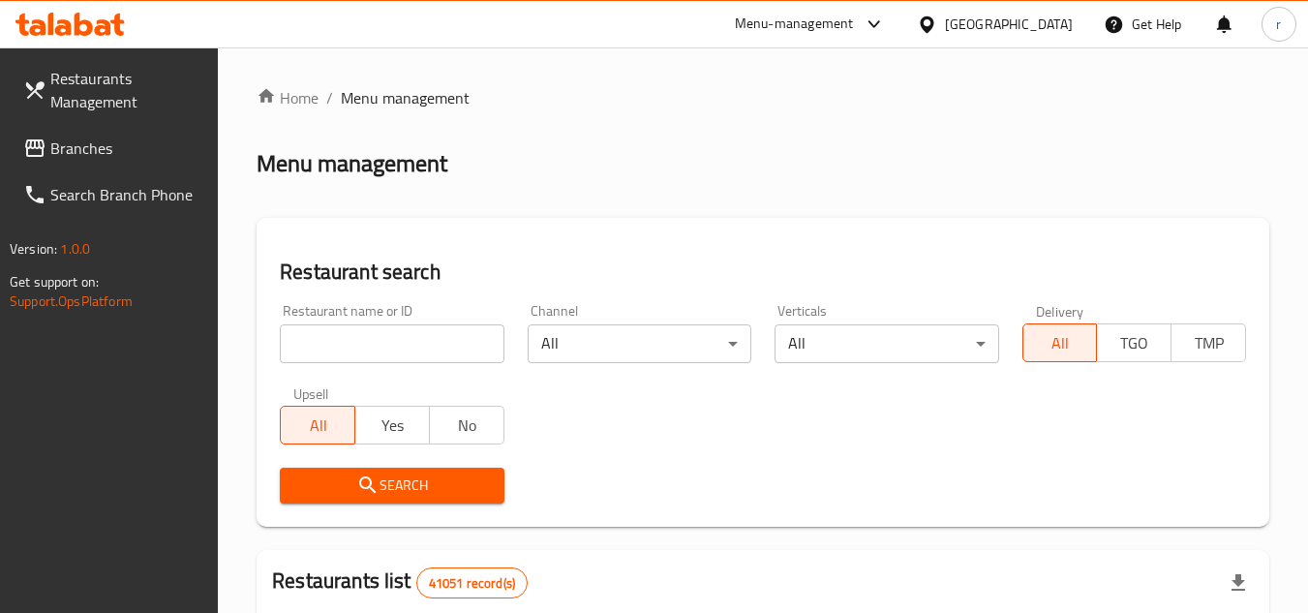
click at [358, 348] on input "search" at bounding box center [392, 343] width 224 height 39
paste input "679834"
type input "679834"
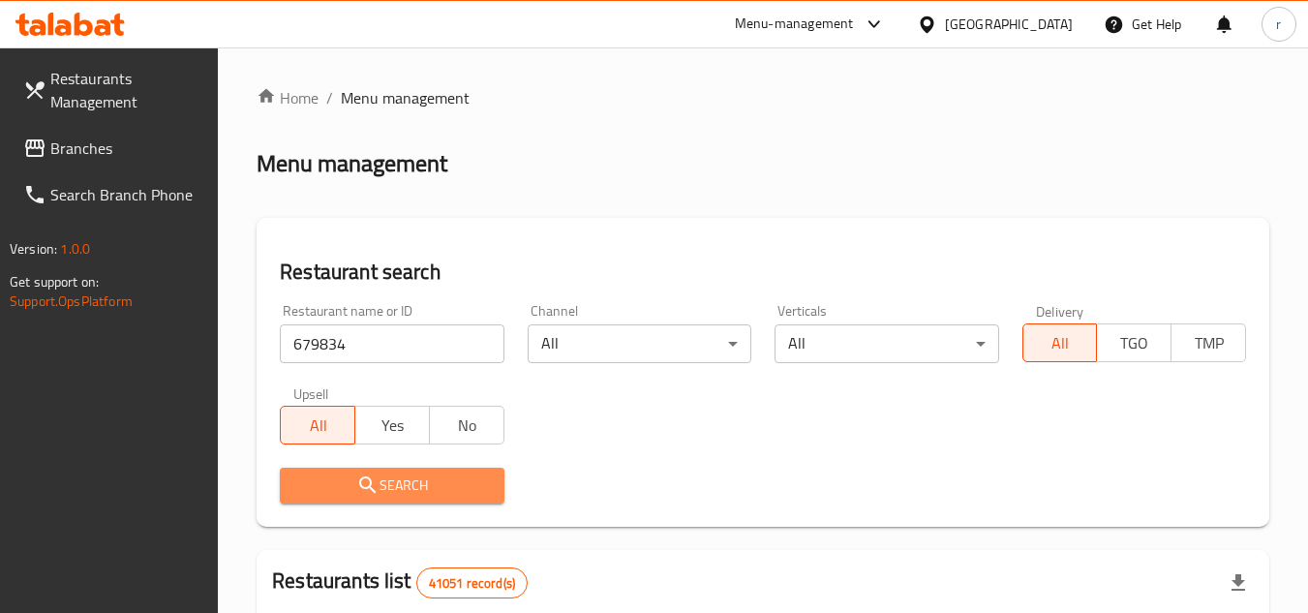
click at [378, 476] on icon "submit" at bounding box center [367, 484] width 23 height 23
click at [378, 476] on div at bounding box center [654, 306] width 1308 height 613
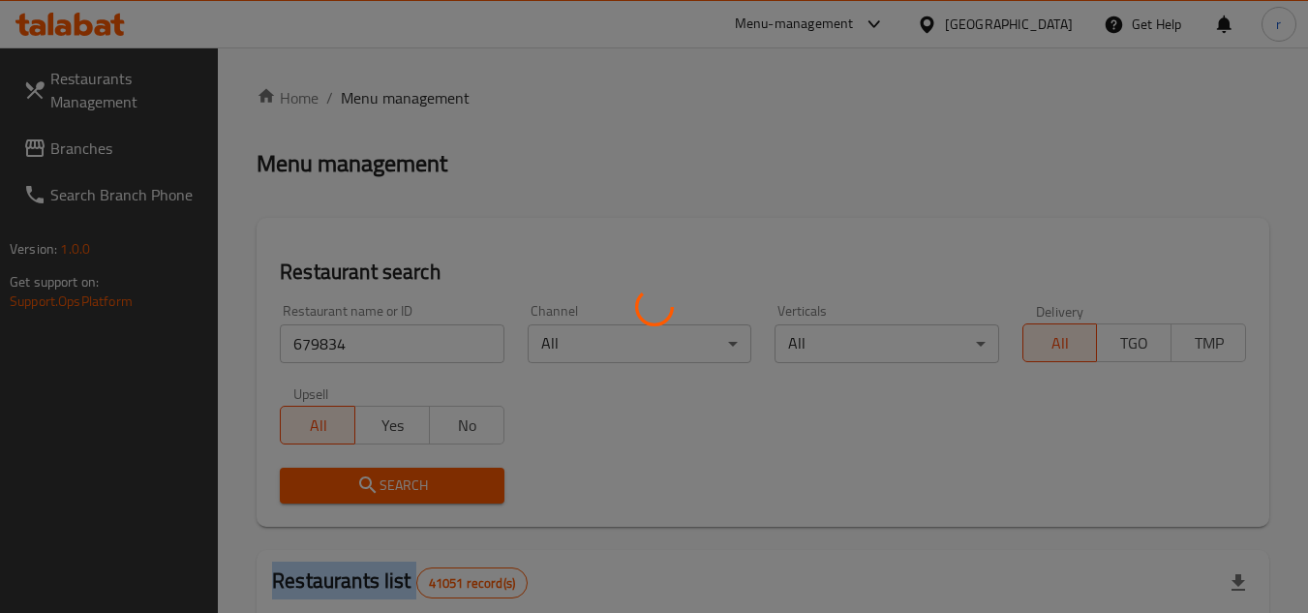
click at [378, 476] on div at bounding box center [654, 306] width 1308 height 613
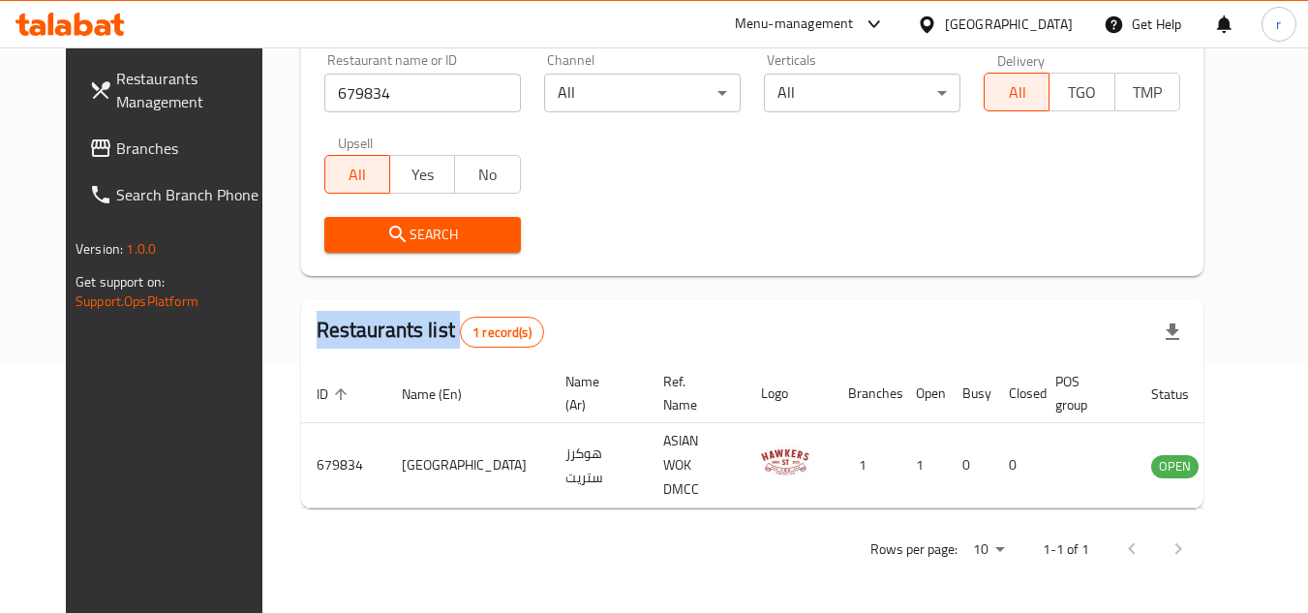
scroll to position [234, 0]
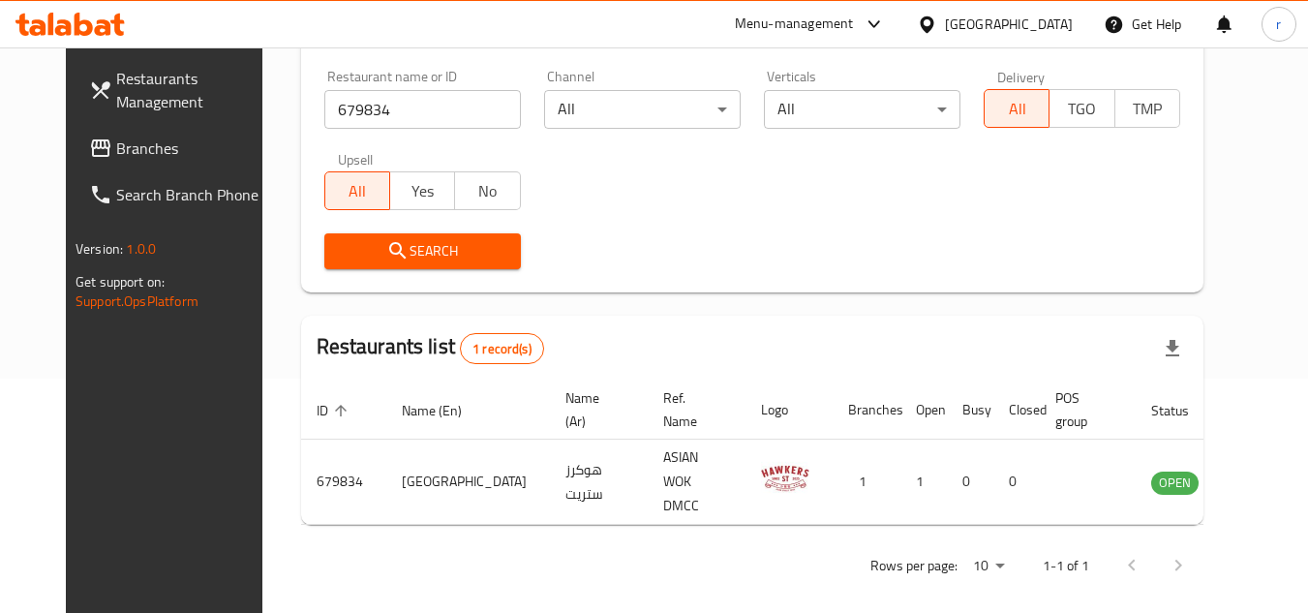
click at [1000, 36] on div "[GEOGRAPHIC_DATA]" at bounding box center [994, 24] width 187 height 46
click at [987, 23] on div "[GEOGRAPHIC_DATA]" at bounding box center [1009, 24] width 128 height 21
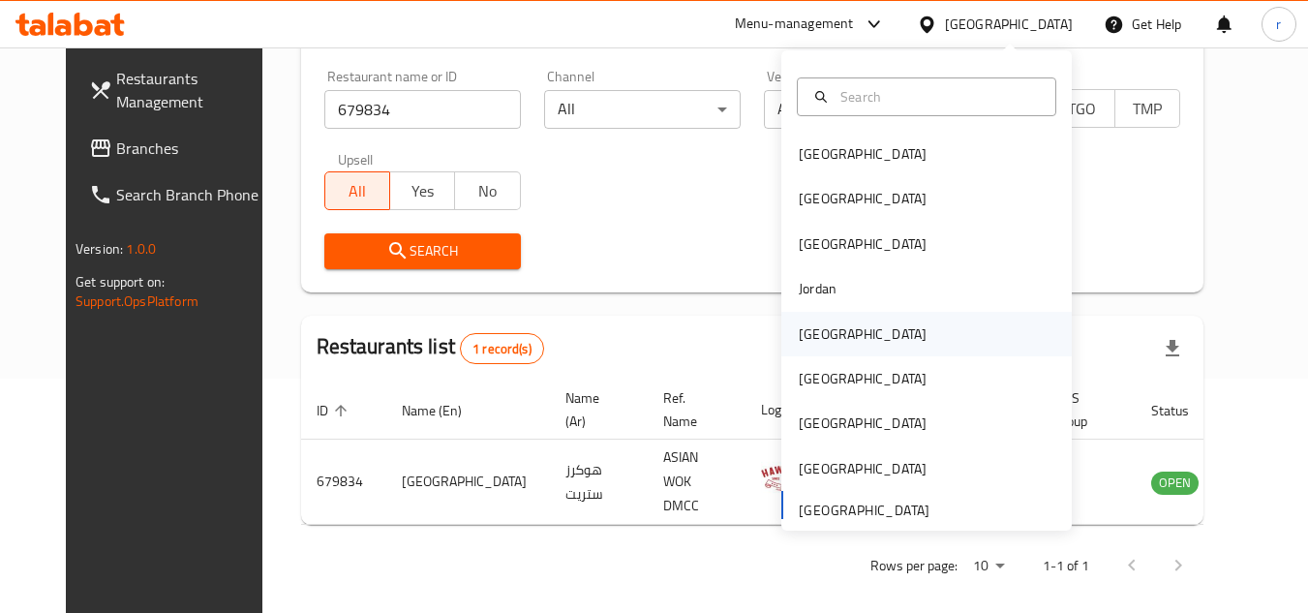
click at [812, 331] on div "[GEOGRAPHIC_DATA]" at bounding box center [863, 333] width 128 height 21
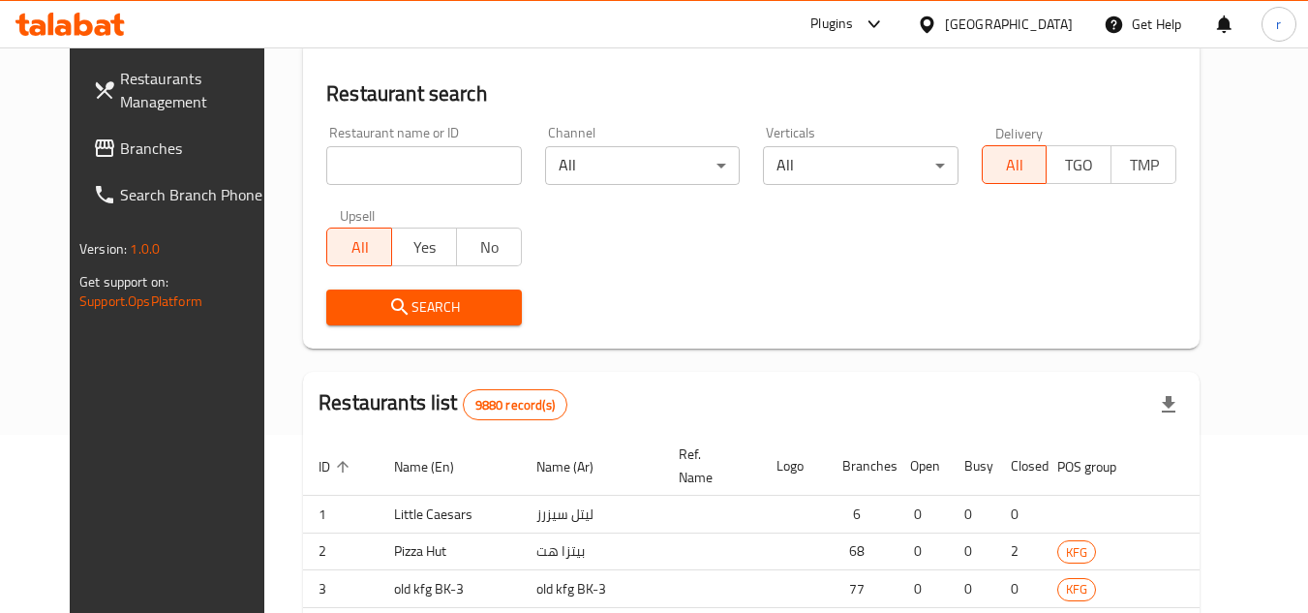
scroll to position [234, 0]
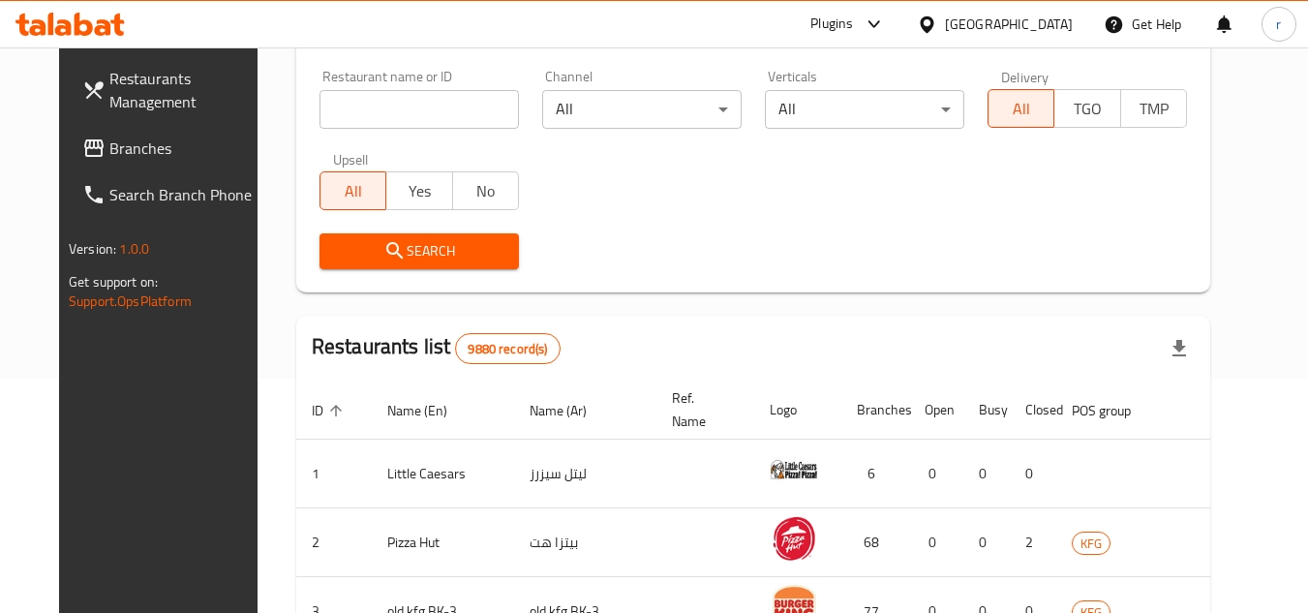
click at [82, 151] on icon at bounding box center [93, 148] width 23 height 23
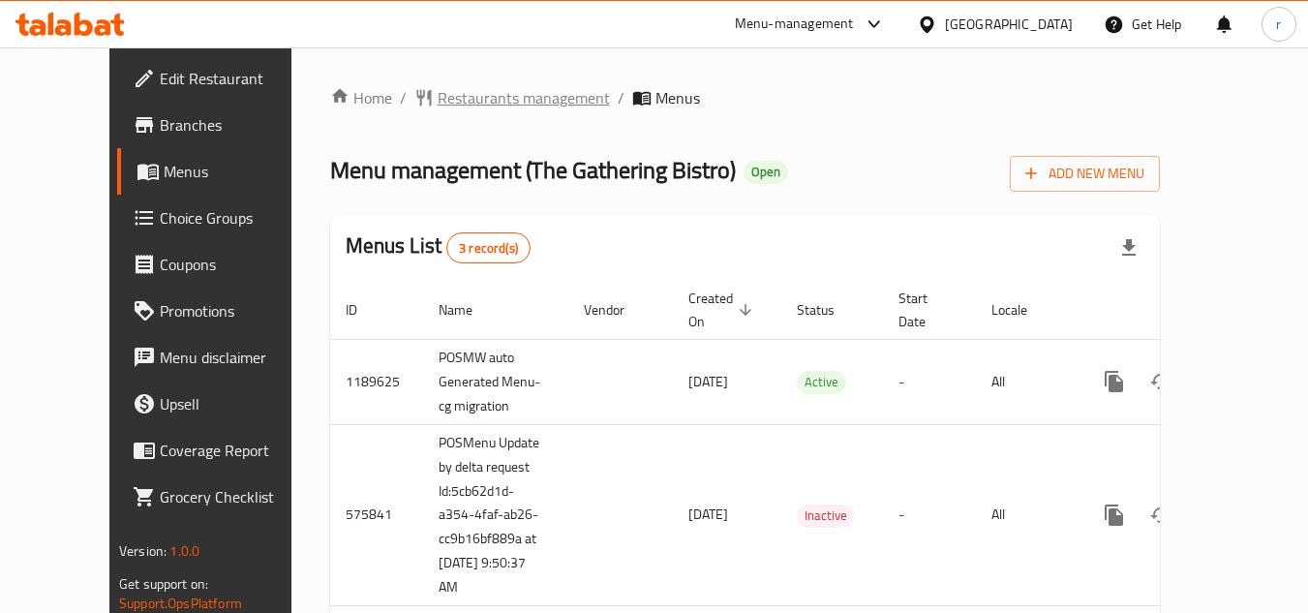
click at [438, 100] on span "Restaurants management" at bounding box center [524, 97] width 172 height 23
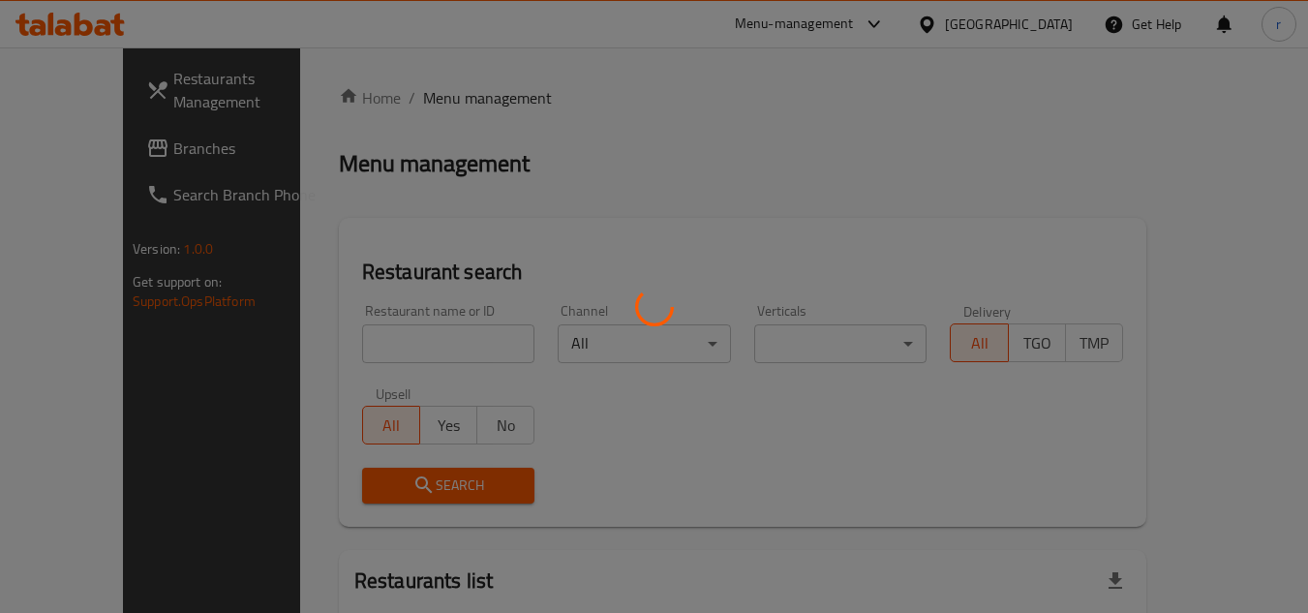
click at [339, 330] on div at bounding box center [654, 306] width 1308 height 613
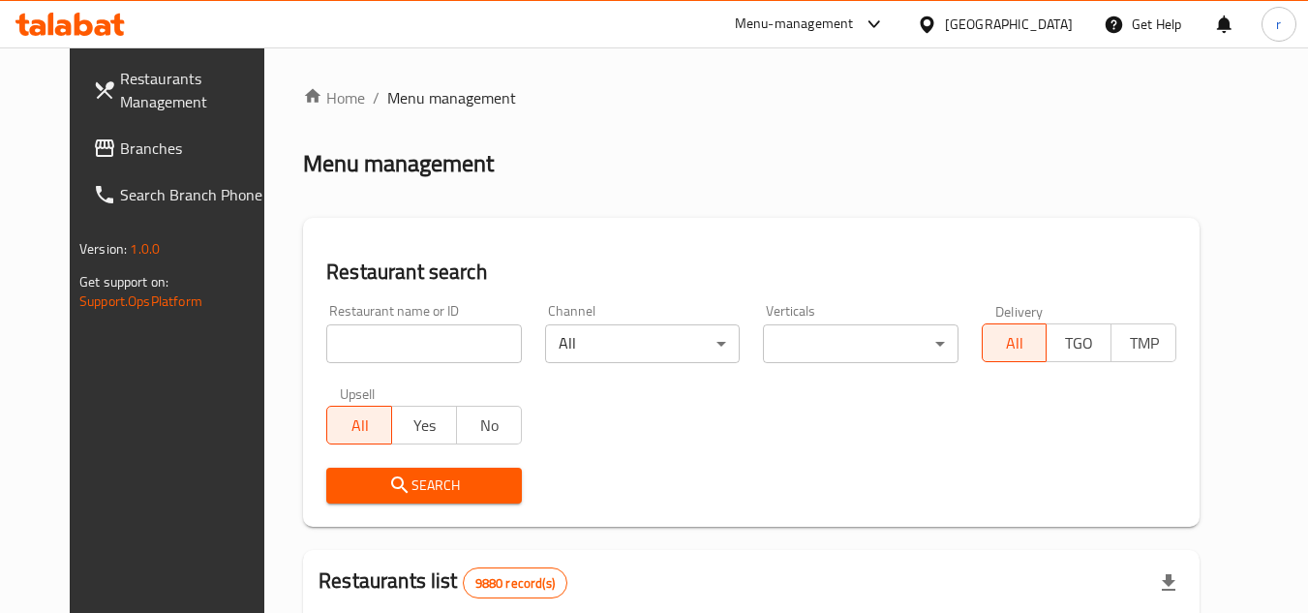
click at [340, 337] on div at bounding box center [654, 306] width 1308 height 613
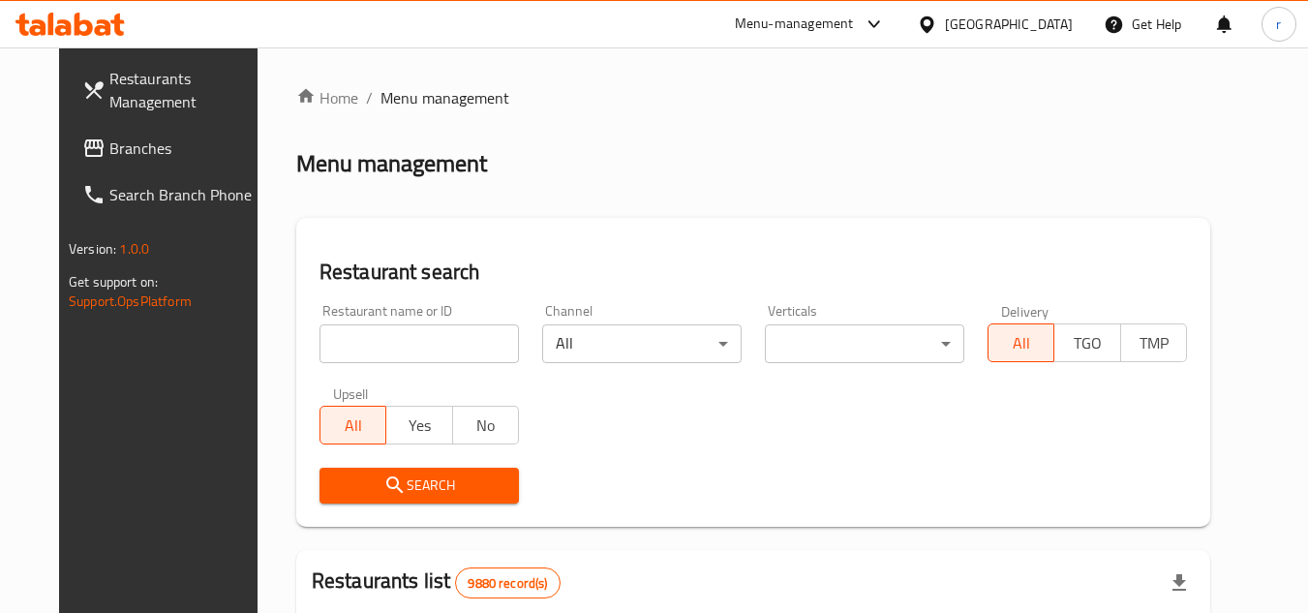
click at [340, 337] on input "search" at bounding box center [418, 343] width 199 height 39
paste input "24540"
type input "24540"
click at [335, 479] on span "Search" at bounding box center [419, 485] width 168 height 24
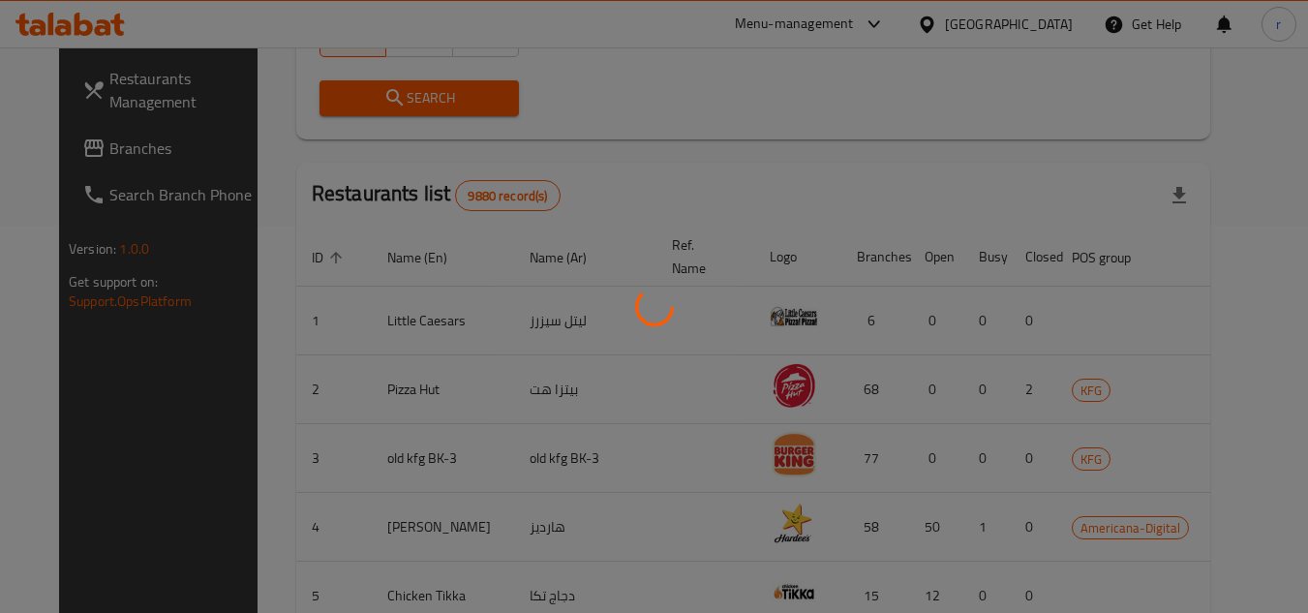
scroll to position [234, 0]
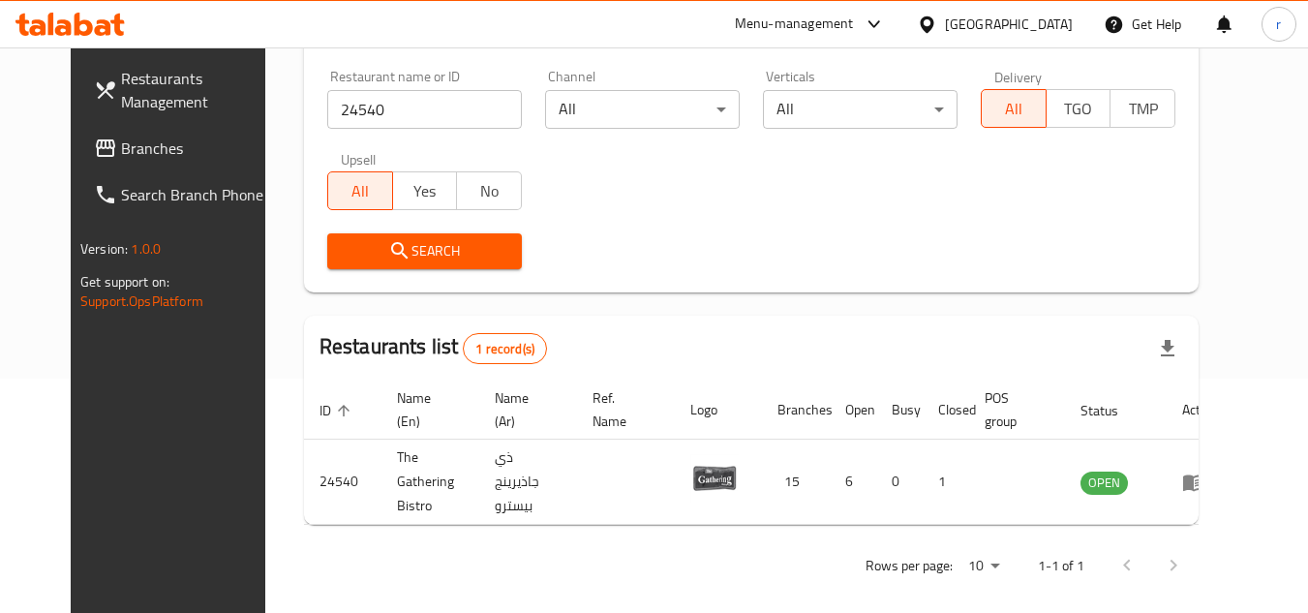
click at [1049, 17] on div "[GEOGRAPHIC_DATA]" at bounding box center [1009, 24] width 128 height 21
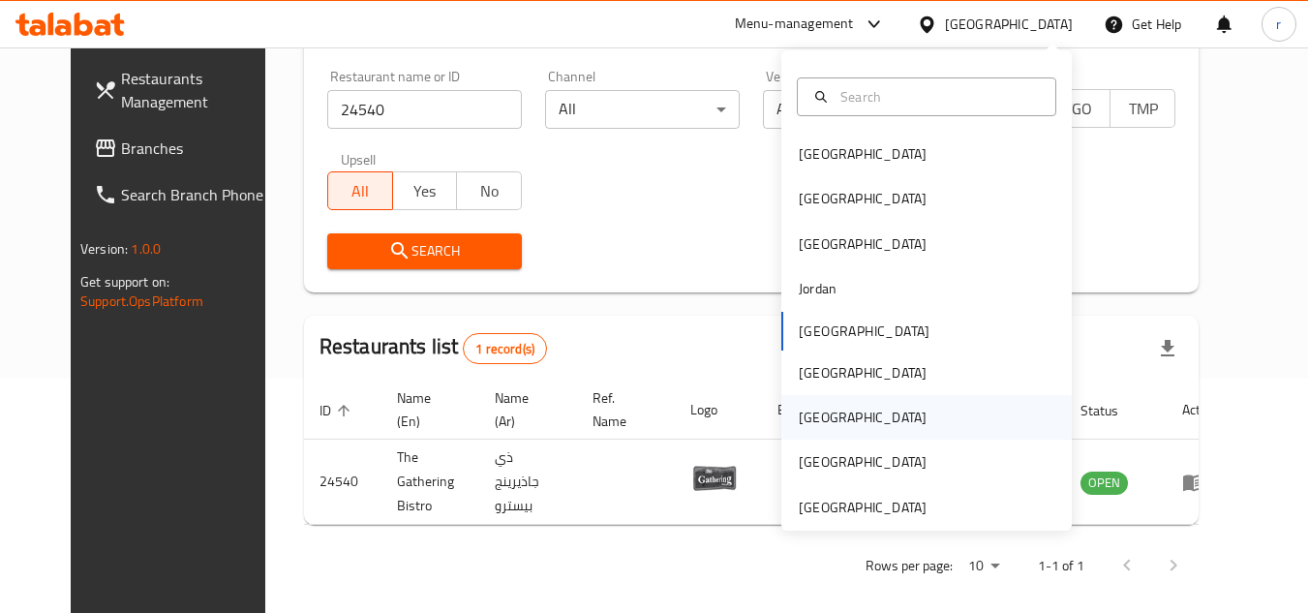
click at [810, 410] on div "[GEOGRAPHIC_DATA]" at bounding box center [863, 417] width 128 height 21
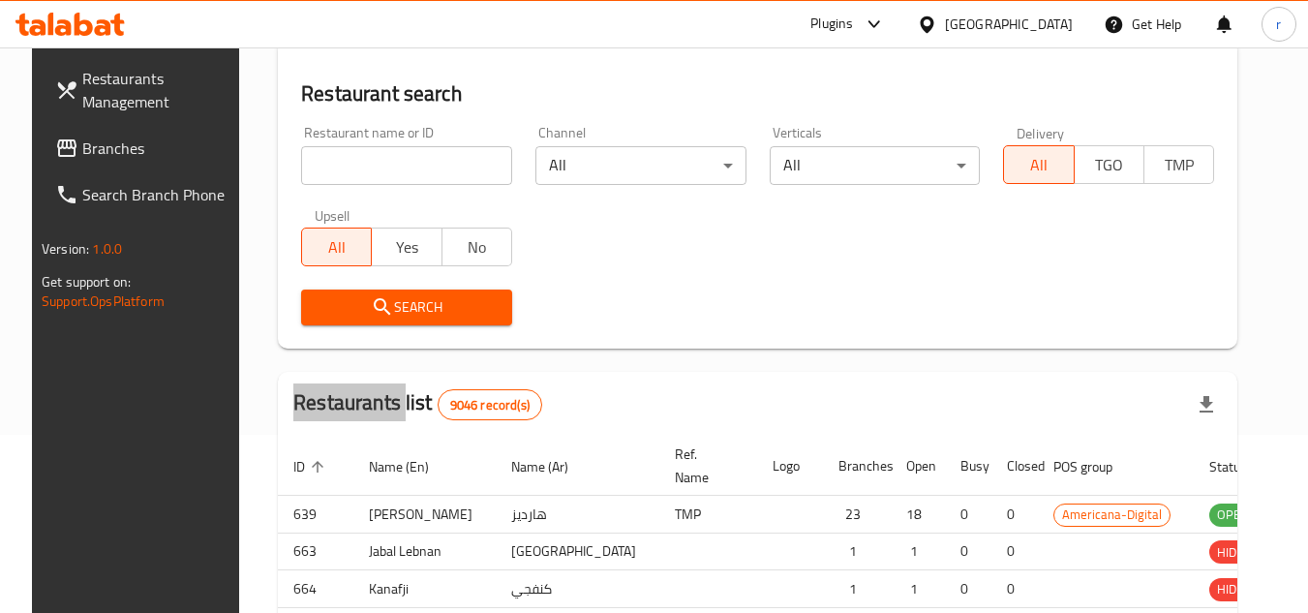
scroll to position [234, 0]
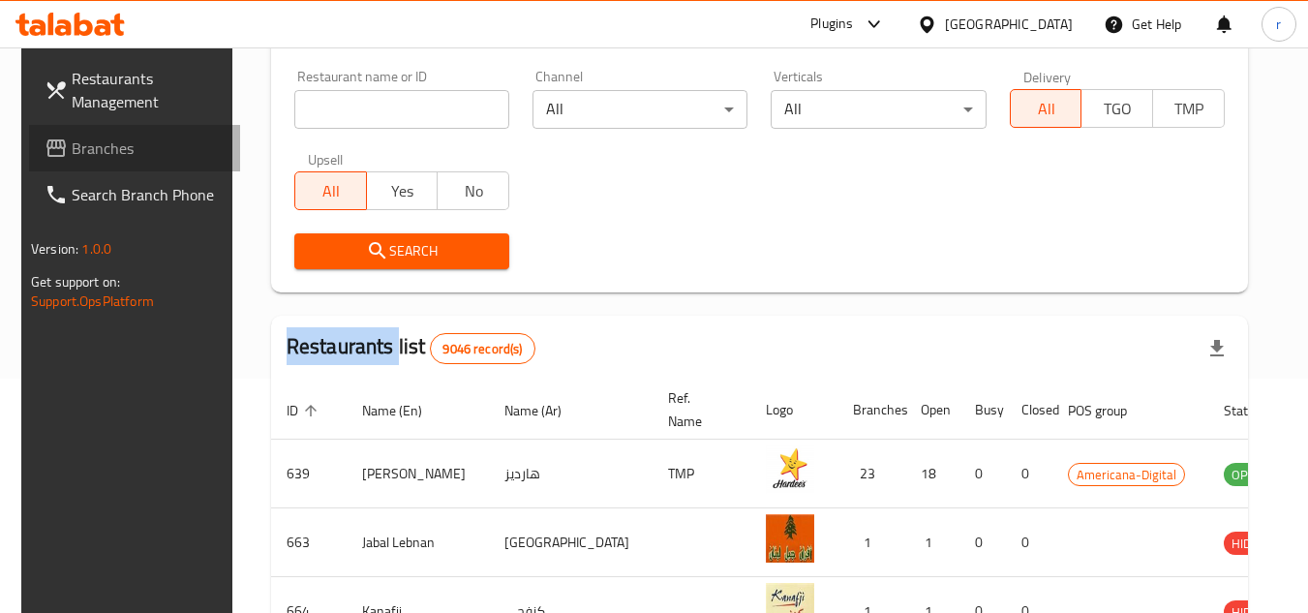
click at [114, 151] on span "Branches" at bounding box center [148, 148] width 153 height 23
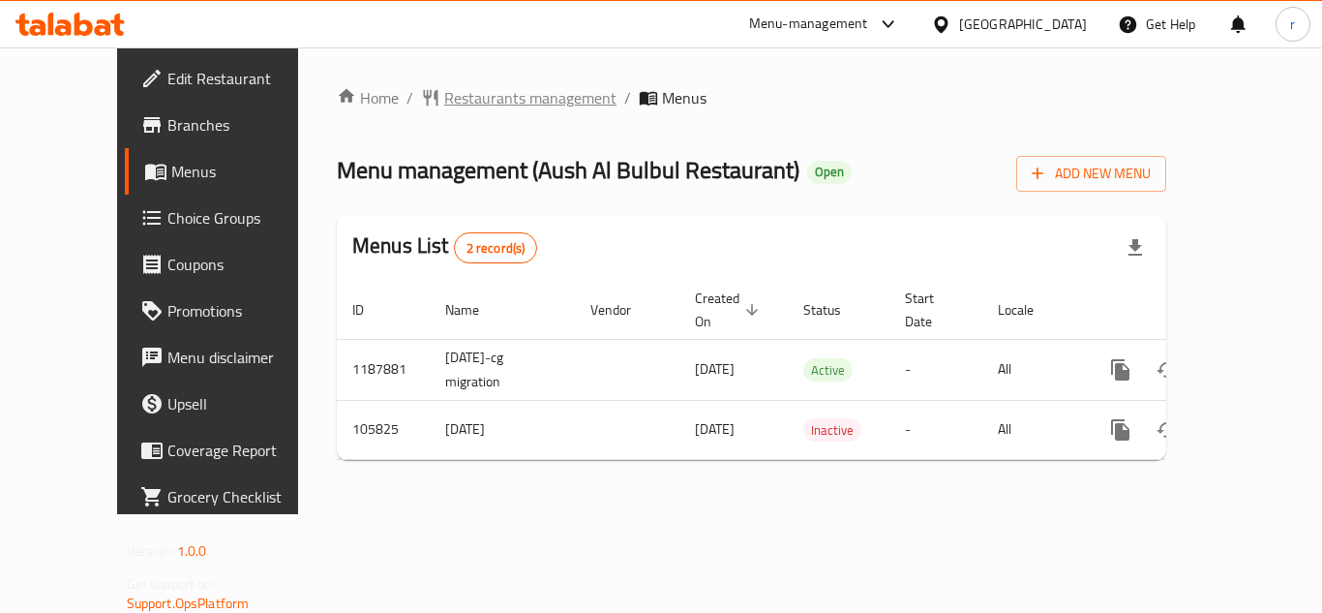
click at [475, 99] on span "Restaurants management" at bounding box center [530, 97] width 172 height 23
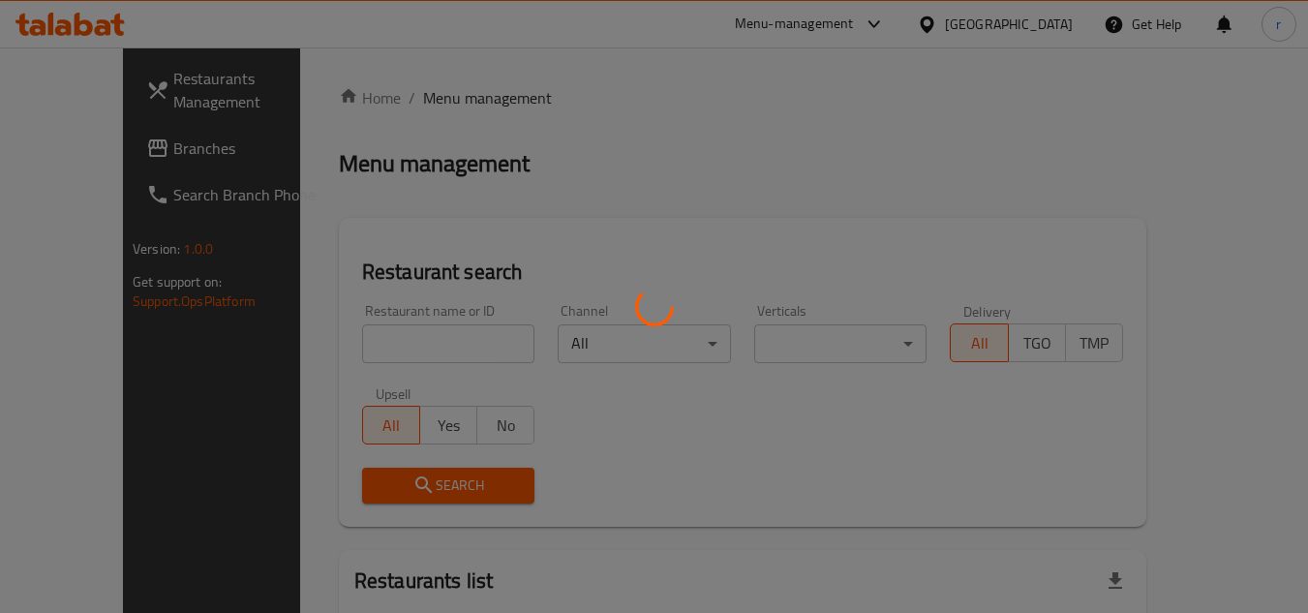
click at [396, 331] on div at bounding box center [654, 306] width 1308 height 613
click at [407, 337] on div at bounding box center [654, 306] width 1308 height 613
click at [408, 336] on div at bounding box center [654, 306] width 1308 height 613
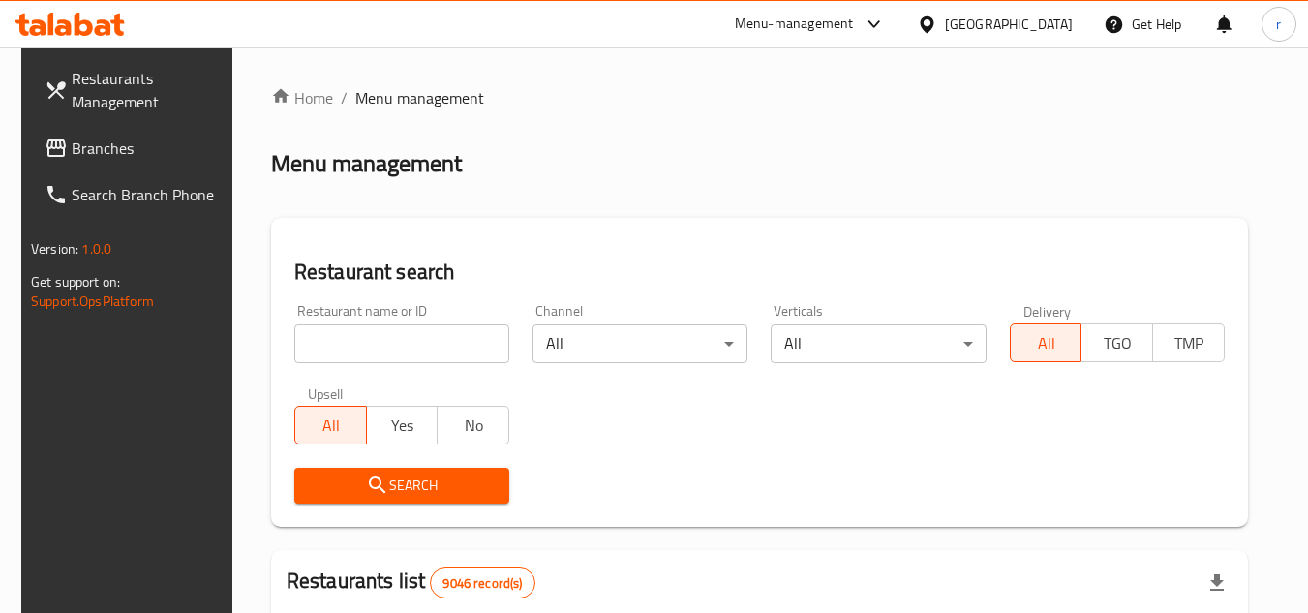
click at [409, 336] on input "search" at bounding box center [401, 343] width 215 height 39
paste input "603198"
type input "603198"
click at [349, 488] on span "Search" at bounding box center [402, 485] width 184 height 24
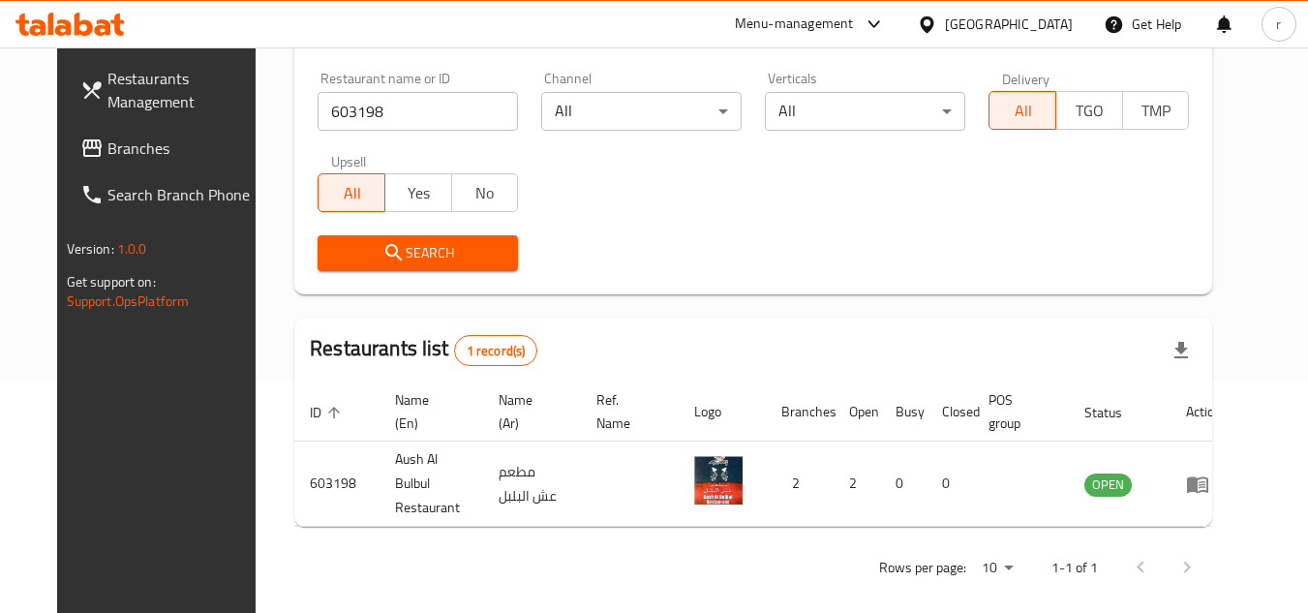
scroll to position [234, 0]
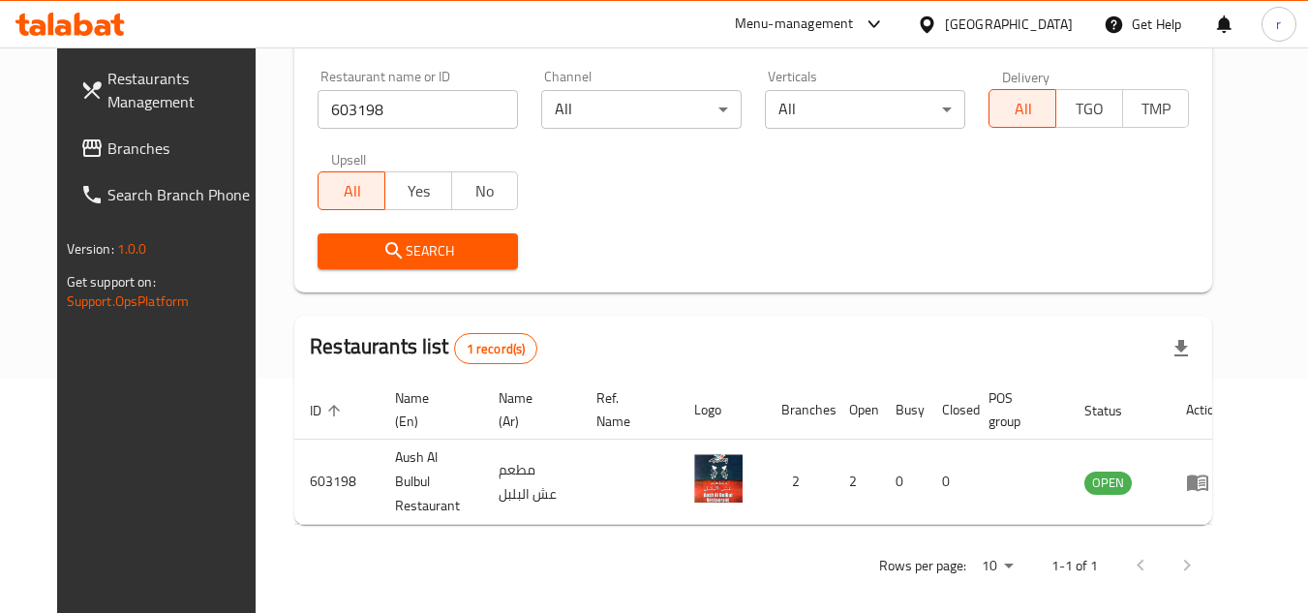
click at [1061, 21] on div "Qatar" at bounding box center [1009, 24] width 128 height 21
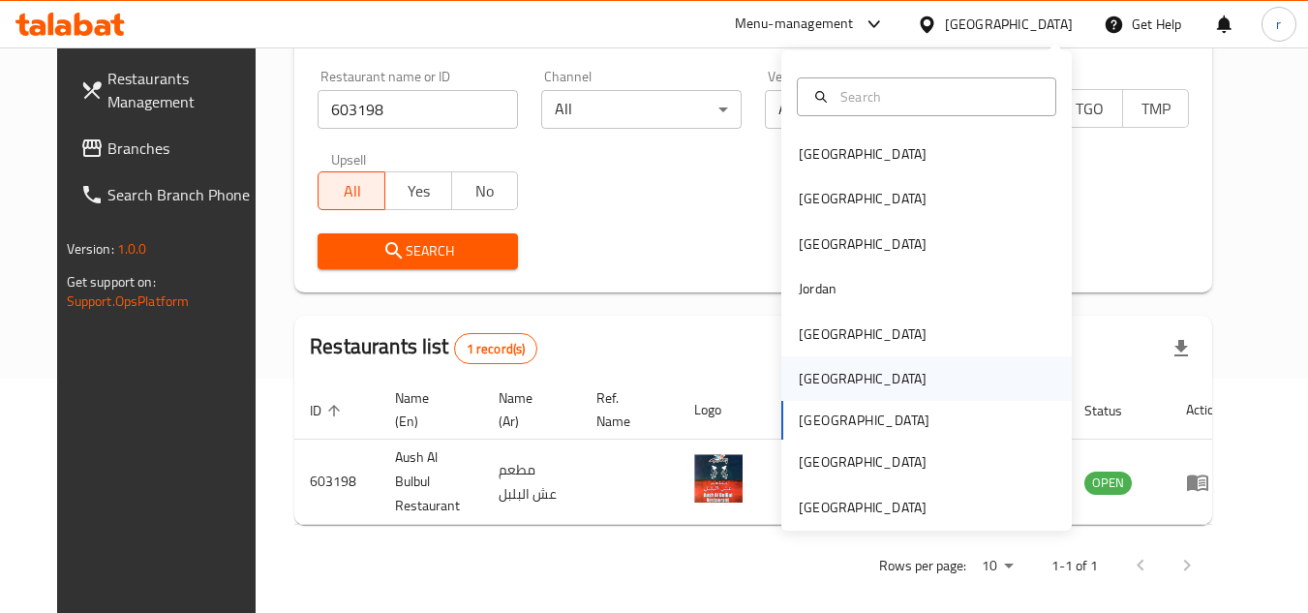
click at [809, 379] on div "Oman" at bounding box center [863, 378] width 128 height 21
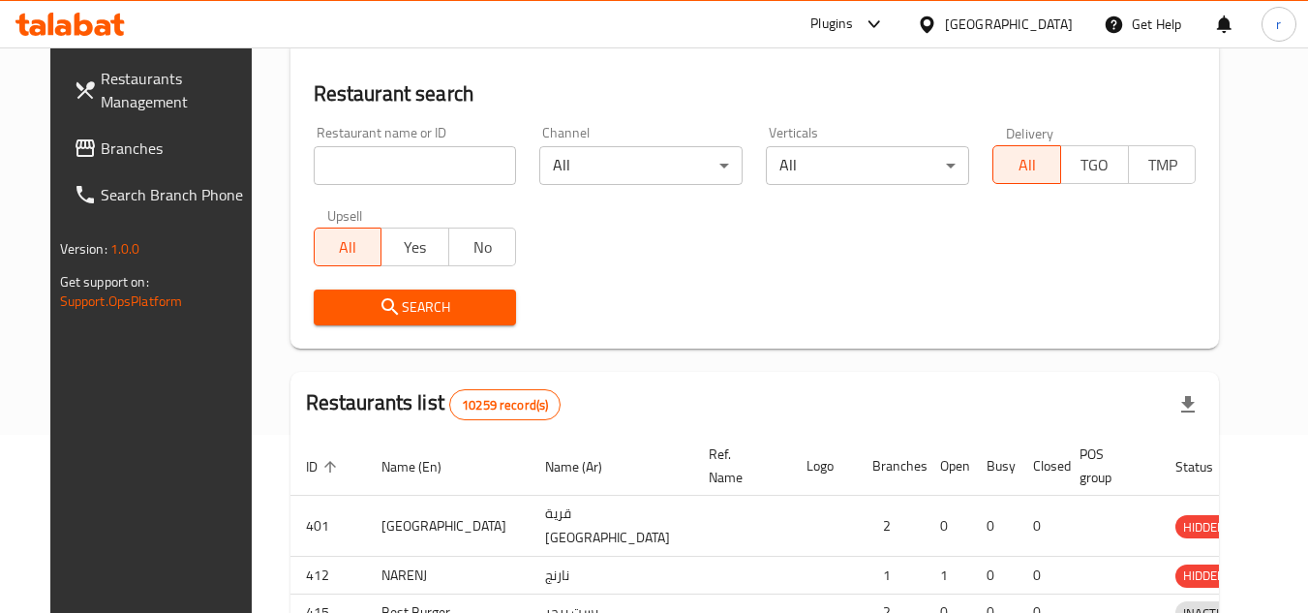
scroll to position [234, 0]
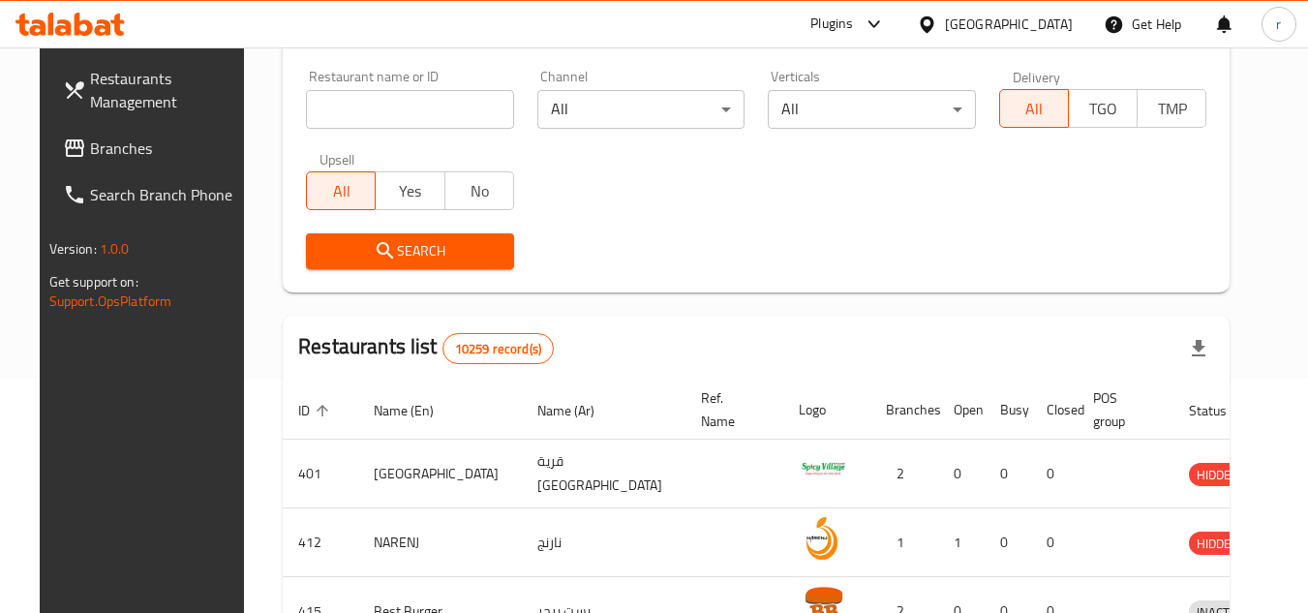
click at [105, 151] on span "Branches" at bounding box center [166, 148] width 153 height 23
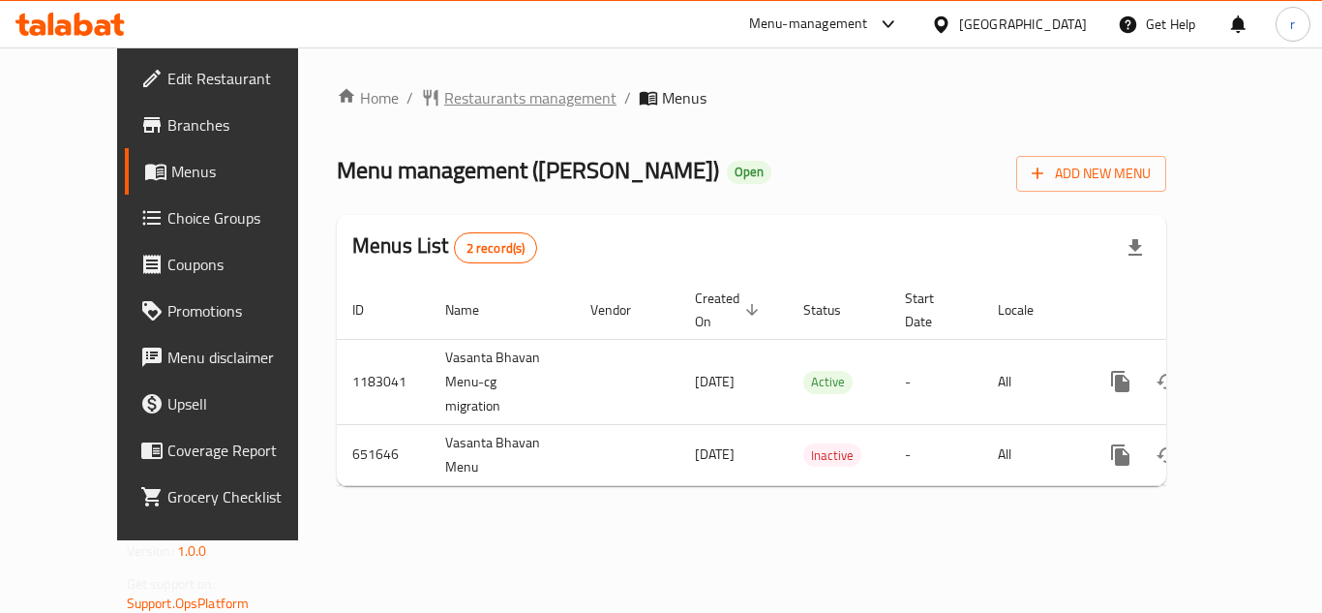
click at [444, 102] on span "Restaurants management" at bounding box center [530, 97] width 172 height 23
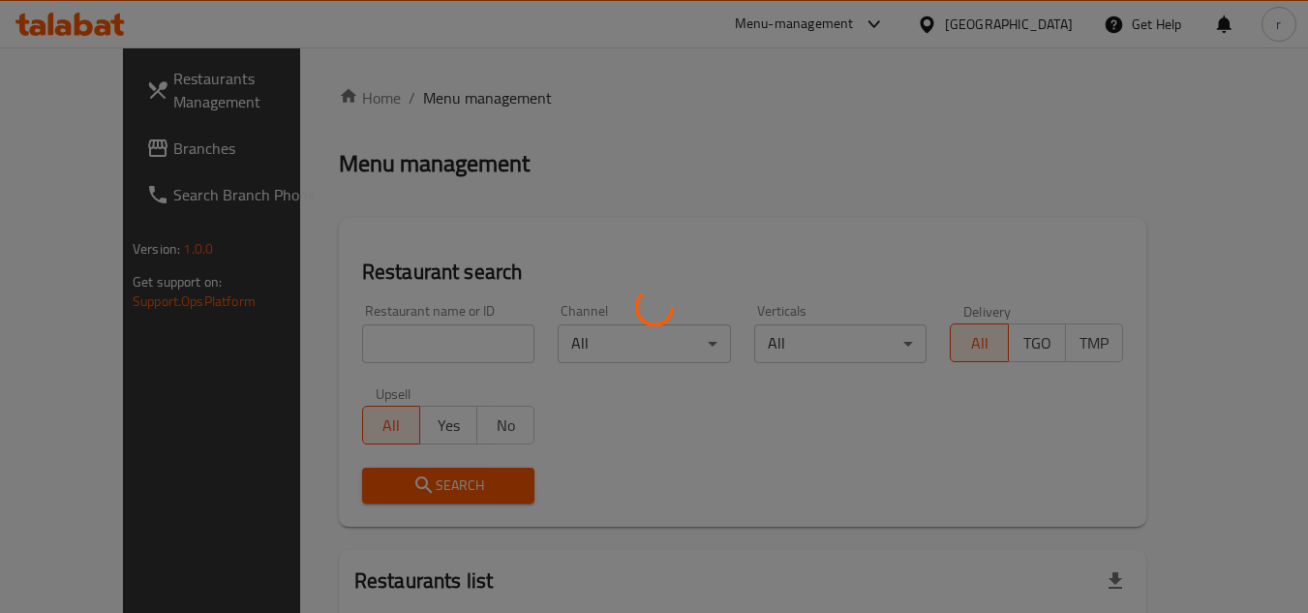
click at [380, 341] on div at bounding box center [654, 306] width 1308 height 613
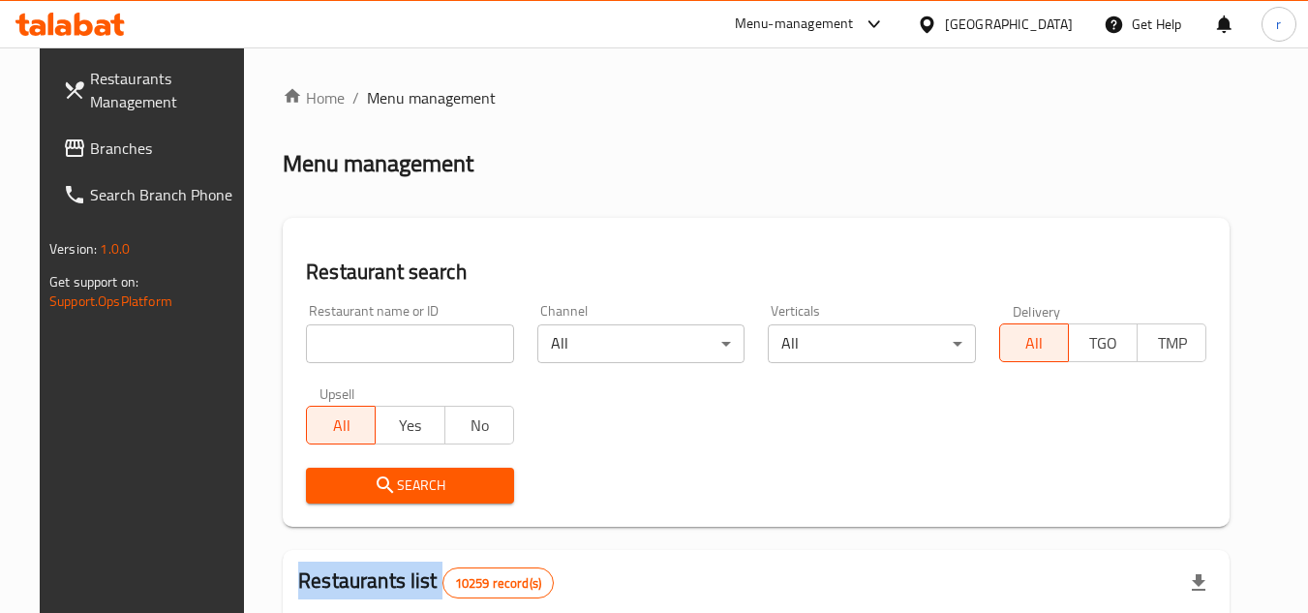
click at [380, 340] on input "search" at bounding box center [410, 343] width 208 height 39
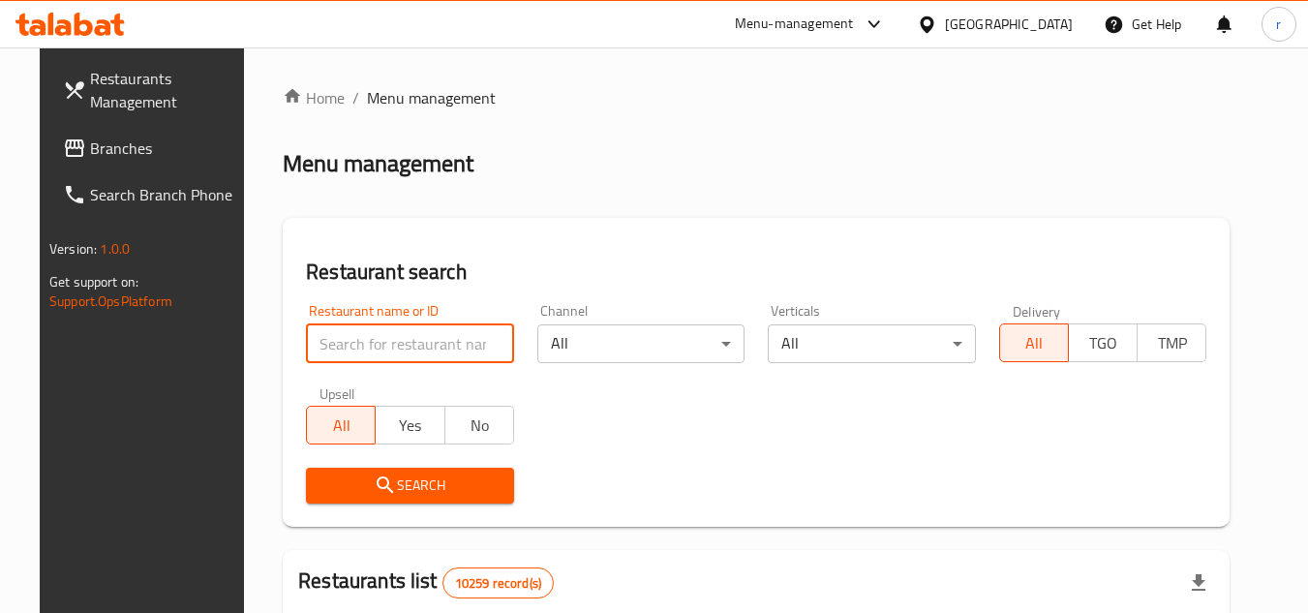
click at [380, 340] on input "search" at bounding box center [410, 343] width 208 height 39
paste input "641311"
type input "641311"
click at [350, 496] on span "Search" at bounding box center [409, 485] width 177 height 24
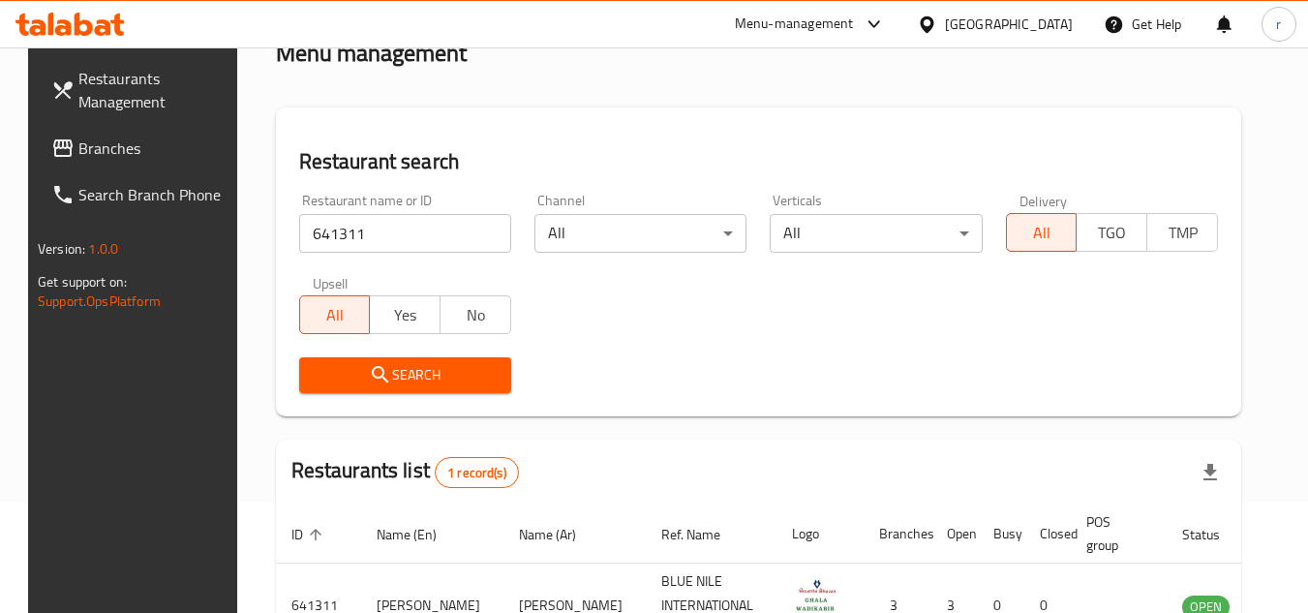
scroll to position [251, 0]
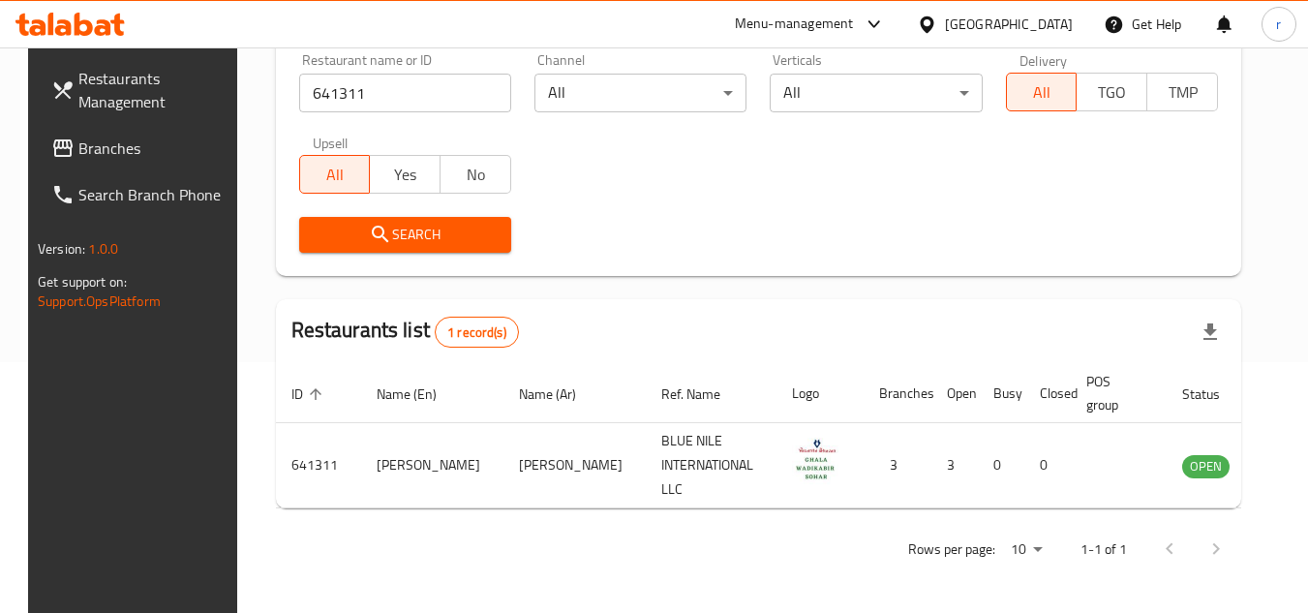
drag, startPoint x: 1046, startPoint y: 10, endPoint x: 1054, endPoint y: 15, distance: 10.5
click at [1046, 11] on div "Oman" at bounding box center [994, 24] width 187 height 46
click at [1052, 25] on div "Oman" at bounding box center [1009, 24] width 128 height 21
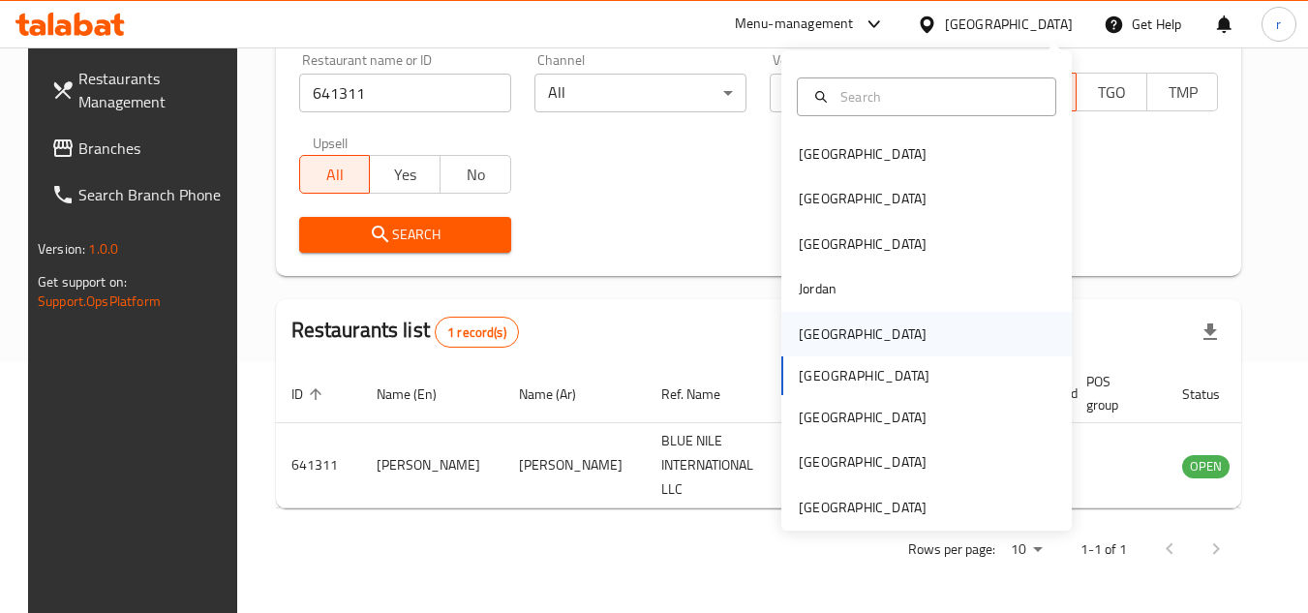
click at [819, 347] on div "Kuwait" at bounding box center [862, 334] width 159 height 45
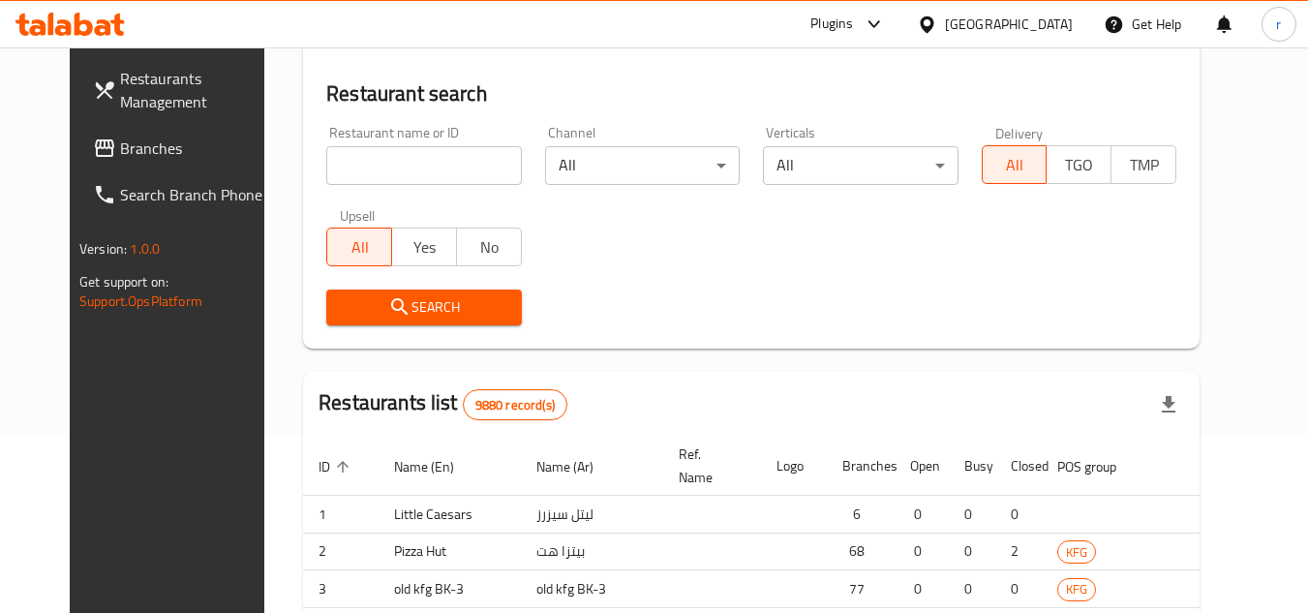
scroll to position [251, 0]
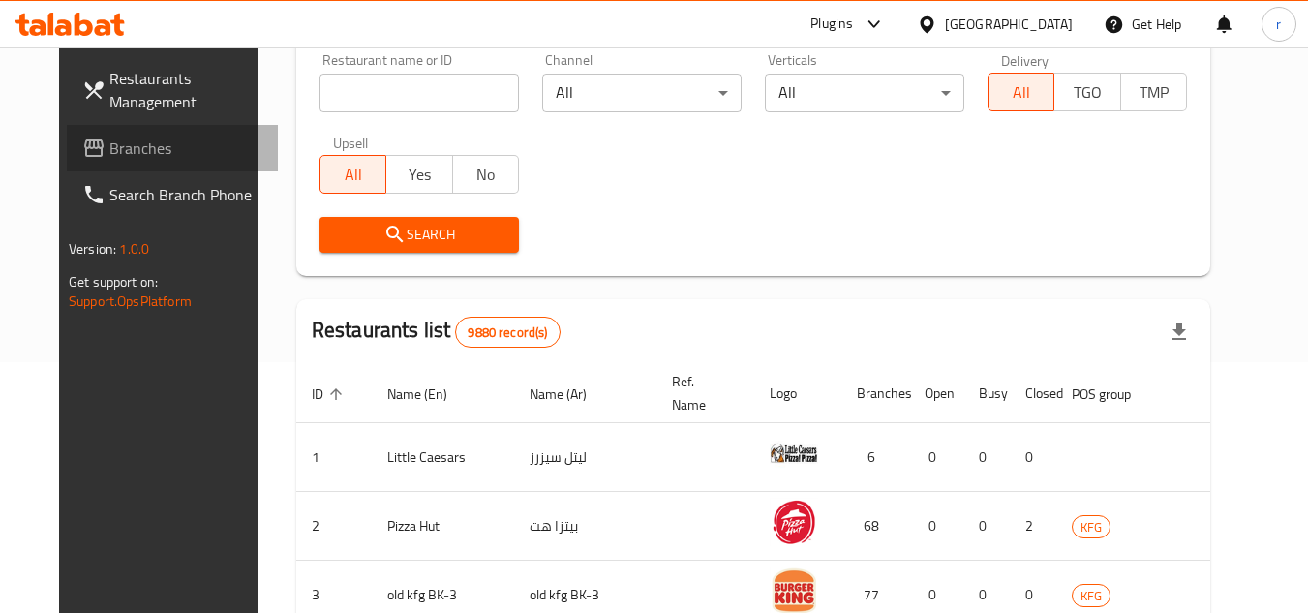
click at [113, 143] on span "Branches" at bounding box center [185, 148] width 153 height 23
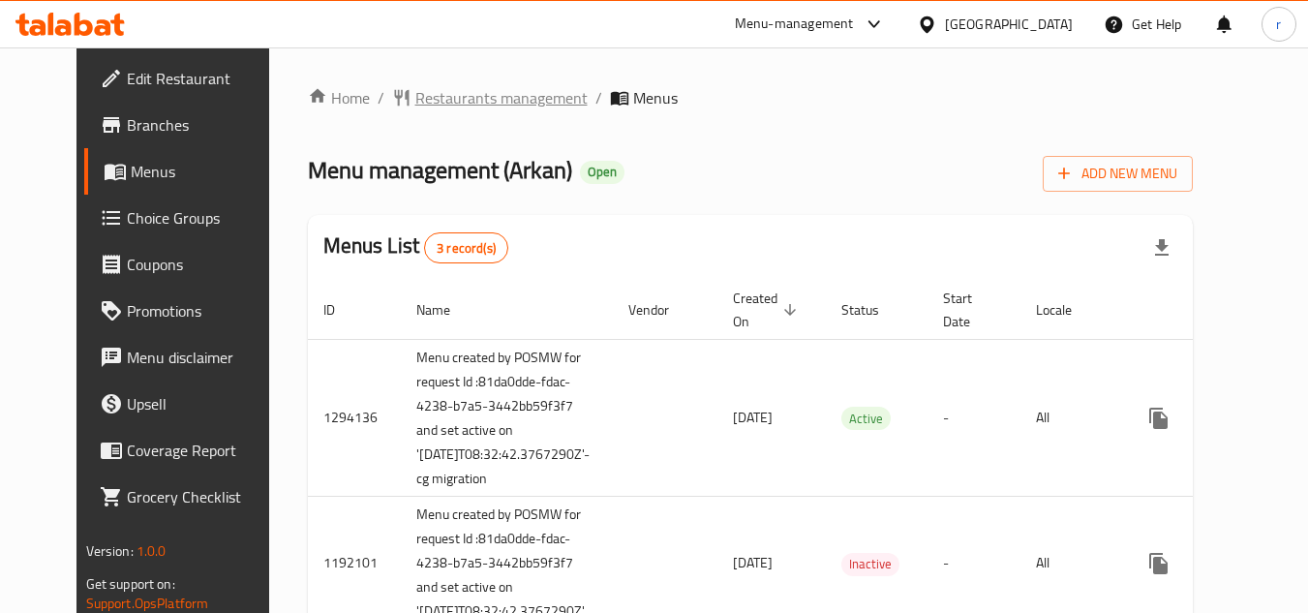
click at [469, 106] on span "Restaurants management" at bounding box center [501, 97] width 172 height 23
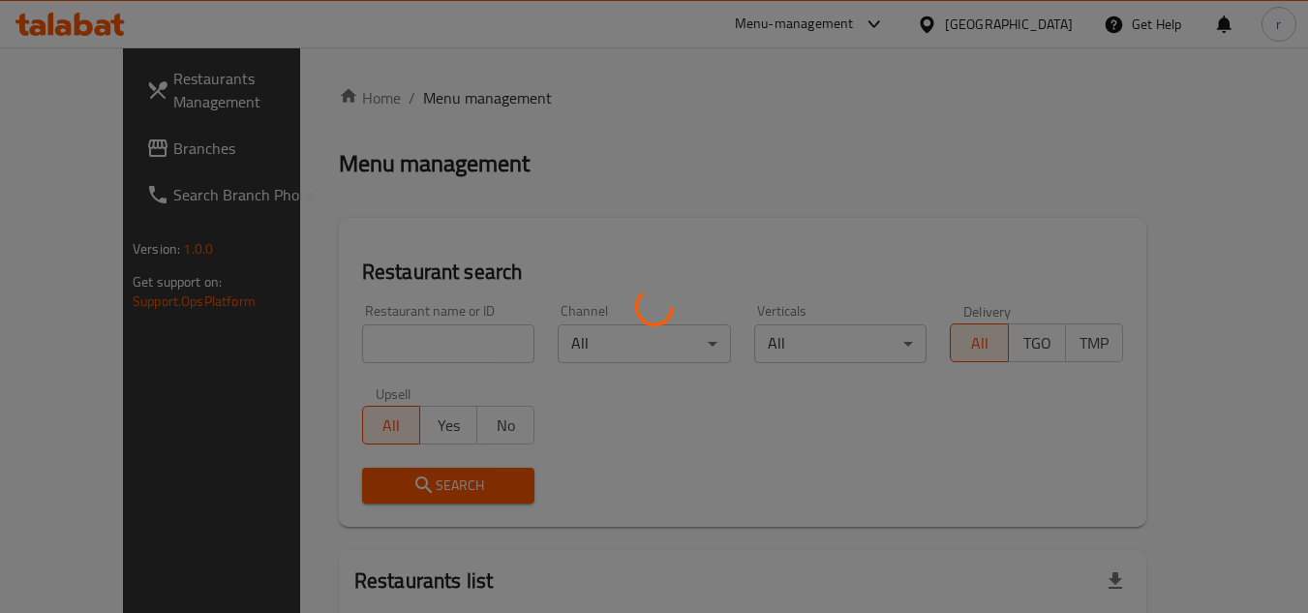
click at [362, 335] on div at bounding box center [654, 306] width 1308 height 613
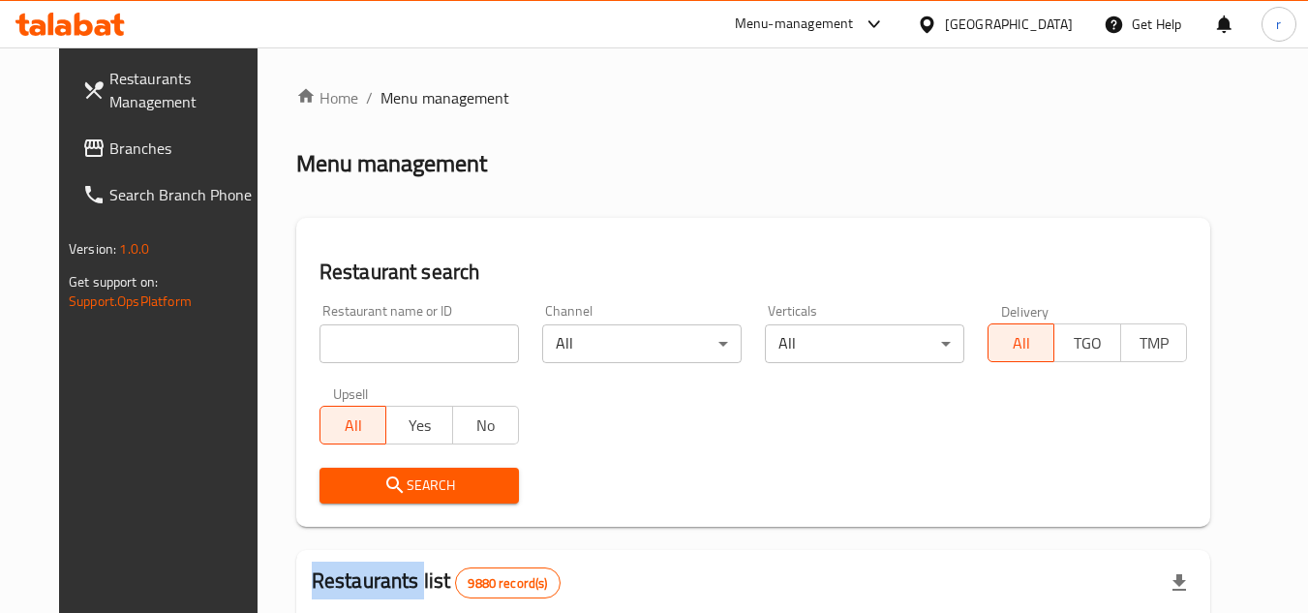
click at [362, 335] on div at bounding box center [654, 306] width 1308 height 613
click at [362, 335] on input "search" at bounding box center [418, 343] width 199 height 39
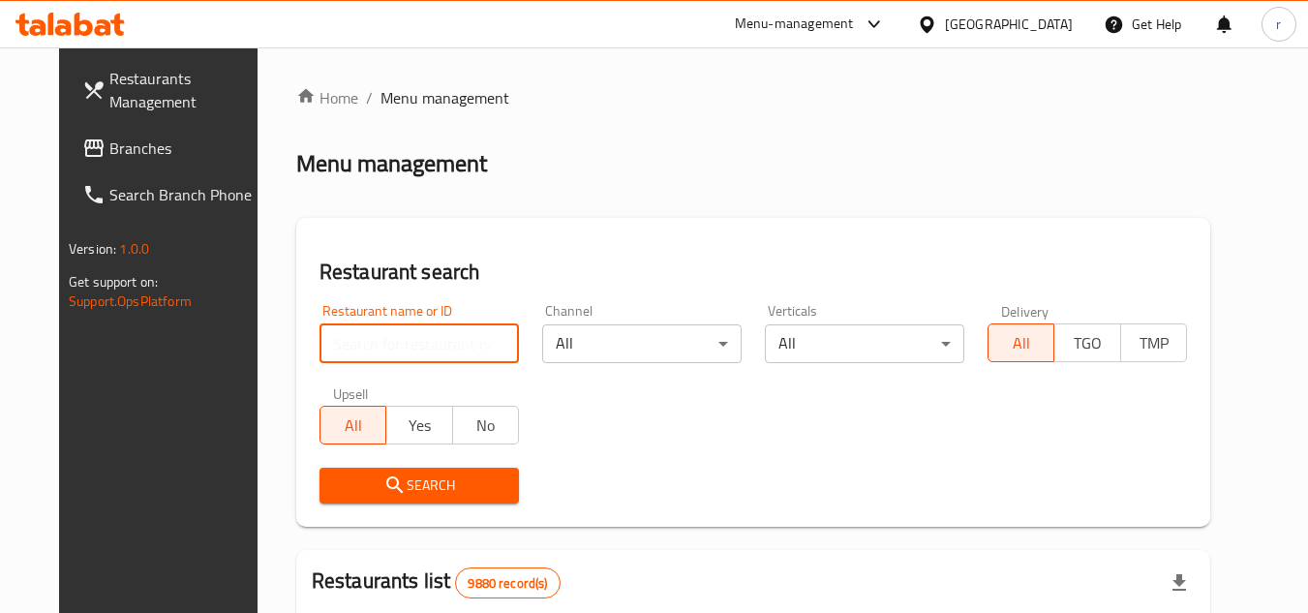
paste input "13810"
type input "13810"
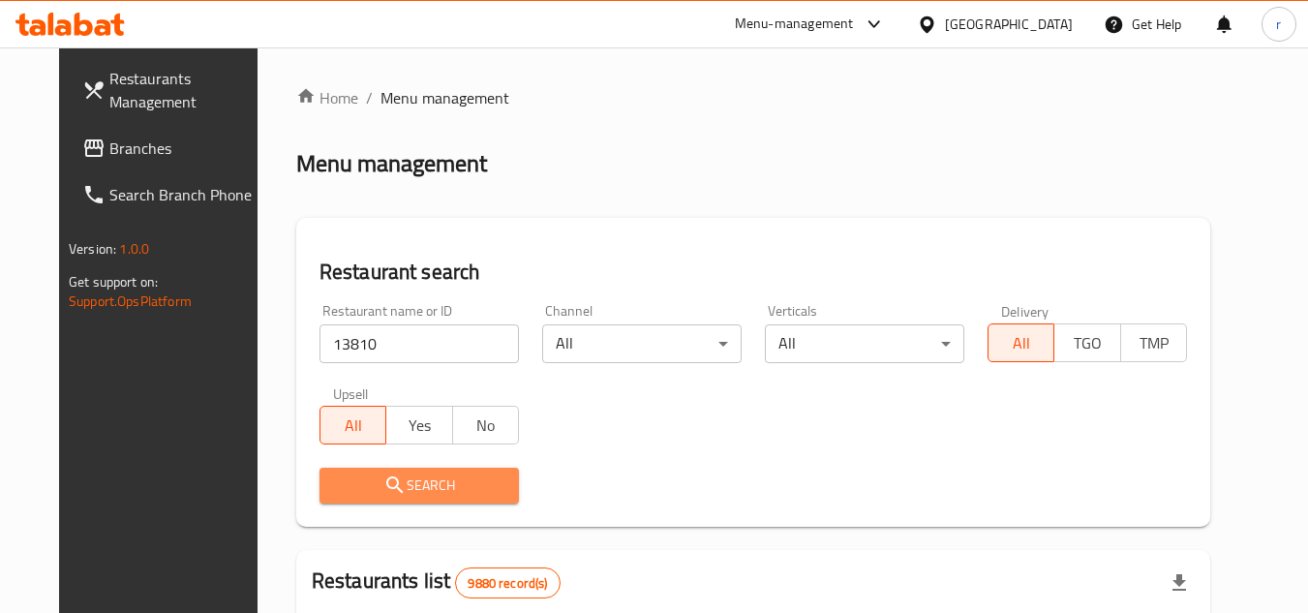
click at [335, 478] on span "Search" at bounding box center [419, 485] width 168 height 24
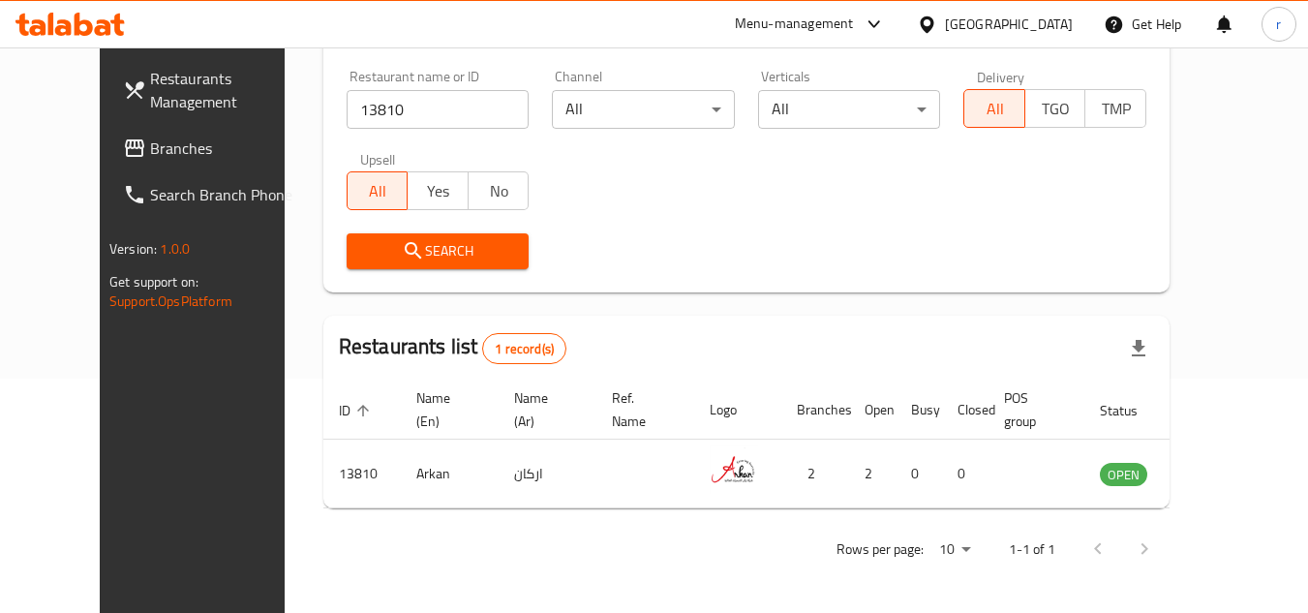
scroll to position [234, 0]
click at [1062, 21] on div "Kuwait" at bounding box center [1009, 24] width 128 height 21
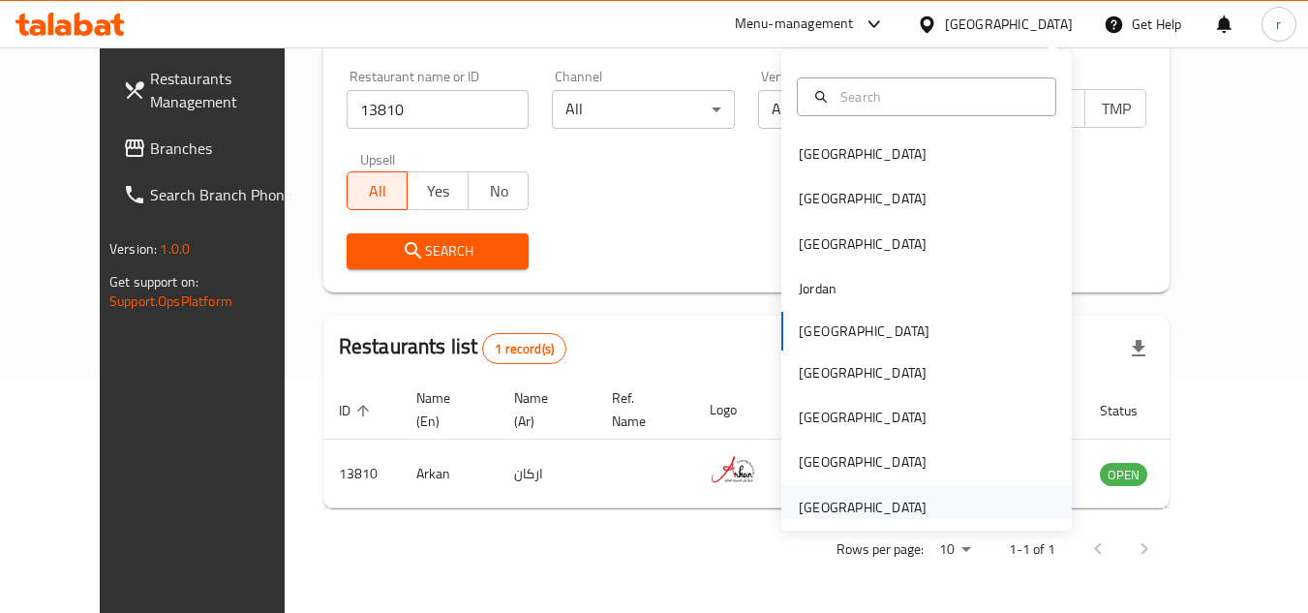
click at [846, 510] on div "[GEOGRAPHIC_DATA]" at bounding box center [863, 507] width 128 height 21
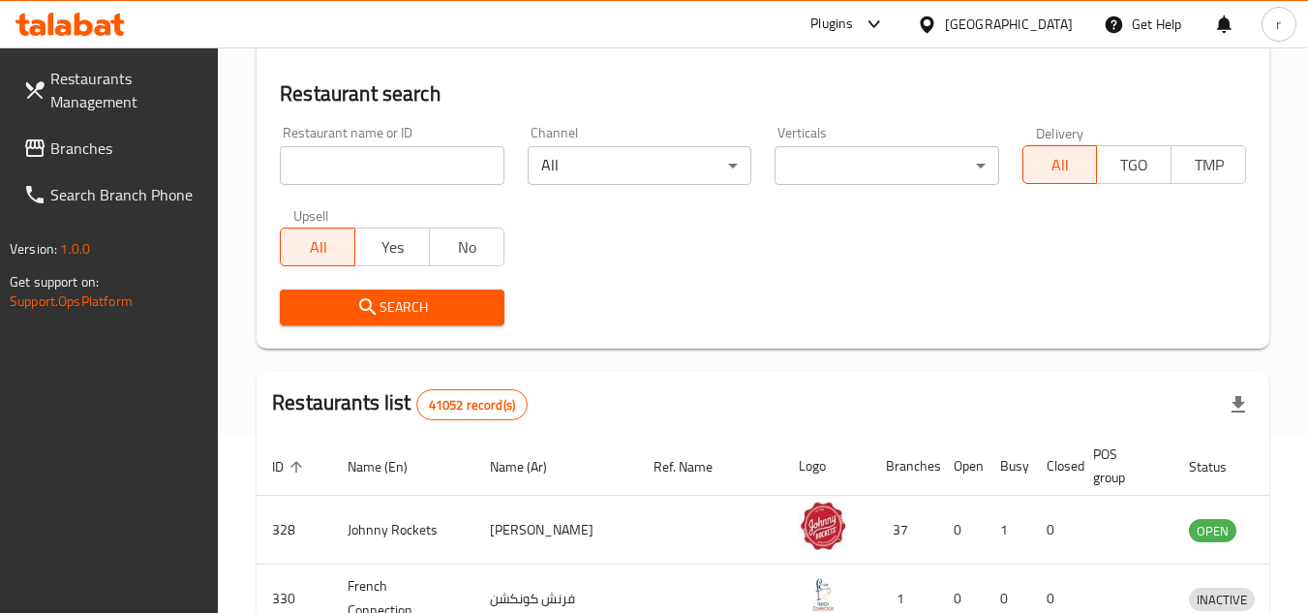
scroll to position [234, 0]
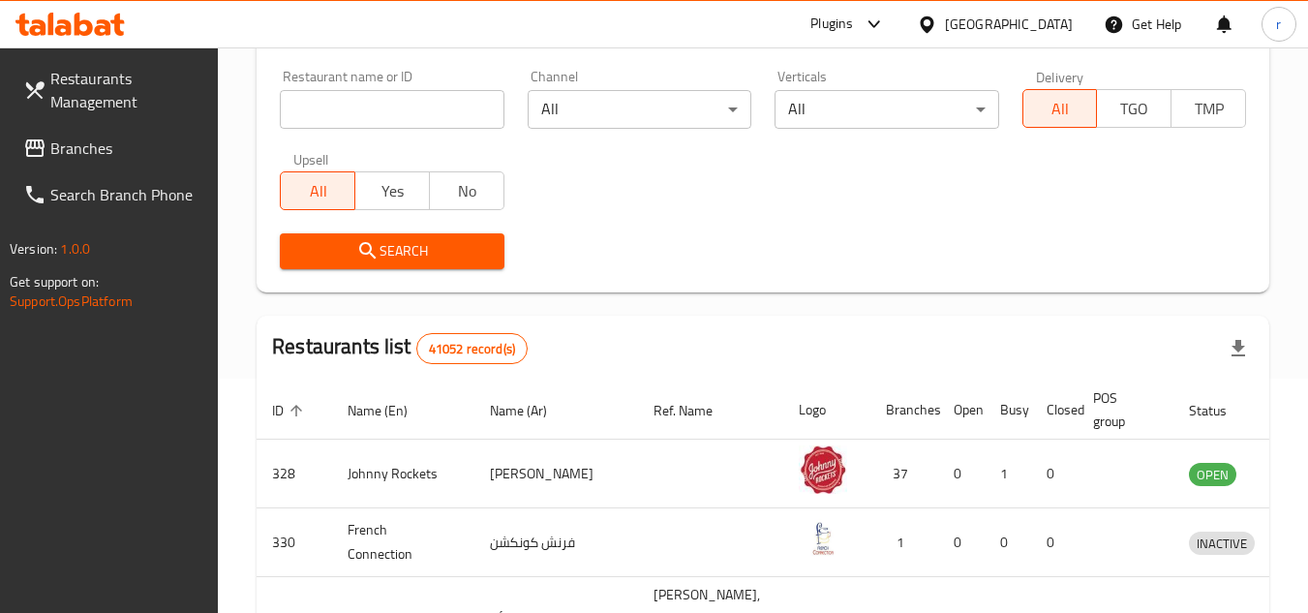
click at [125, 162] on link "Branches" at bounding box center [113, 148] width 211 height 46
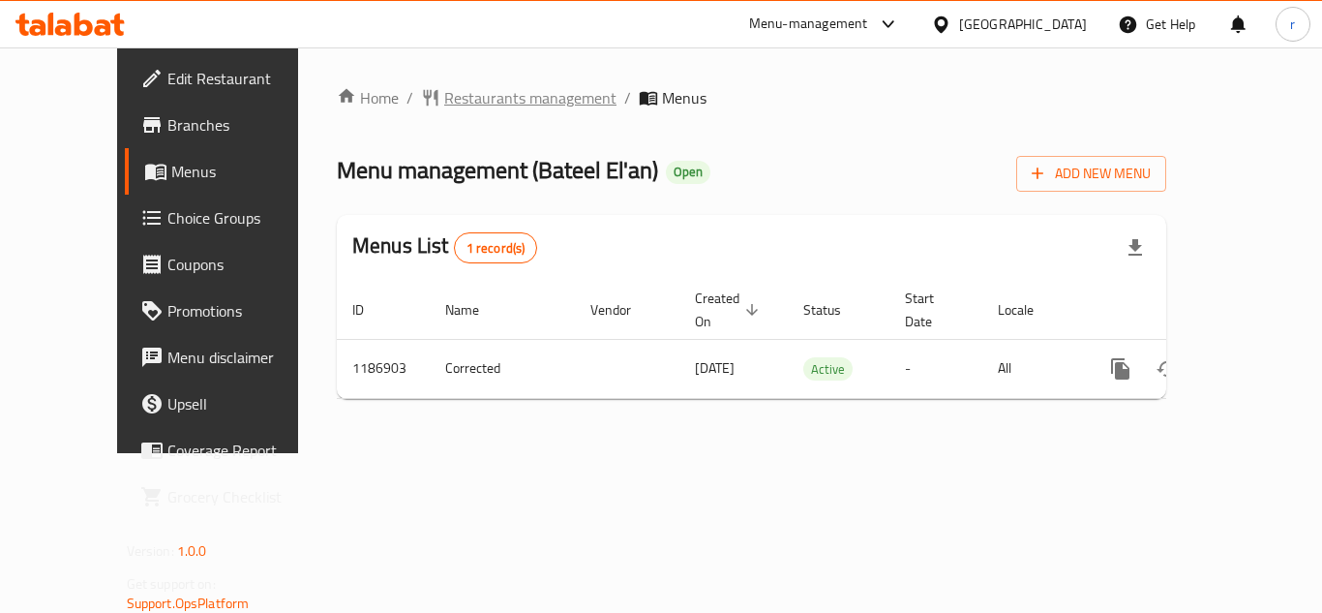
click at [452, 96] on span "Restaurants management" at bounding box center [530, 97] width 172 height 23
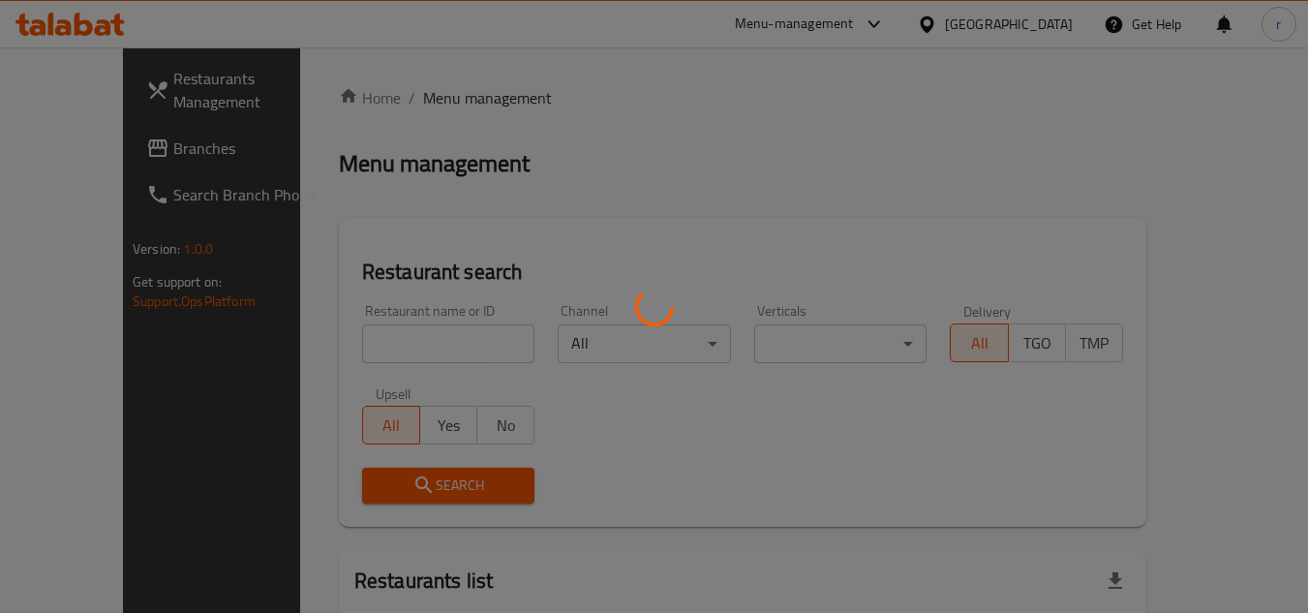
click at [397, 329] on div at bounding box center [654, 306] width 1308 height 613
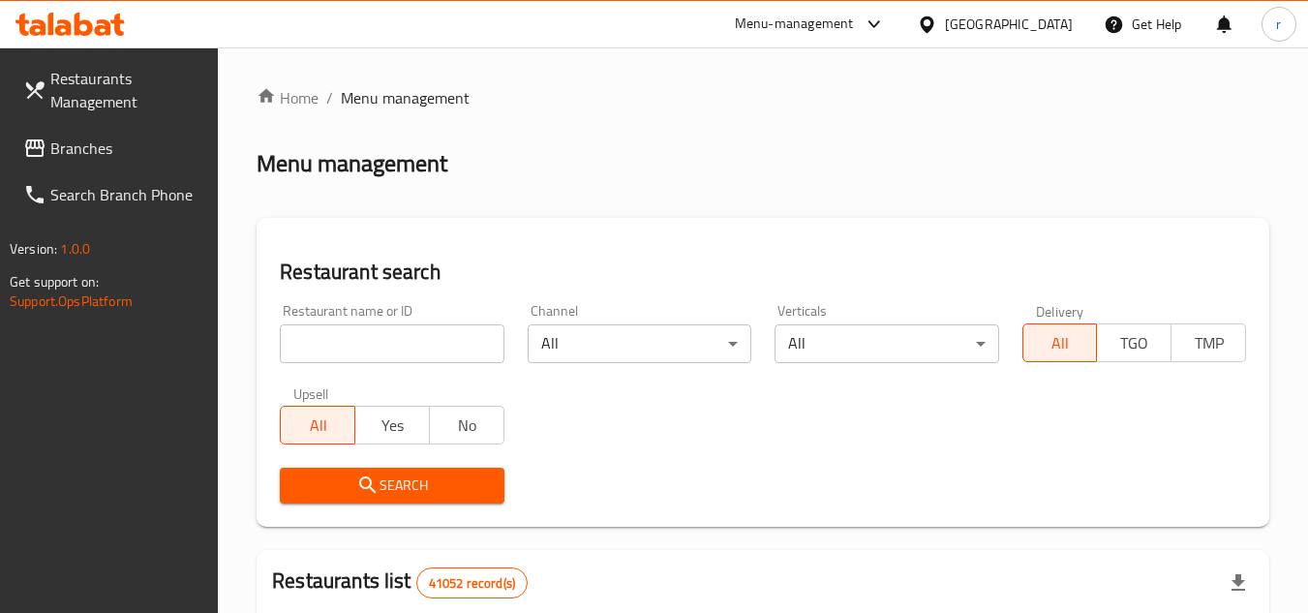
drag, startPoint x: 317, startPoint y: 347, endPoint x: 341, endPoint y: 345, distance: 24.3
click at [317, 347] on input "search" at bounding box center [392, 343] width 224 height 39
paste input "666862"
type input "666862"
drag, startPoint x: 342, startPoint y: 486, endPoint x: 439, endPoint y: 438, distance: 108.2
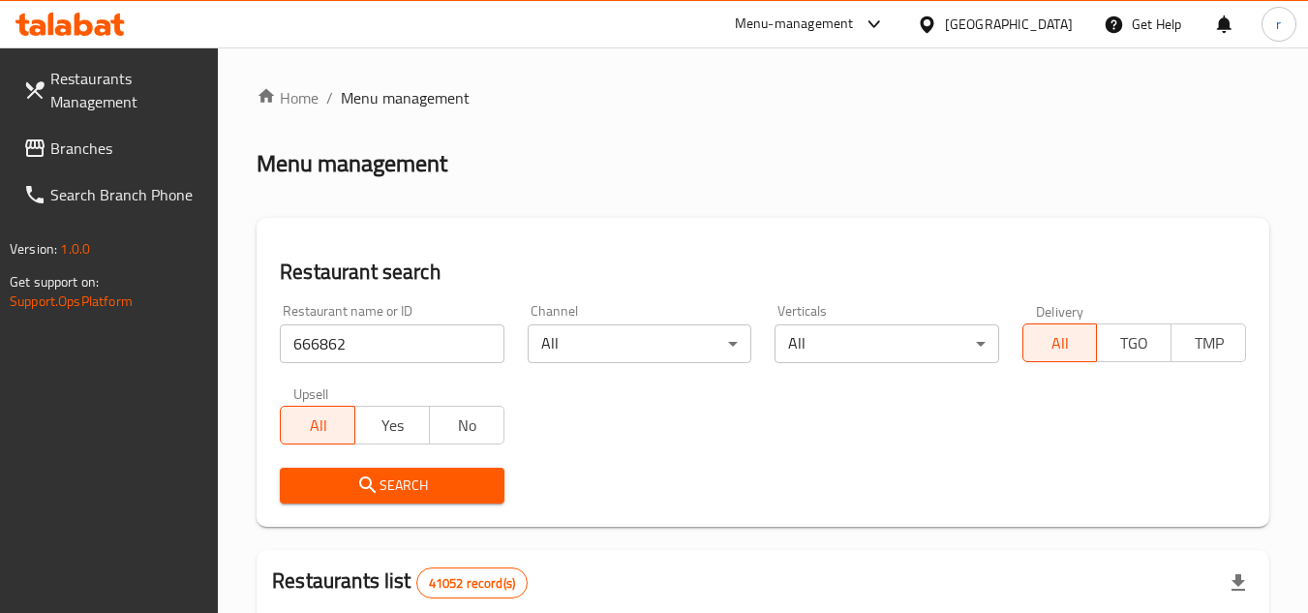
click at [342, 486] on span "Search" at bounding box center [391, 485] width 193 height 24
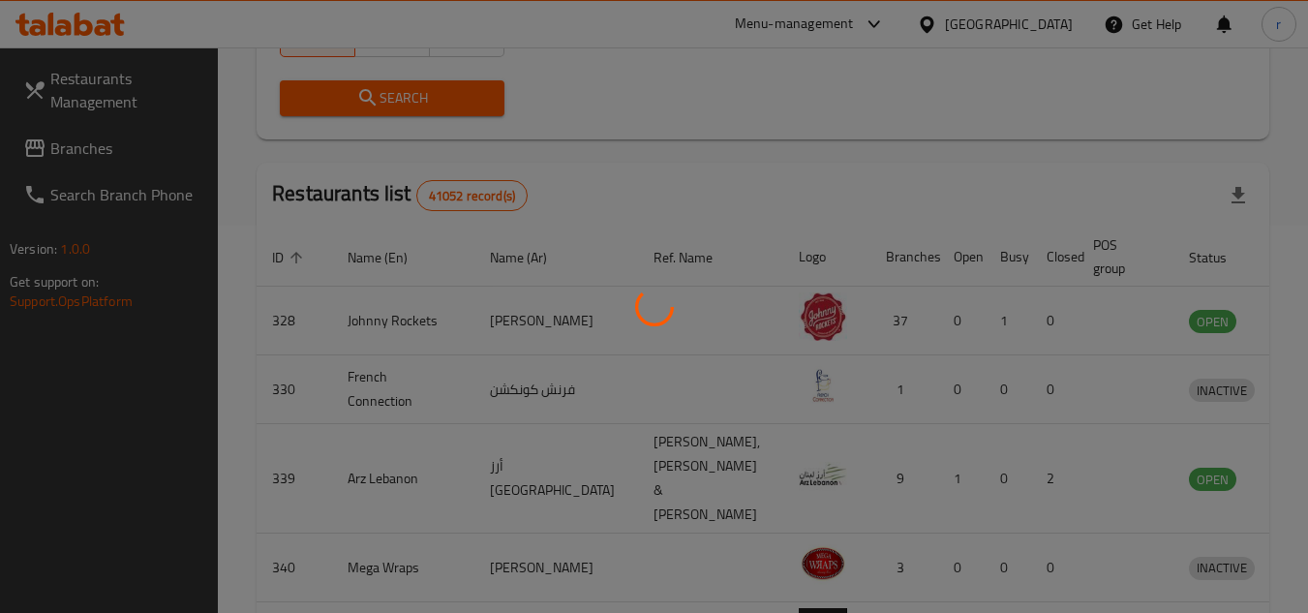
scroll to position [323, 0]
